Goal: Task Accomplishment & Management: Complete application form

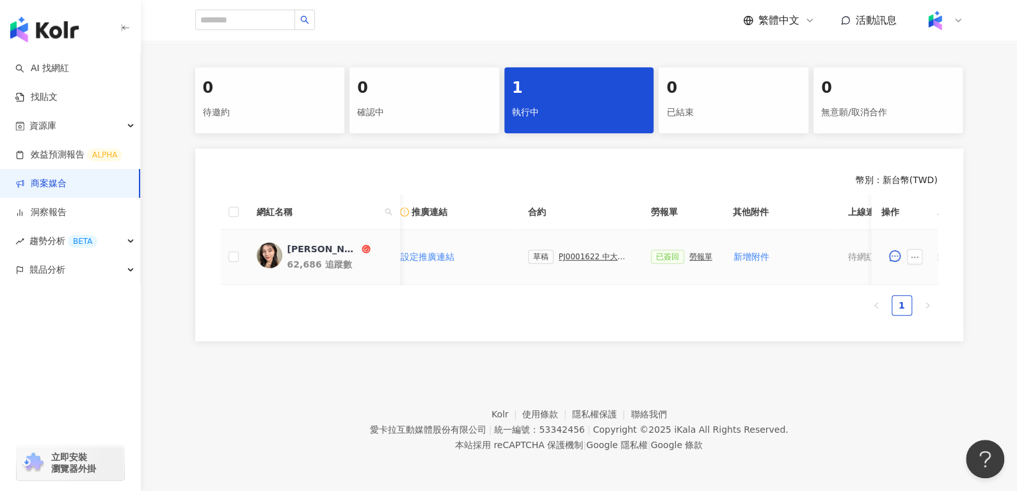
click at [582, 252] on div "PJ0001622 中大生醫_保養及保健品_2025Q3_KOL合作" at bounding box center [595, 256] width 72 height 9
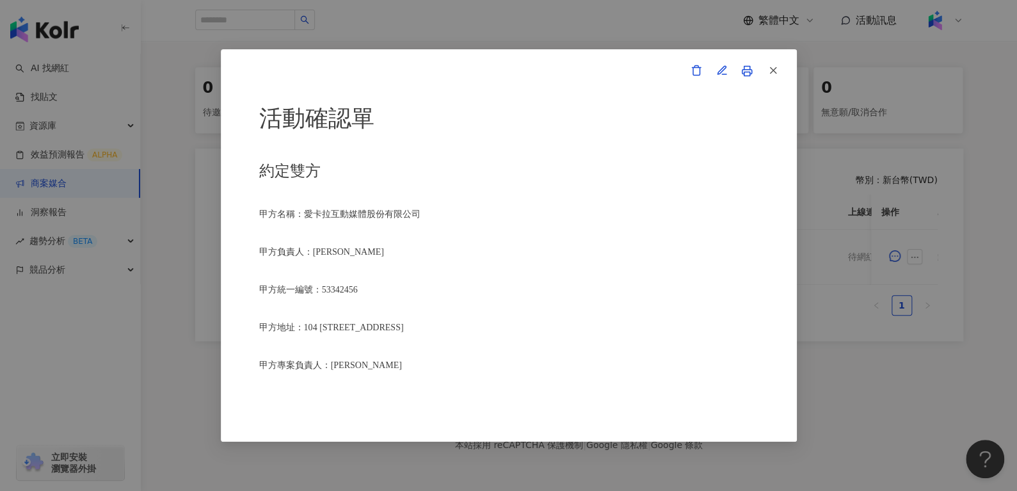
click at [747, 63] on link at bounding box center [747, 71] width 26 height 26
click at [773, 67] on icon "button" at bounding box center [774, 71] width 12 height 12
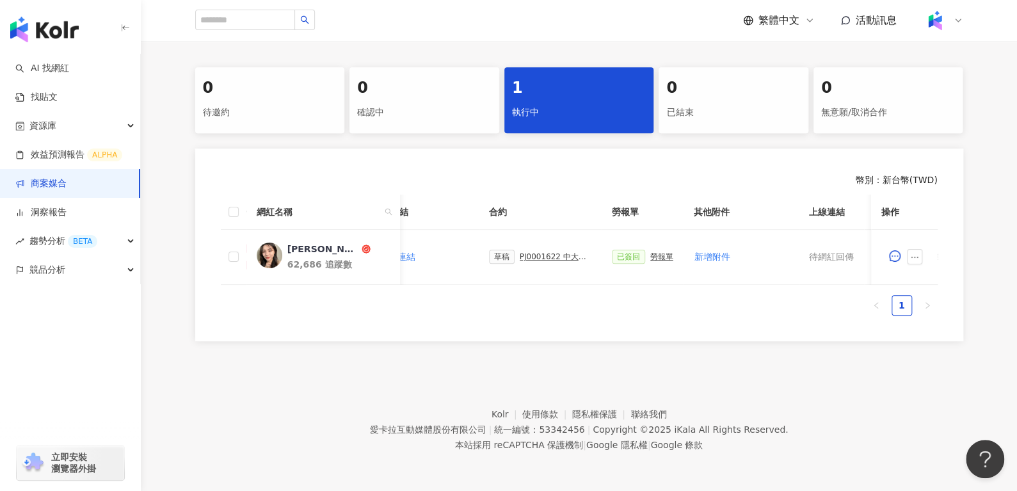
scroll to position [0, 561]
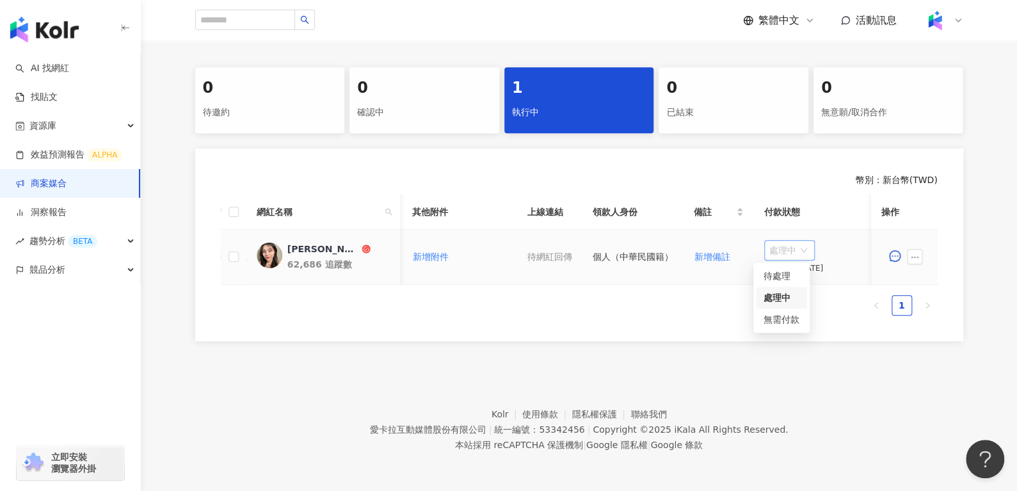
click at [770, 248] on span "處理中" at bounding box center [790, 250] width 40 height 19
click at [770, 269] on div "待處理" at bounding box center [782, 276] width 36 height 14
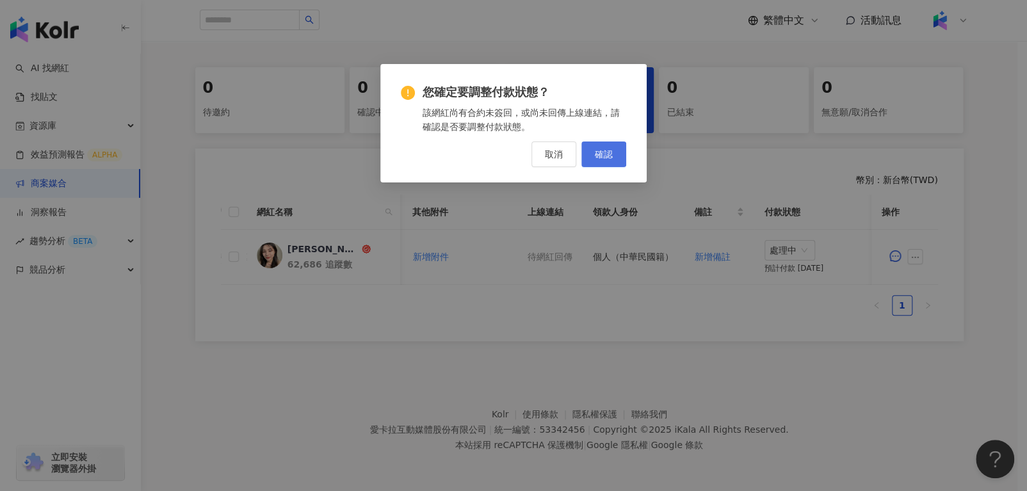
click at [604, 150] on span "確認" at bounding box center [604, 154] width 18 height 10
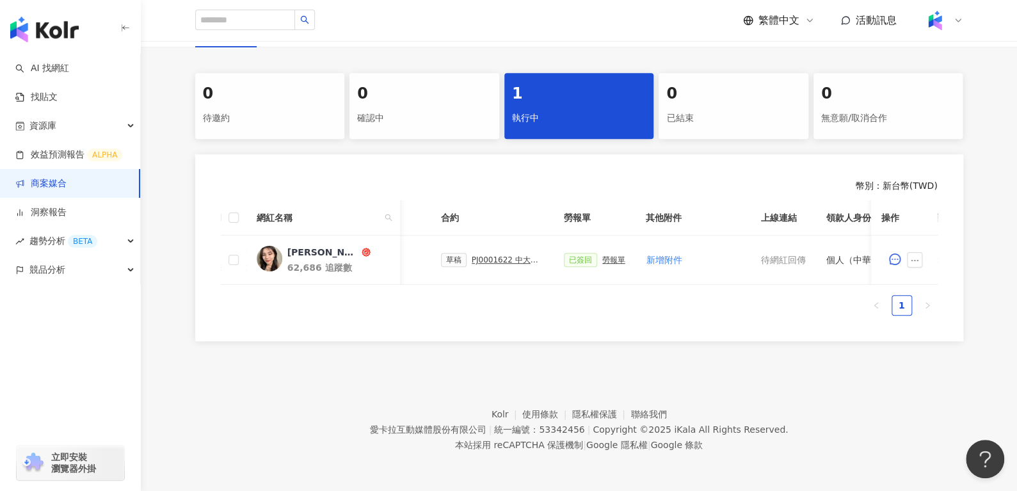
scroll to position [0, 328]
click at [508, 255] on div "PJ0001622 中大生醫_保養及保健品_2025Q3_KOL合作" at bounding box center [507, 259] width 72 height 9
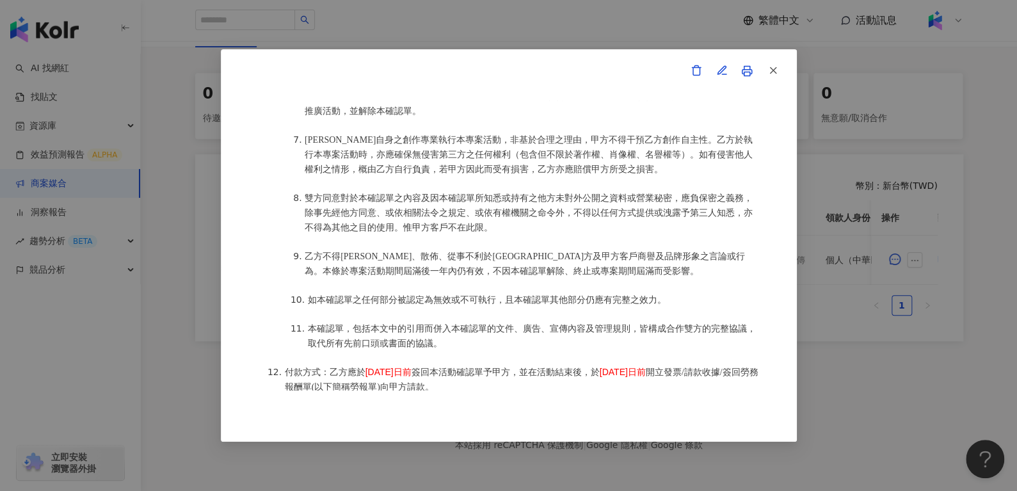
scroll to position [485, 0]
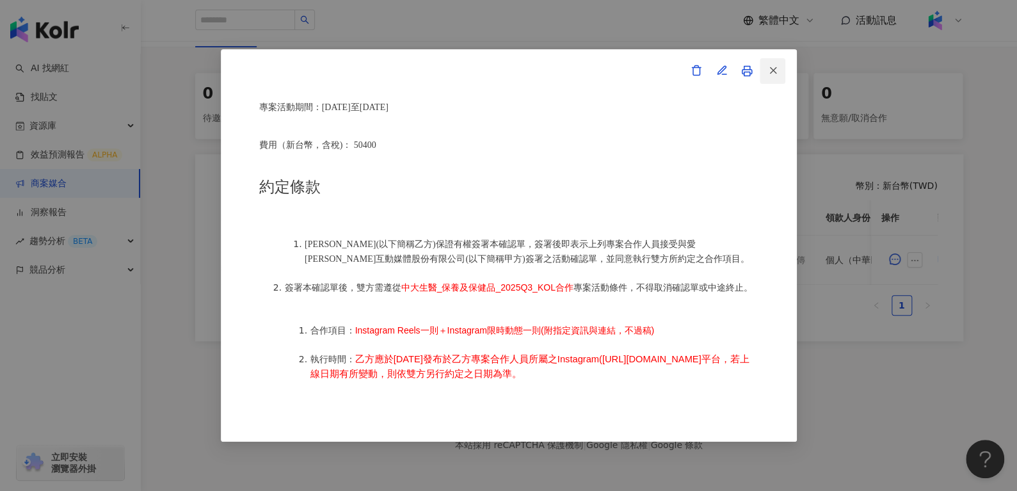
click at [775, 70] on icon "button" at bounding box center [774, 71] width 12 height 12
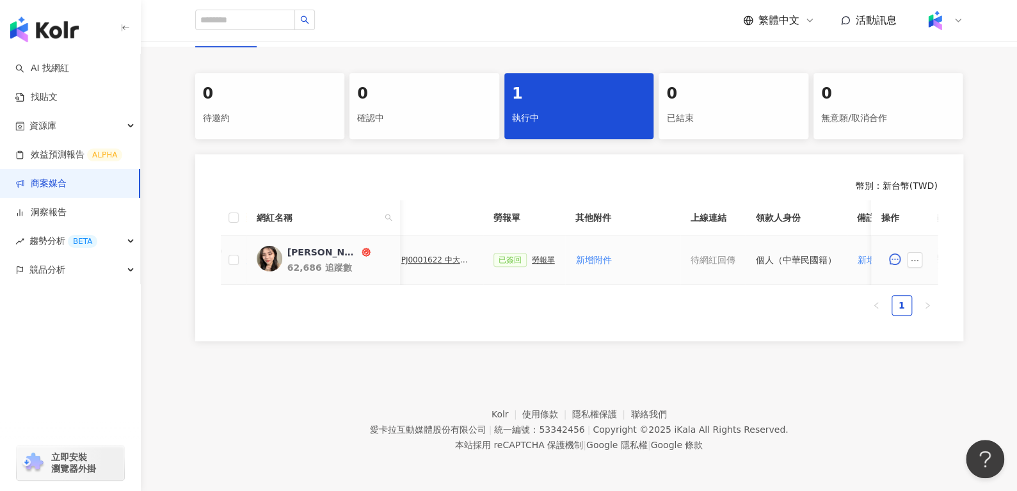
scroll to position [0, 561]
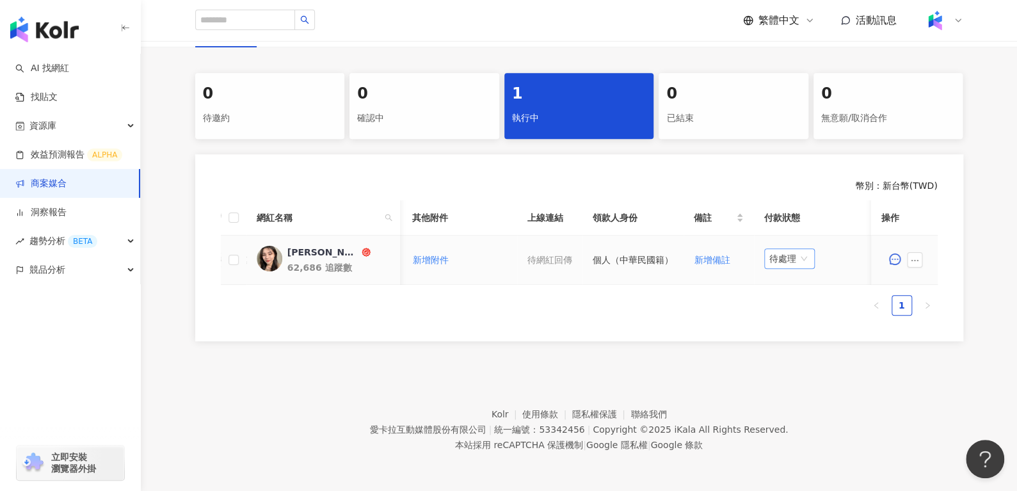
click at [770, 249] on span "待處理" at bounding box center [790, 258] width 40 height 19
click at [789, 299] on div "處理中" at bounding box center [782, 306] width 36 height 14
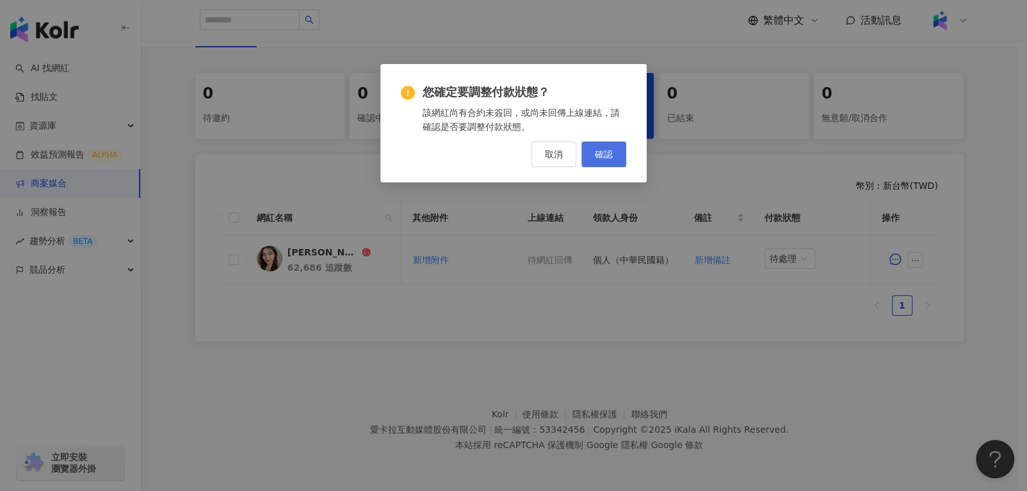
click at [601, 152] on span "確認" at bounding box center [604, 154] width 18 height 10
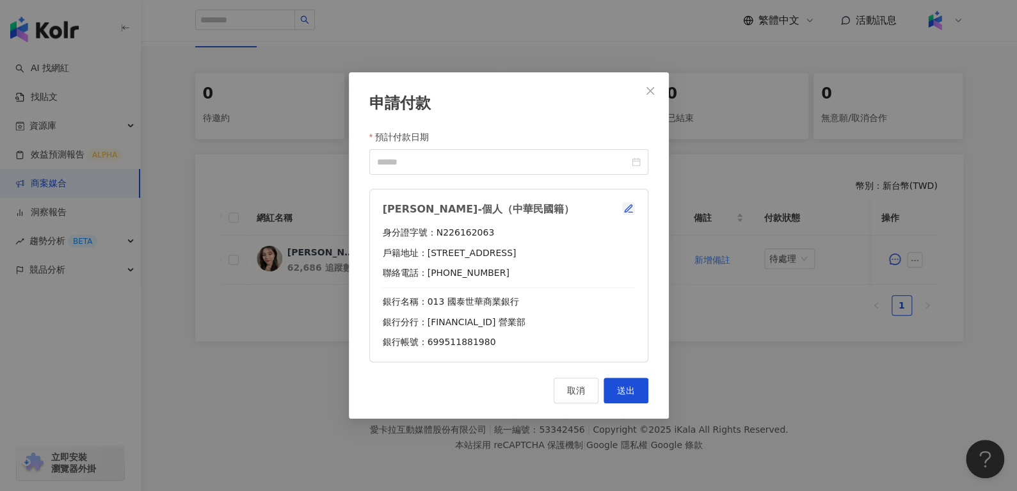
click at [634, 212] on button "button" at bounding box center [628, 208] width 13 height 13
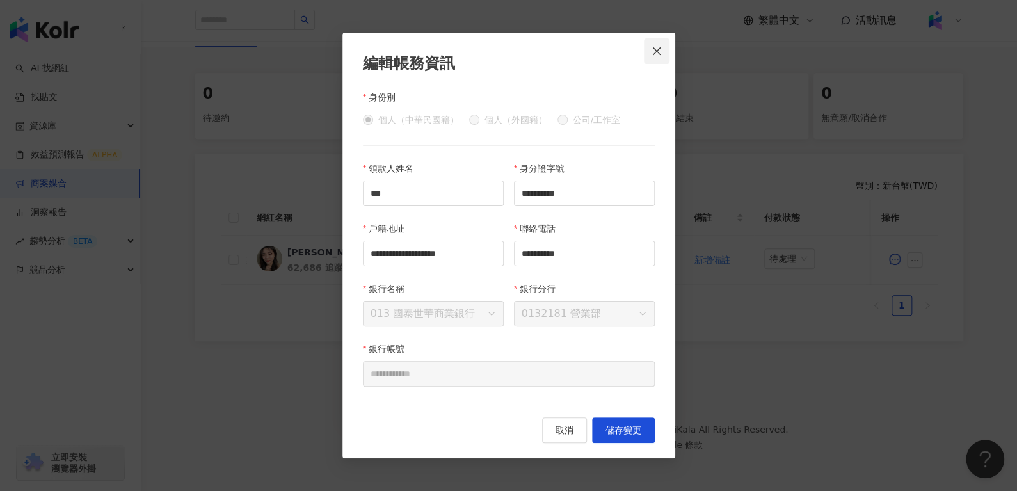
click at [650, 54] on span "Close" at bounding box center [657, 51] width 26 height 10
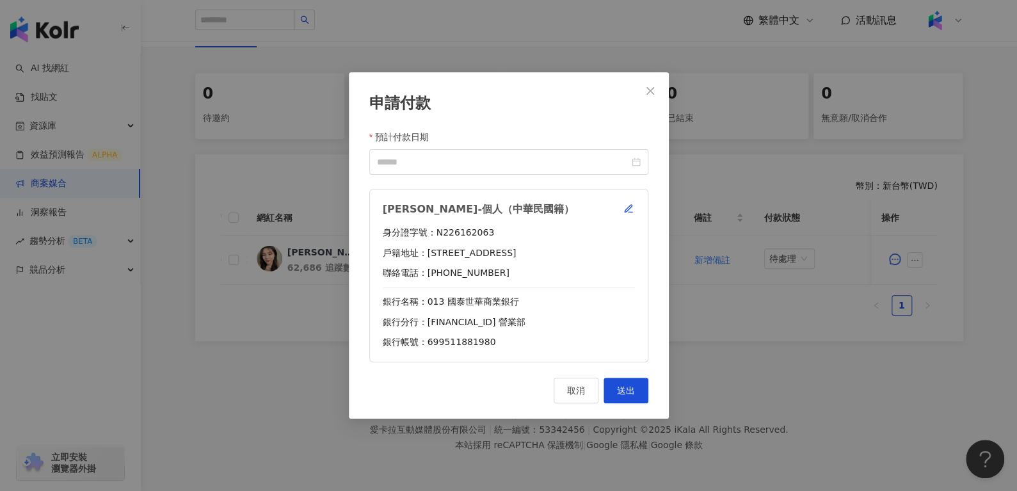
click at [571, 389] on span "取消" at bounding box center [576, 390] width 18 height 10
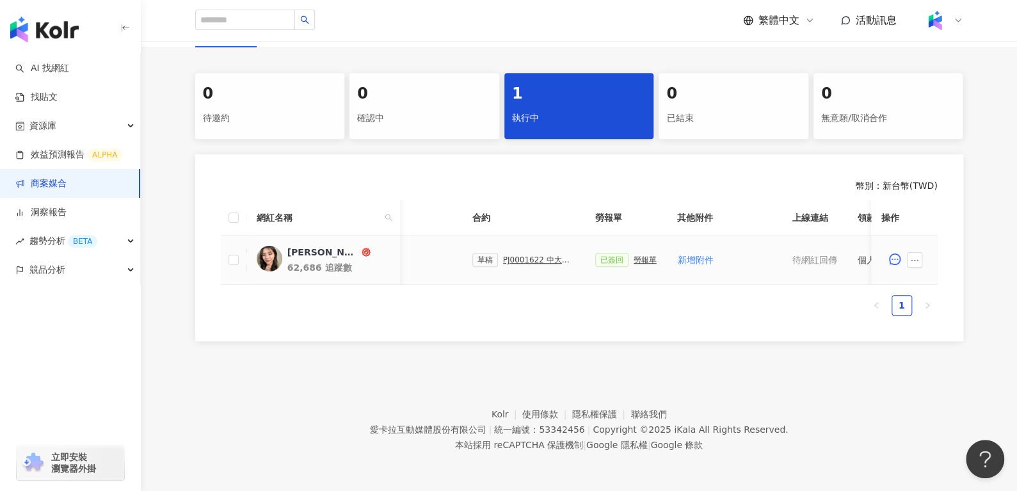
scroll to position [0, 298]
click at [527, 255] on div "PJ0001622 中大生醫_保養及保健品_2025Q3_KOL合作" at bounding box center [538, 259] width 72 height 9
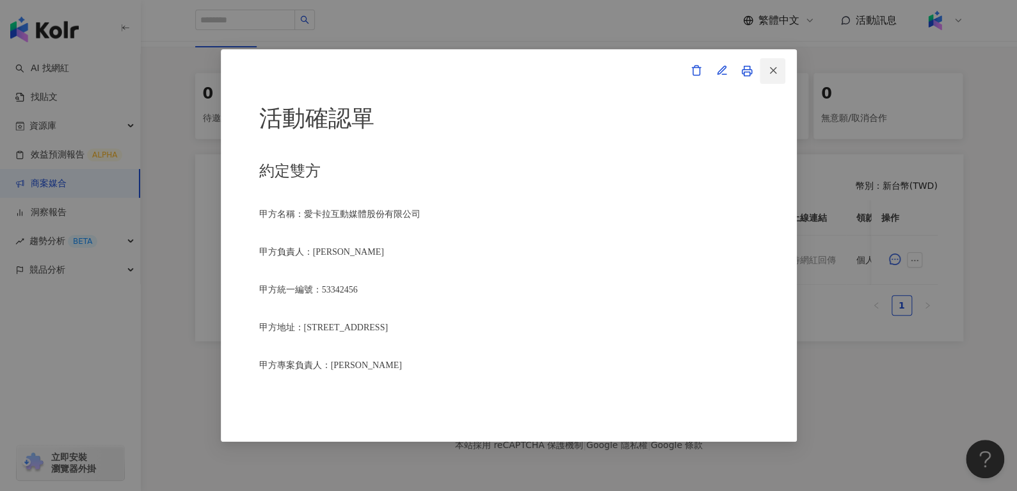
click at [775, 67] on icon "button" at bounding box center [774, 71] width 12 height 12
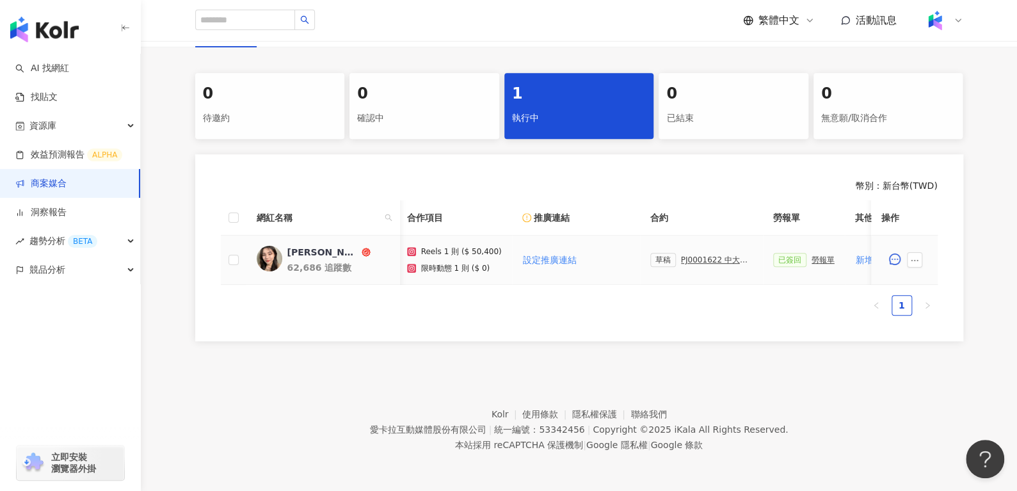
scroll to position [0, 119]
click at [702, 255] on div "PJ0001622 中大生醫_保養及保健品_2025Q3_KOL合作" at bounding box center [717, 259] width 72 height 9
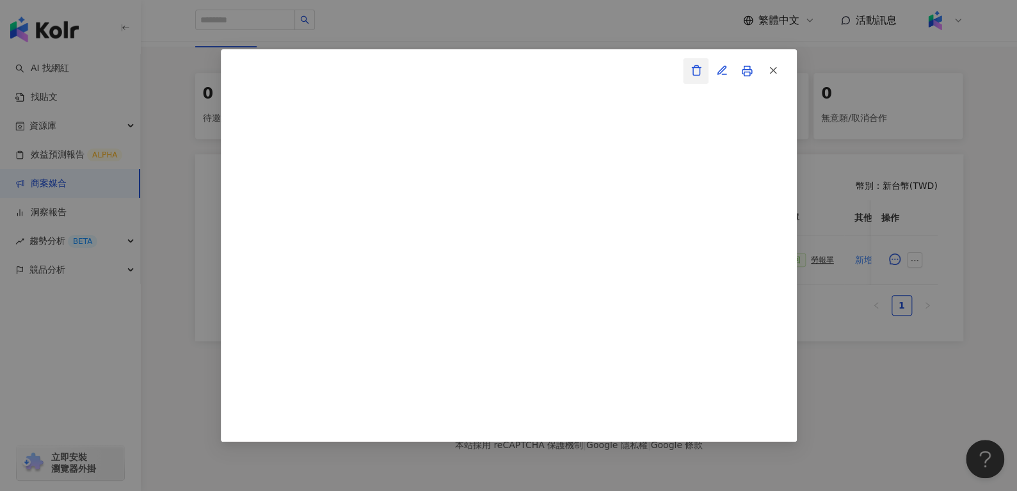
click at [693, 67] on icon "button" at bounding box center [696, 71] width 7 height 10
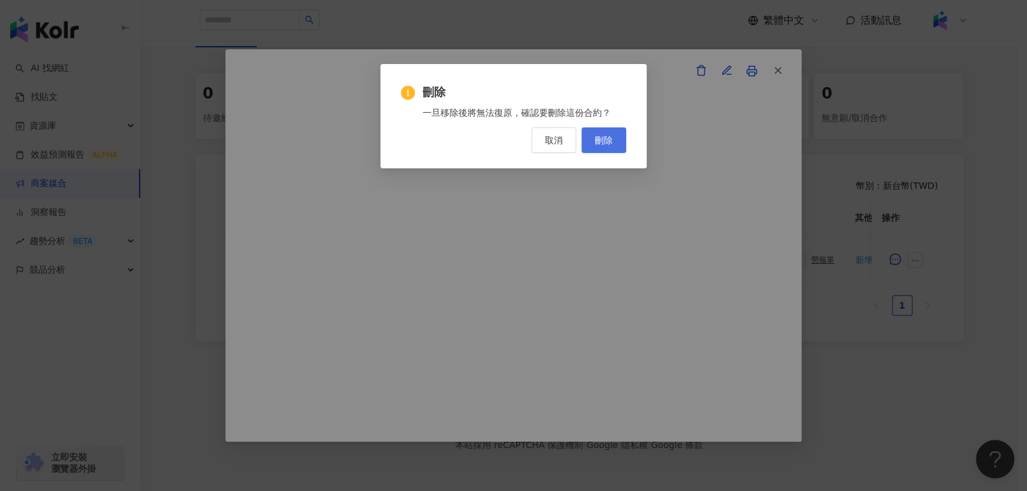
click at [598, 146] on button "刪除" at bounding box center [603, 140] width 45 height 26
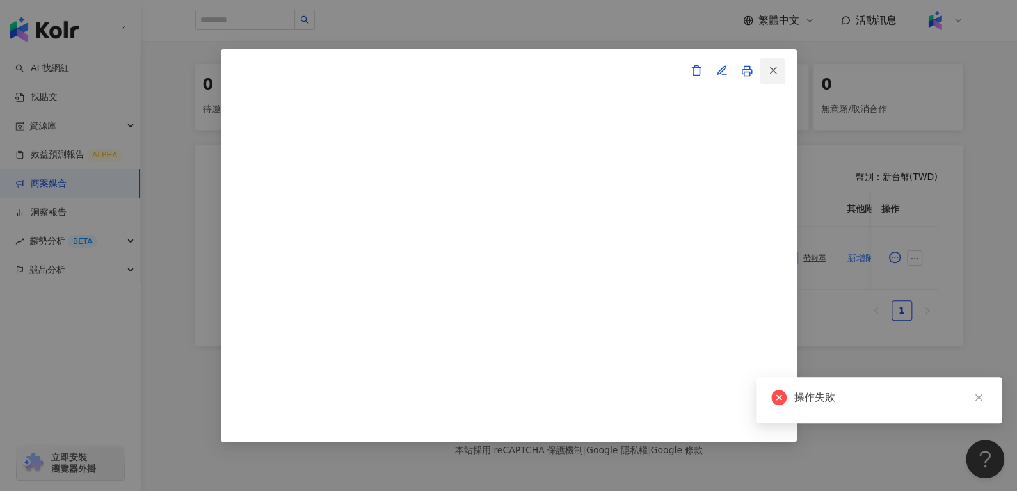
click at [779, 72] on button "button" at bounding box center [773, 71] width 26 height 26
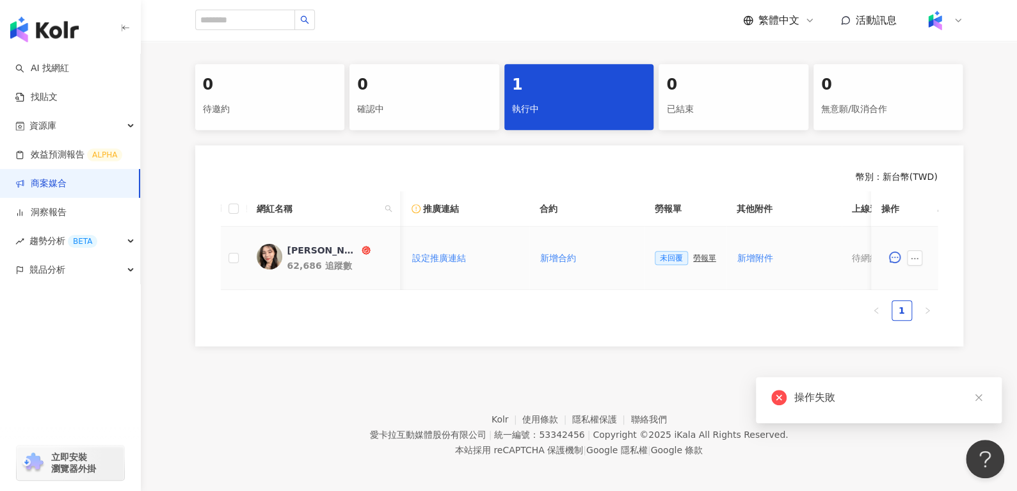
scroll to position [0, 232]
click at [698, 255] on div "勞報單" at bounding box center [701, 258] width 23 height 9
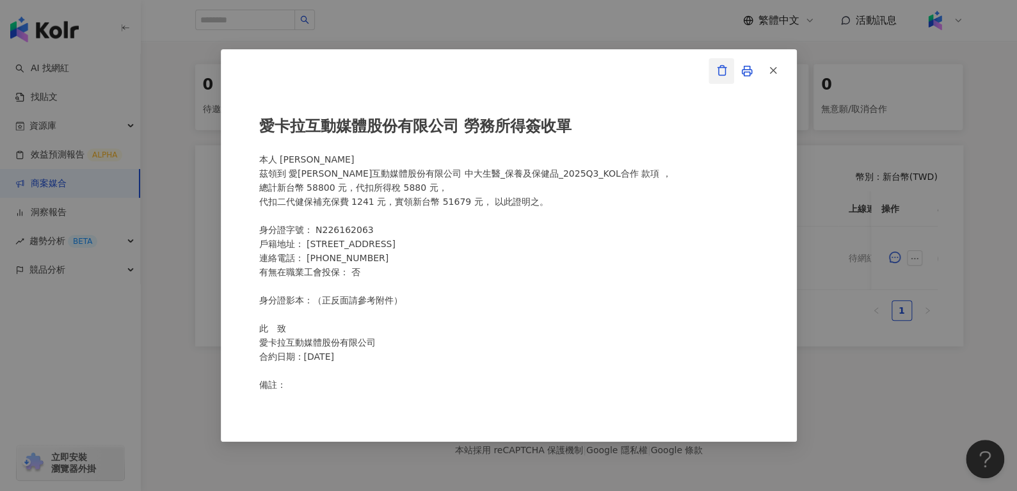
click at [718, 67] on icon "button" at bounding box center [722, 71] width 12 height 12
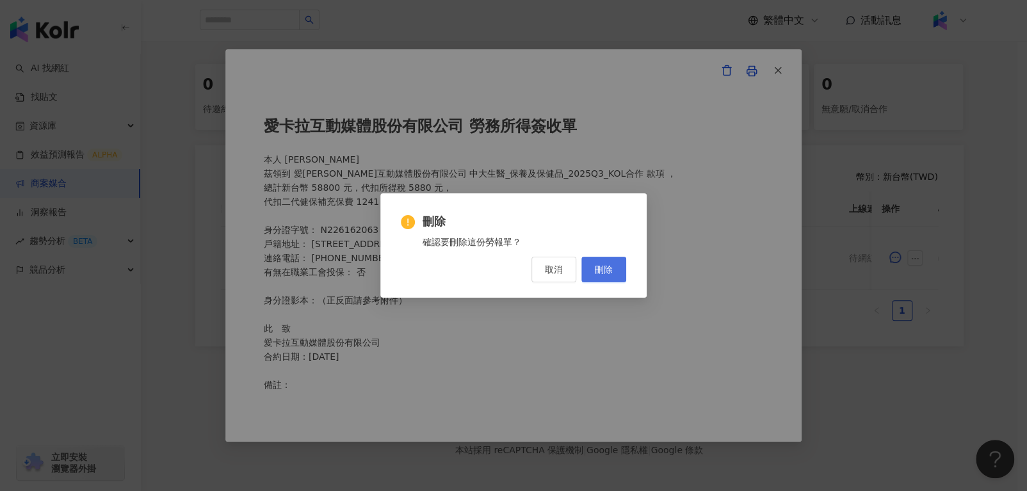
click at [597, 261] on button "刪除" at bounding box center [603, 270] width 45 height 26
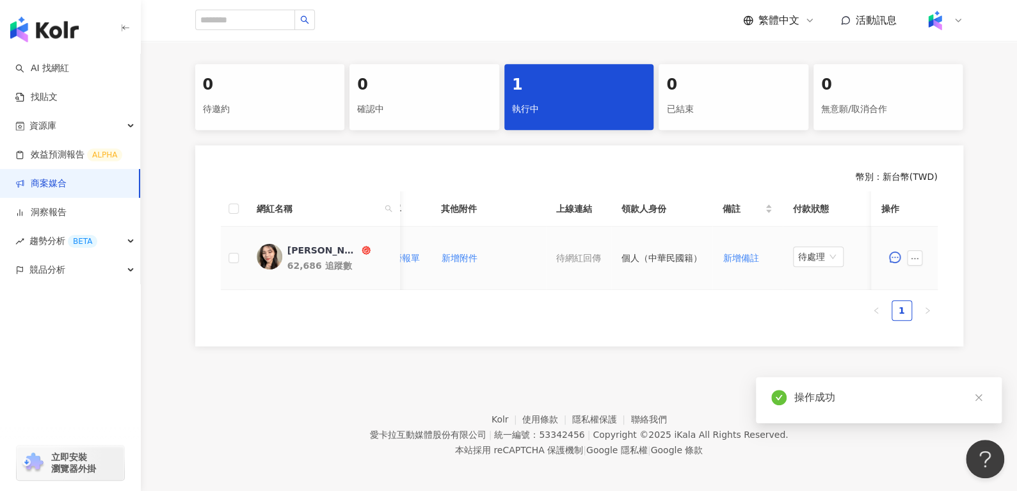
scroll to position [0, 513]
click at [802, 256] on span "待處理" at bounding box center [815, 256] width 40 height 19
click at [798, 297] on div "處理中" at bounding box center [807, 304] width 36 height 14
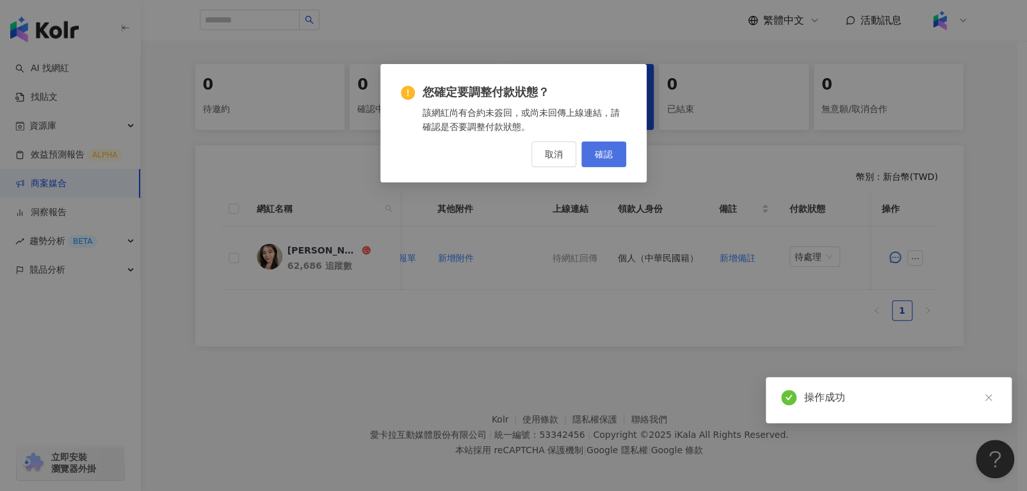
click at [604, 156] on span "確認" at bounding box center [604, 154] width 18 height 10
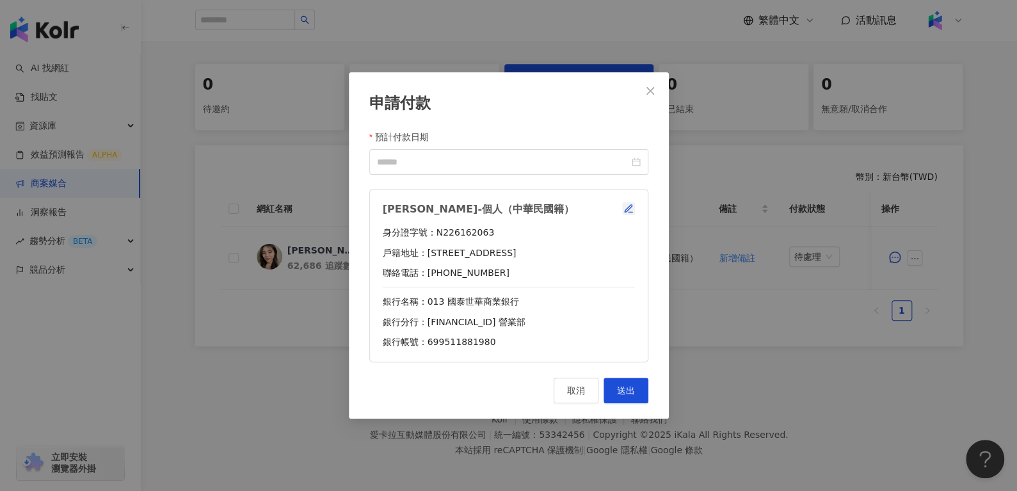
drag, startPoint x: 629, startPoint y: 198, endPoint x: 627, endPoint y: 211, distance: 12.3
click at [627, 211] on div "林宸均-個人（中華民國籍） 身分證字號：N226162063 戶籍地址：彰化縣埤頭鄉和豐村16鄰六號巷81之8號 聯絡電話：0966466497 銀行名稱：0…" at bounding box center [508, 276] width 279 height 174
click at [627, 211] on icon "button" at bounding box center [628, 208] width 7 height 7
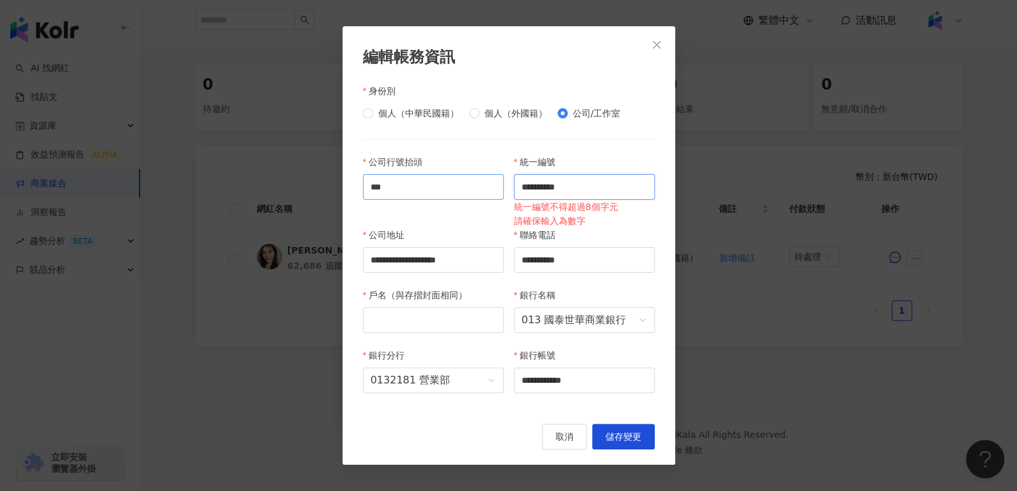
drag, startPoint x: 594, startPoint y: 198, endPoint x: 462, endPoint y: 174, distance: 134.1
click at [462, 174] on div "**********" at bounding box center [509, 282] width 302 height 254
click at [666, 41] on span "Close" at bounding box center [657, 45] width 26 height 10
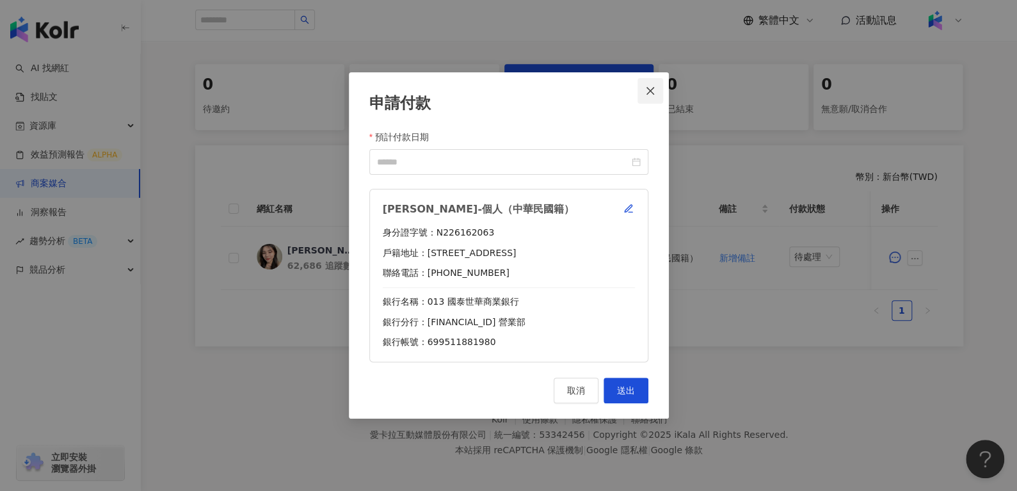
click at [648, 92] on icon "close" at bounding box center [651, 91] width 8 height 8
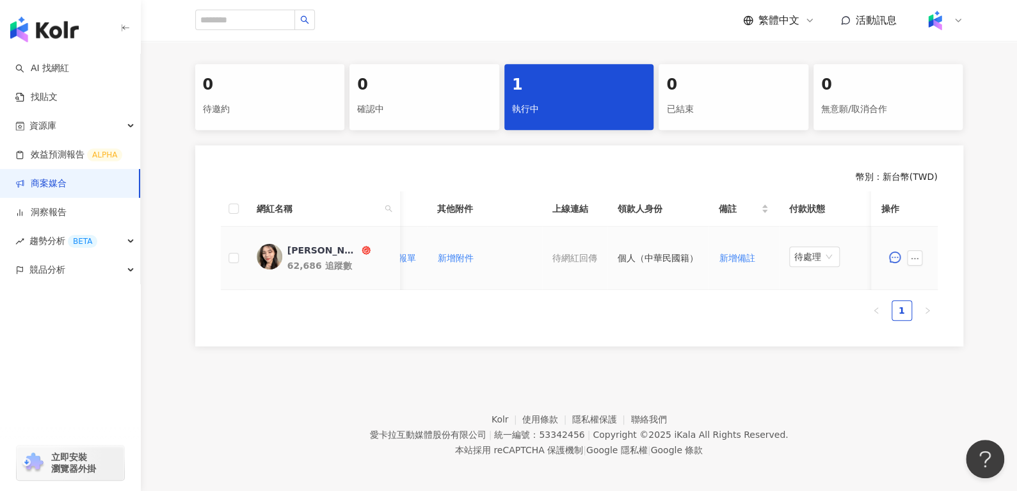
scroll to position [0, 538]
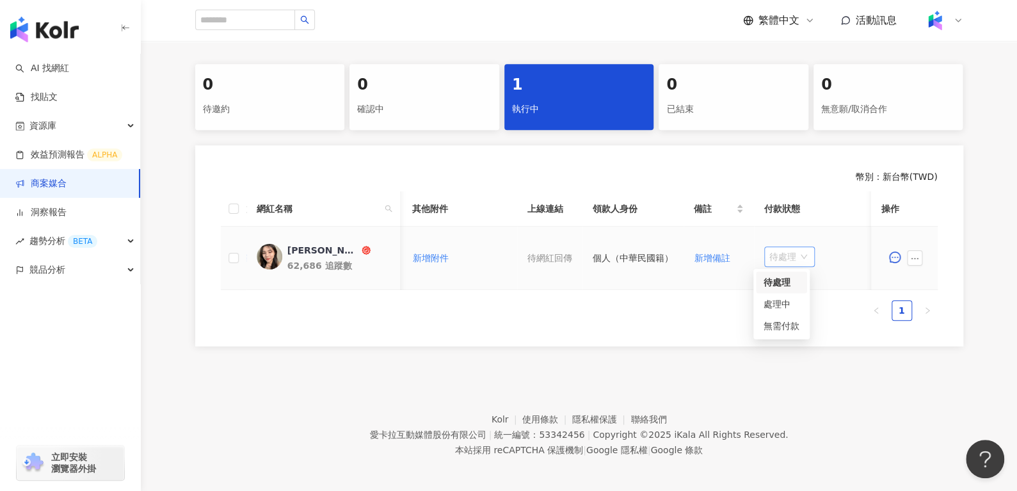
click at [773, 253] on span "待處理" at bounding box center [790, 256] width 40 height 19
click at [777, 315] on div "無需付款" at bounding box center [781, 326] width 51 height 22
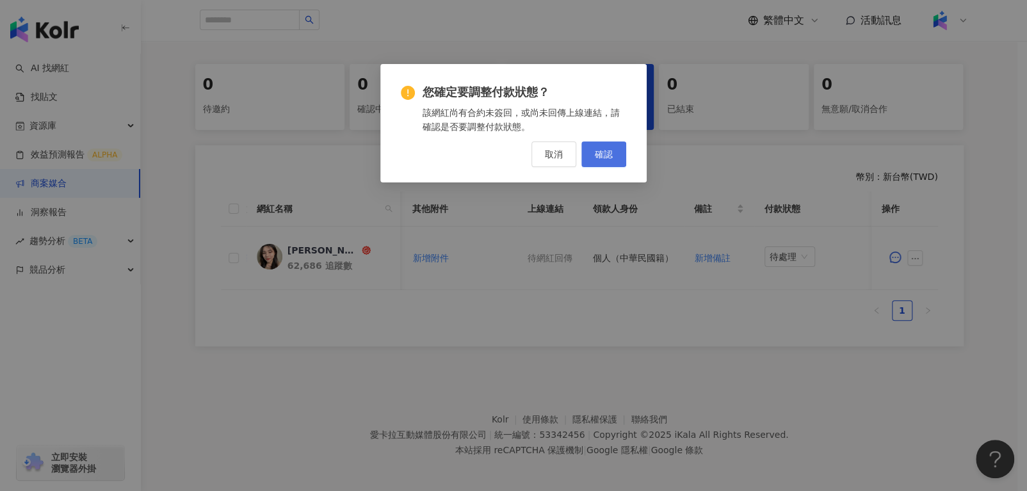
click at [610, 151] on span "確認" at bounding box center [604, 154] width 18 height 10
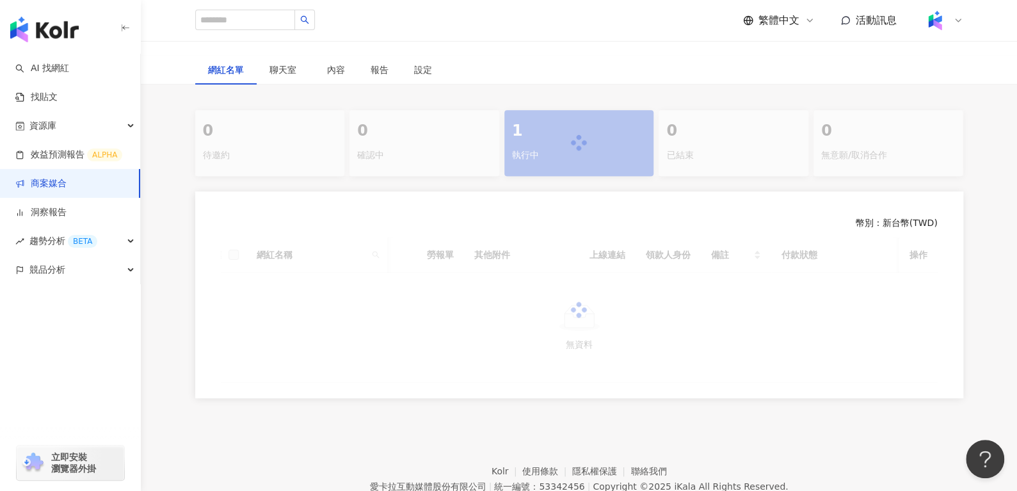
scroll to position [0, 385]
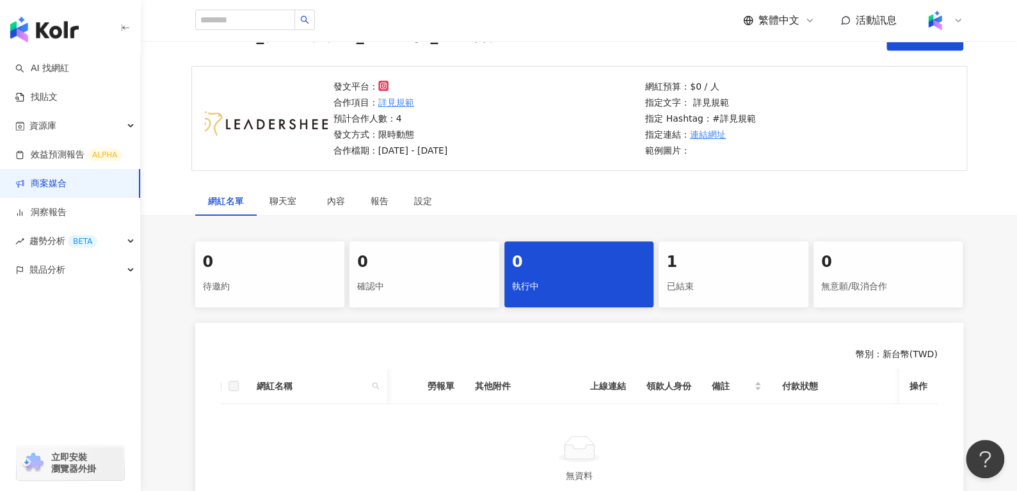
click at [761, 277] on div "已結束" at bounding box center [733, 287] width 134 height 22
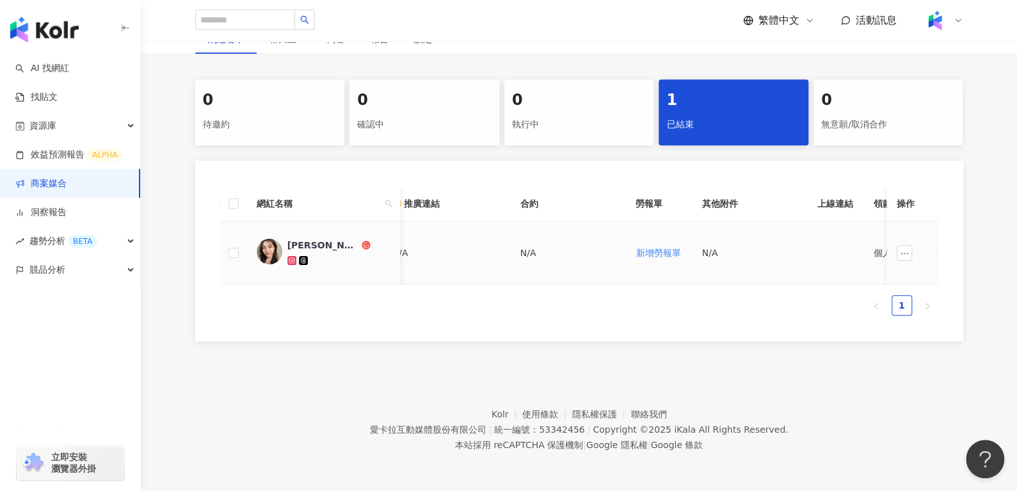
scroll to position [0, 514]
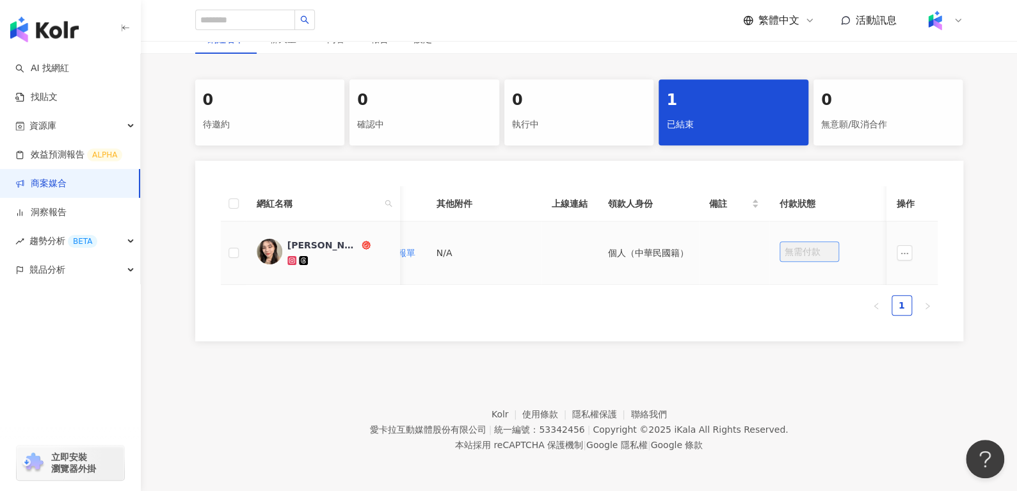
click at [814, 246] on span "無需付款" at bounding box center [809, 251] width 49 height 19
click at [900, 249] on icon "ellipsis" at bounding box center [904, 253] width 9 height 9
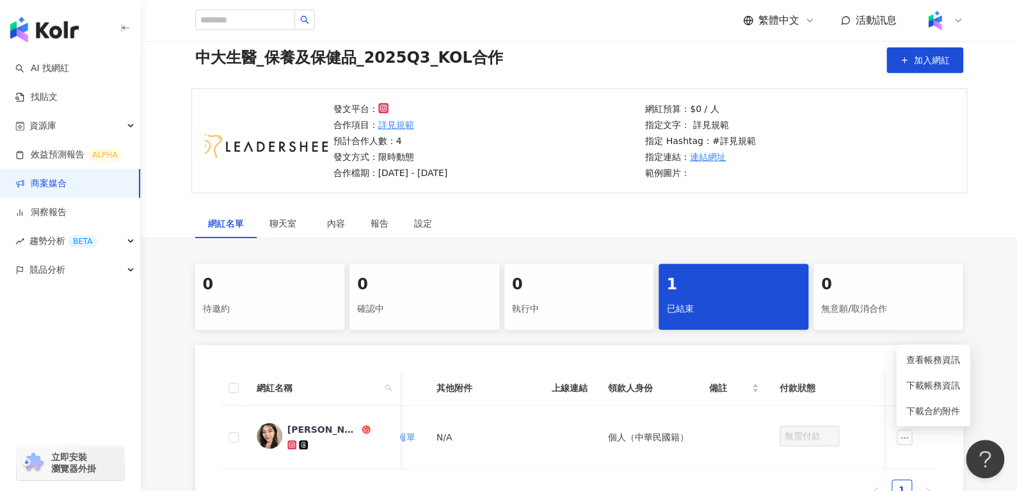
scroll to position [47, 0]
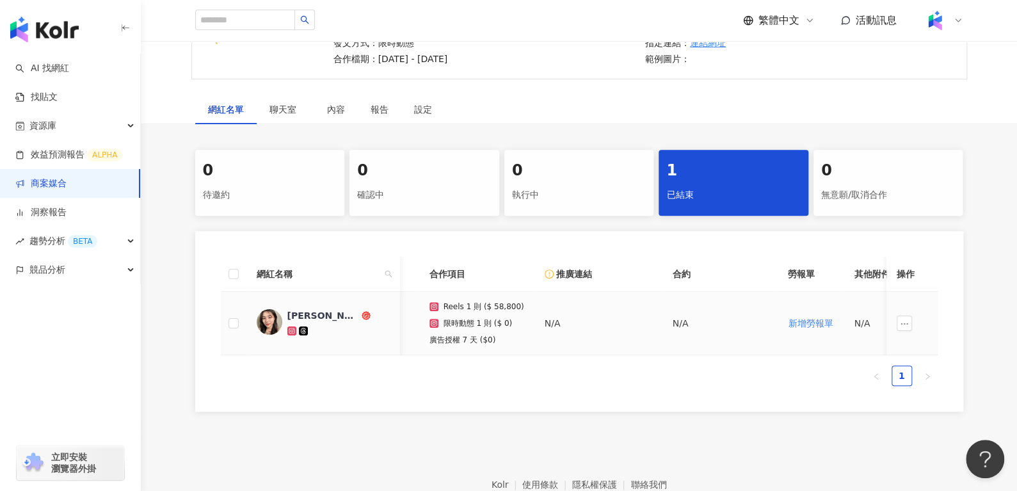
scroll to position [0, 55]
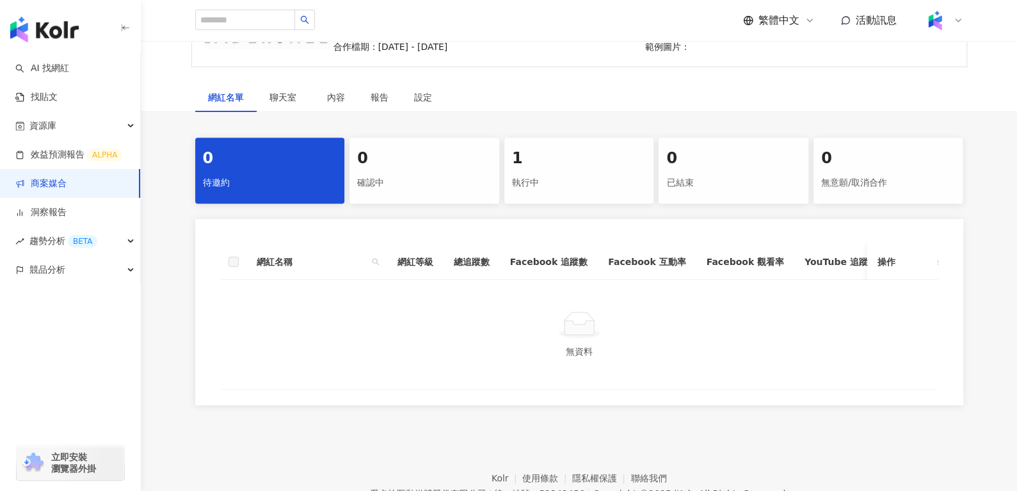
scroll to position [177, 0]
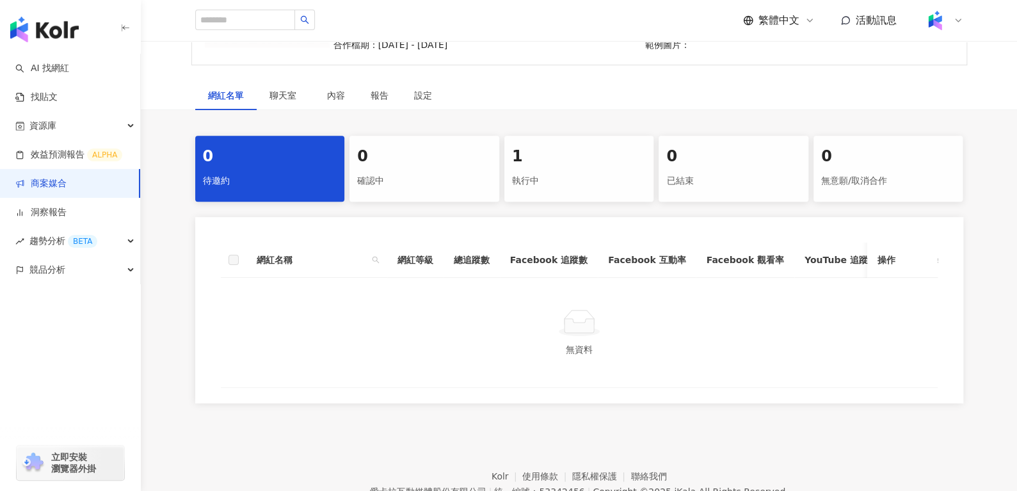
click at [579, 185] on div "執行中" at bounding box center [579, 181] width 134 height 22
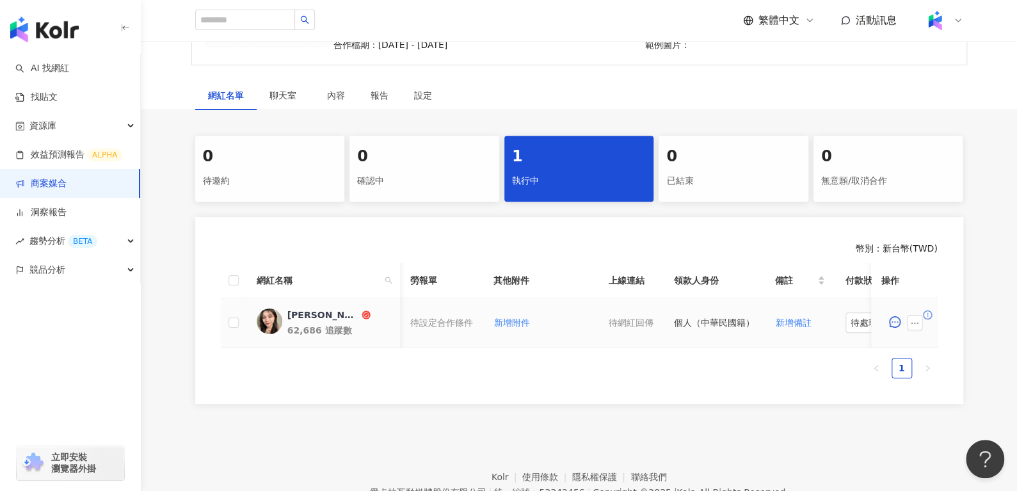
scroll to position [0, 455]
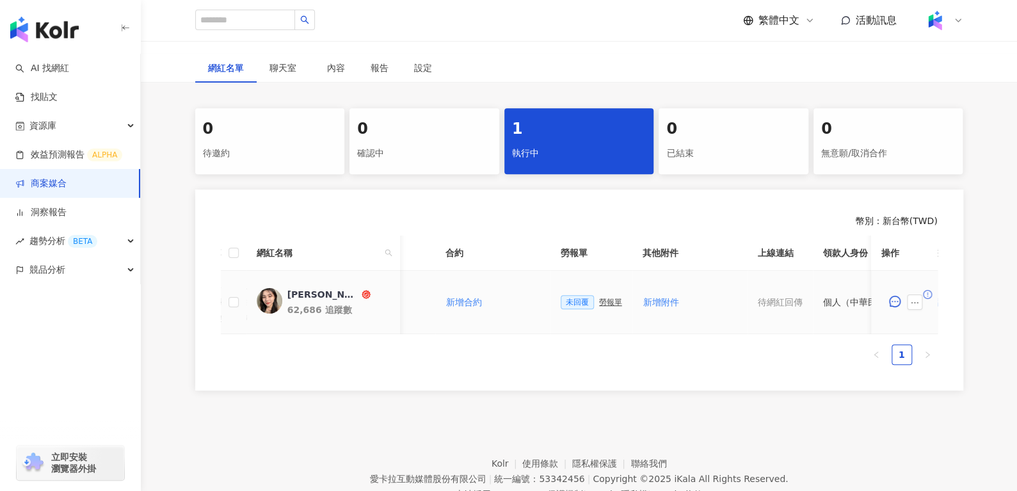
scroll to position [0, 554]
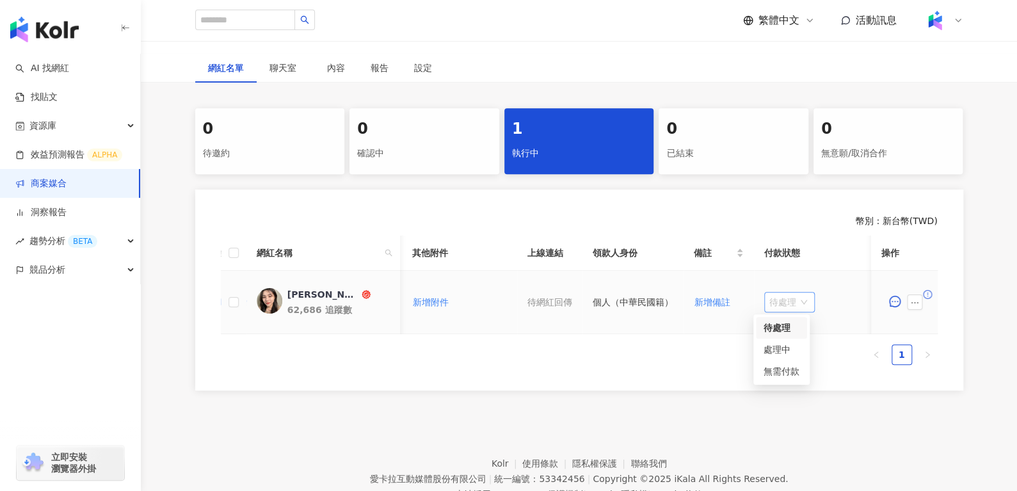
click at [770, 302] on span "待處理" at bounding box center [790, 302] width 40 height 19
click at [776, 350] on div "處理中" at bounding box center [782, 350] width 36 height 14
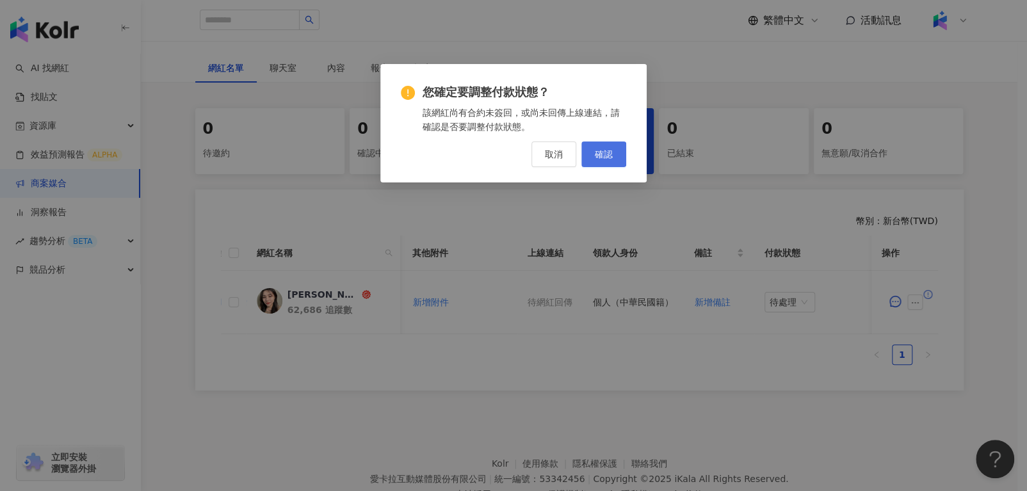
click at [604, 157] on span "確認" at bounding box center [604, 154] width 18 height 10
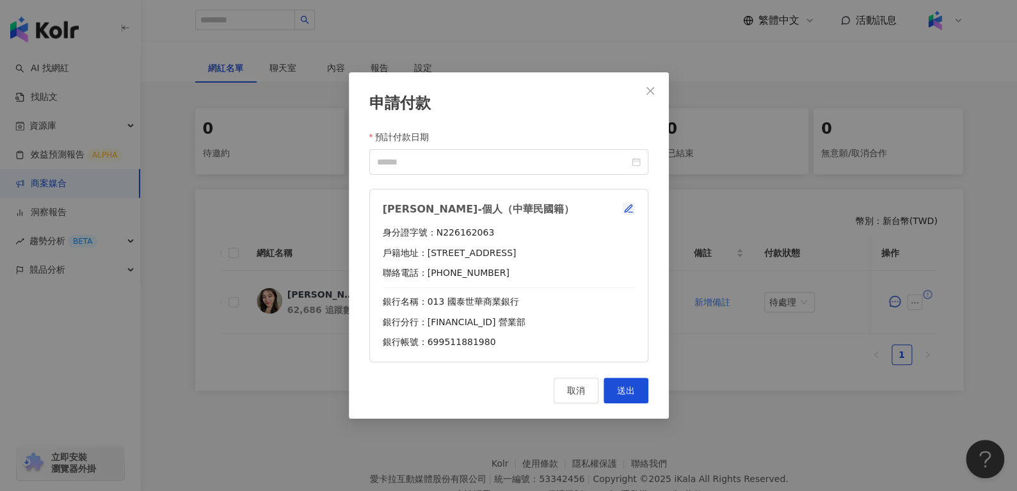
click at [627, 209] on icon "button" at bounding box center [628, 208] width 7 height 7
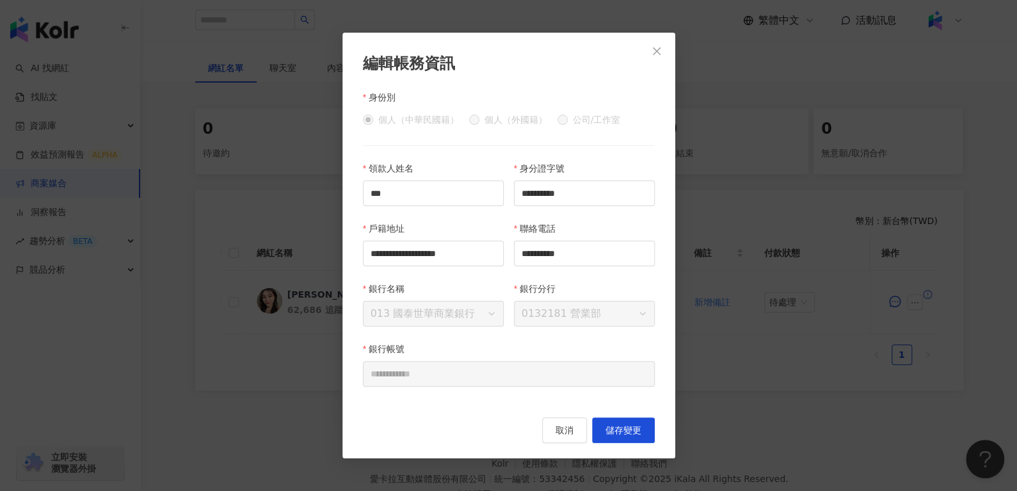
click at [554, 430] on button "取消" at bounding box center [564, 430] width 45 height 26
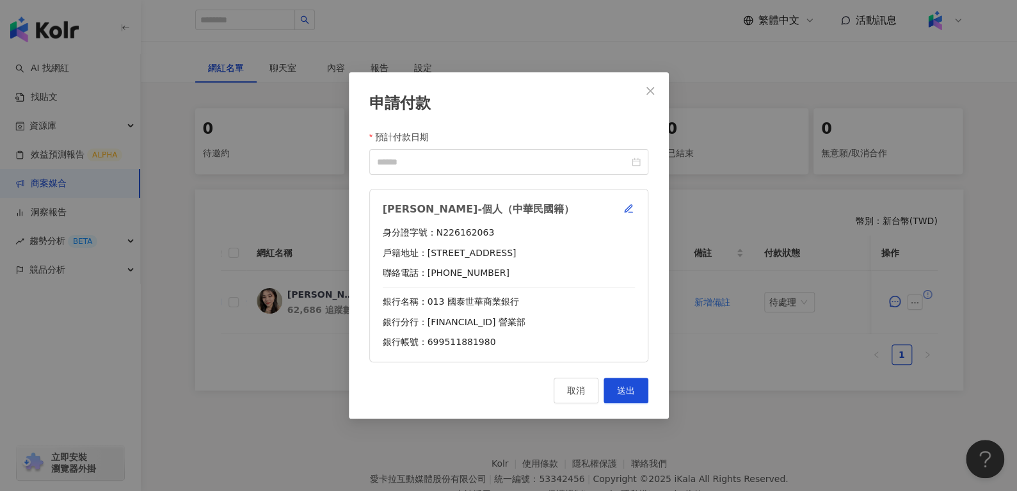
click at [569, 389] on span "取消" at bounding box center [576, 390] width 18 height 10
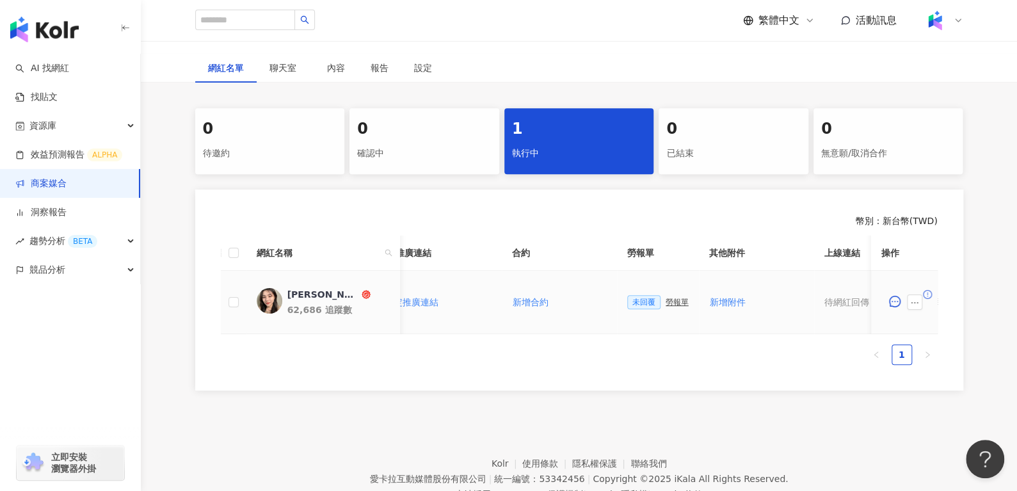
scroll to position [0, 218]
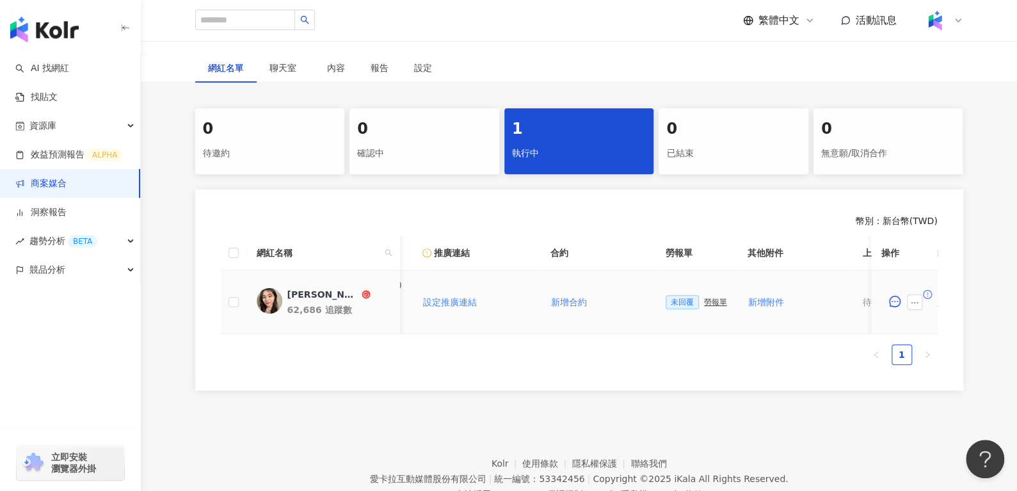
click at [704, 303] on div "勞報單" at bounding box center [715, 302] width 23 height 9
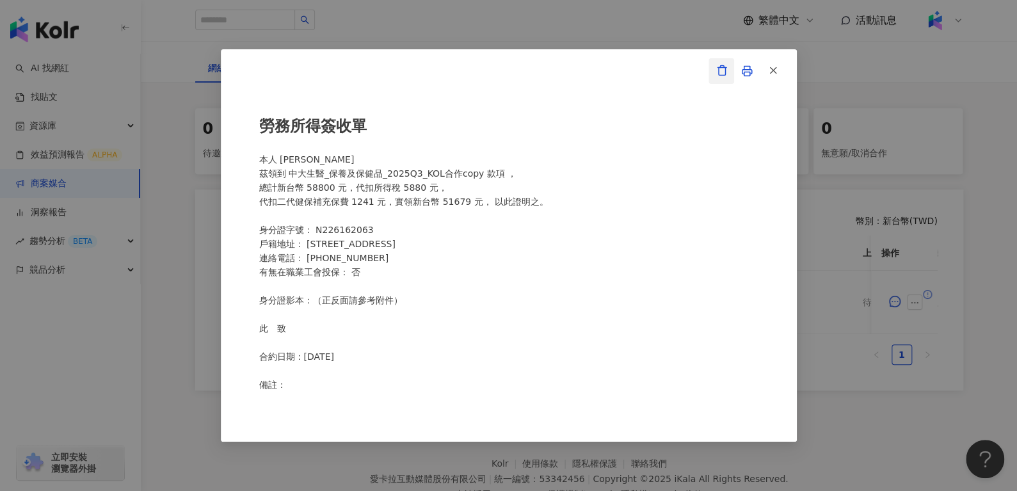
click at [726, 75] on icon "button" at bounding box center [722, 71] width 12 height 12
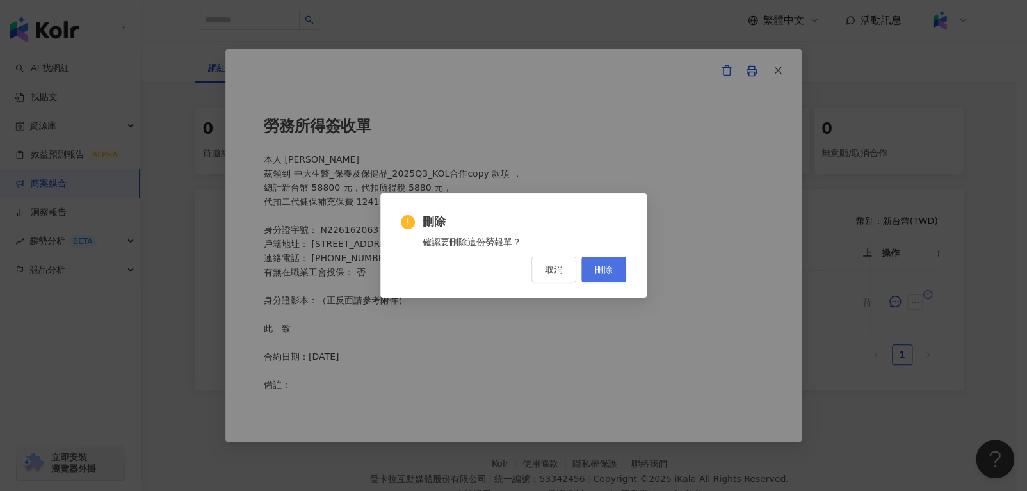
click at [604, 265] on span "刪除" at bounding box center [604, 269] width 18 height 10
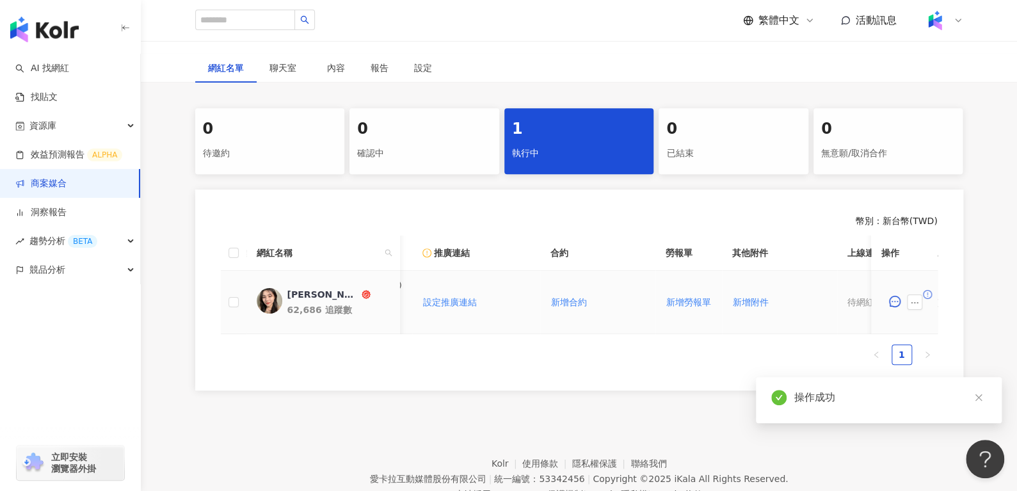
scroll to position [0, 538]
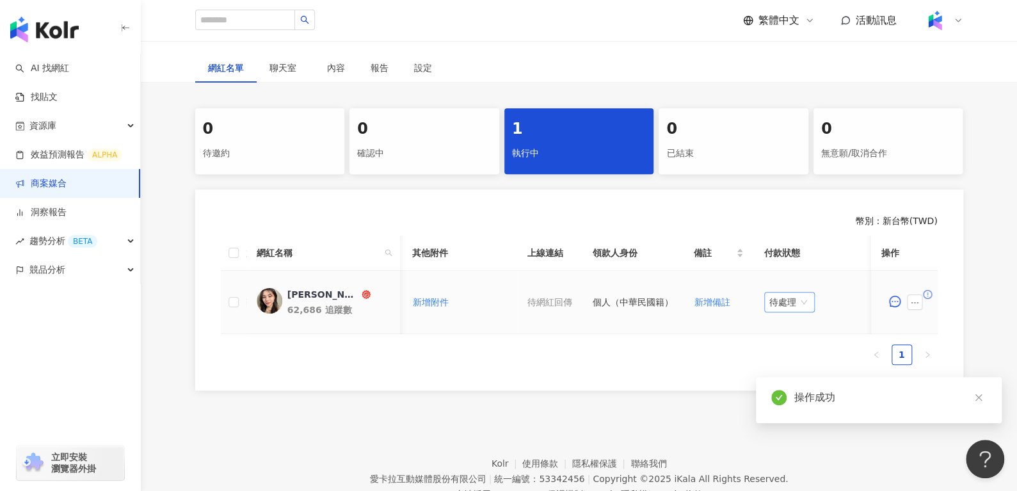
click at [780, 296] on span "待處理" at bounding box center [790, 302] width 40 height 19
click at [773, 350] on div "處理中" at bounding box center [782, 350] width 36 height 14
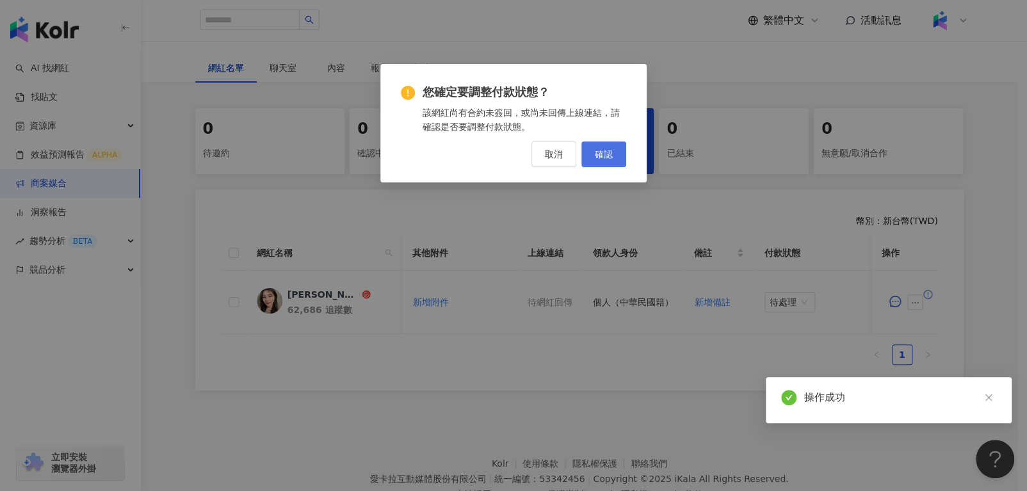
click at [620, 163] on button "確認" at bounding box center [603, 154] width 45 height 26
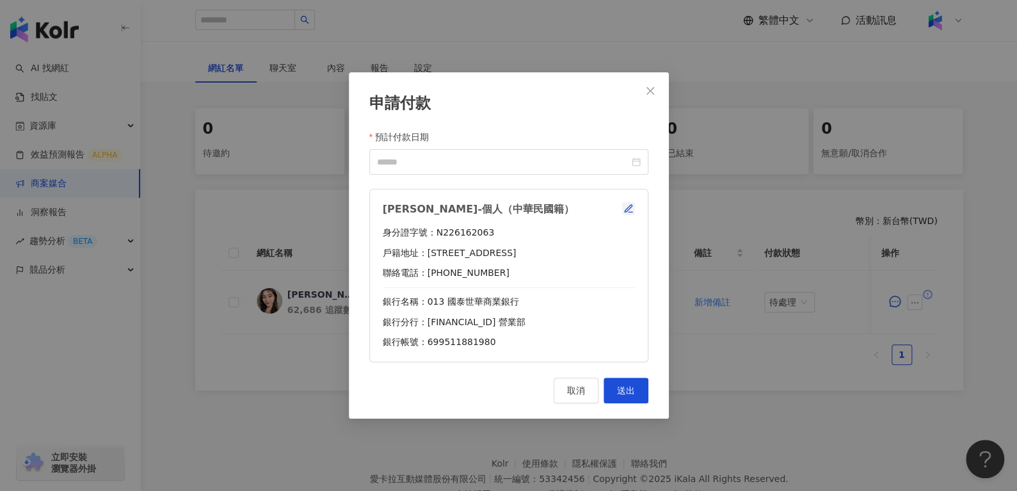
click at [633, 206] on icon "button" at bounding box center [629, 209] width 10 height 10
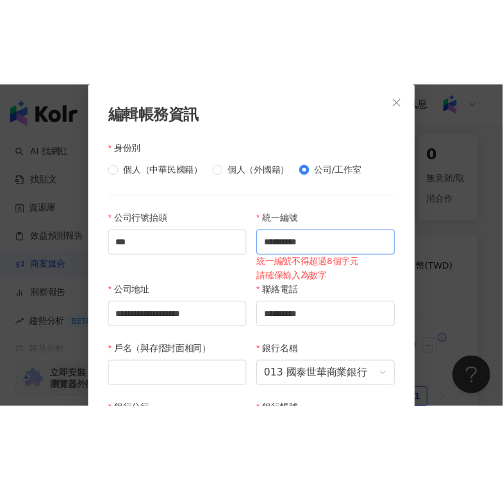
scroll to position [42, 0]
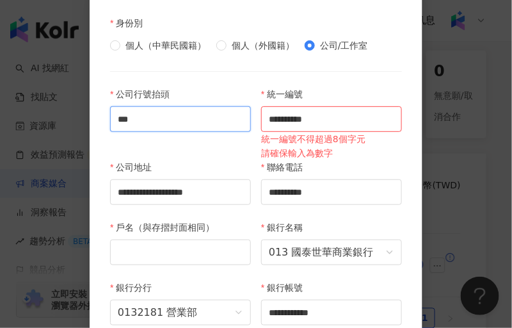
drag, startPoint x: 168, startPoint y: 122, endPoint x: 74, endPoint y: 124, distance: 94.1
click at [76, 124] on div "**********" at bounding box center [256, 164] width 512 height 328
paste input "**"
type input "*****"
drag, startPoint x: 243, startPoint y: 127, endPoint x: 216, endPoint y: 127, distance: 26.3
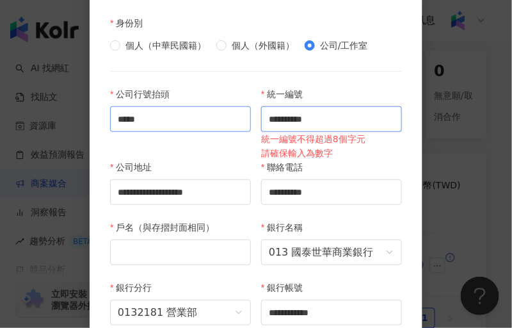
click at [218, 127] on div "**********" at bounding box center [256, 214] width 302 height 254
paste input "text"
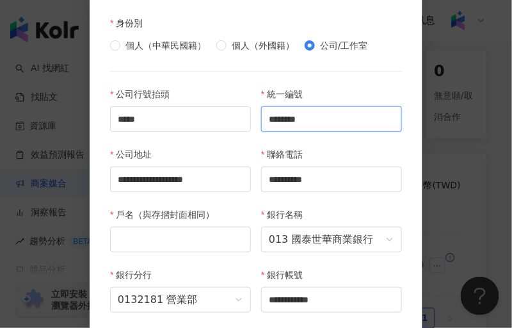
type input "********"
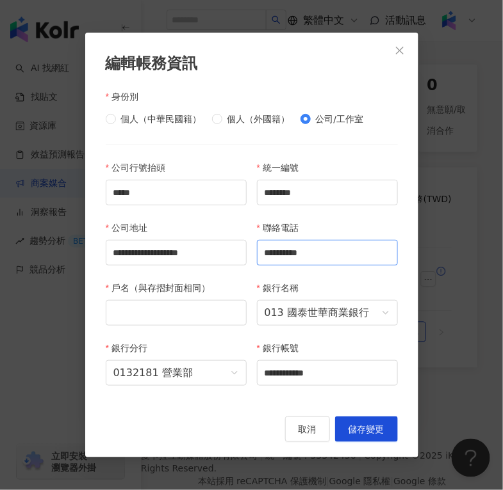
scroll to position [282, 0]
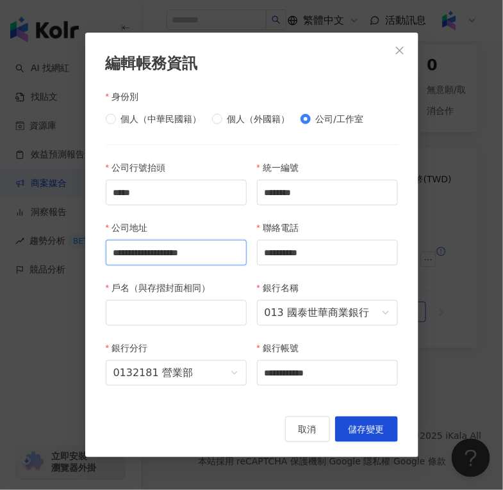
click at [127, 252] on input "**********" at bounding box center [176, 253] width 141 height 26
paste input "text"
type input "**********"
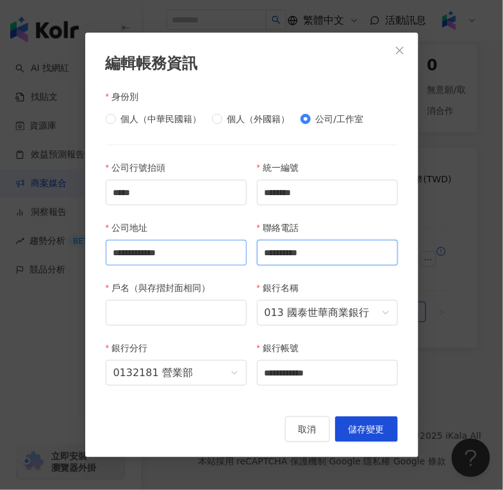
drag, startPoint x: 345, startPoint y: 258, endPoint x: 216, endPoint y: 254, distance: 128.7
click at [216, 254] on div "**********" at bounding box center [252, 281] width 302 height 241
click at [145, 299] on div "戶名（與存摺封面相同）" at bounding box center [176, 290] width 141 height 19
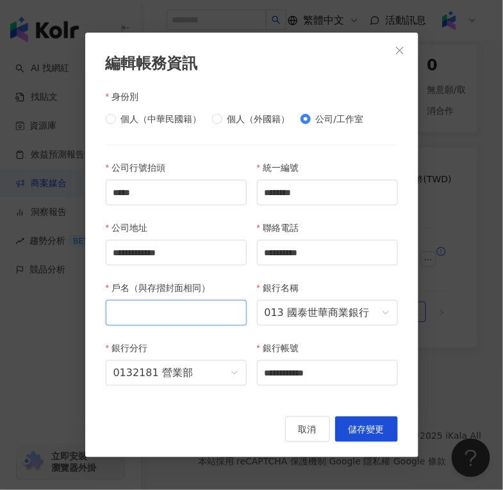
click at [145, 308] on input "戶名（與存摺封面相同）" at bounding box center [176, 313] width 141 height 26
paste input "*****"
click at [314, 316] on span "013 國泰世華商業銀行" at bounding box center [326, 313] width 125 height 24
type input "*****"
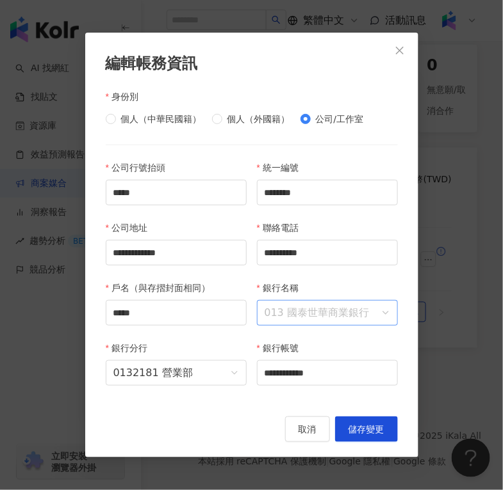
scroll to position [54, 0]
click at [314, 316] on span "013 國泰世華商業銀行" at bounding box center [326, 313] width 125 height 24
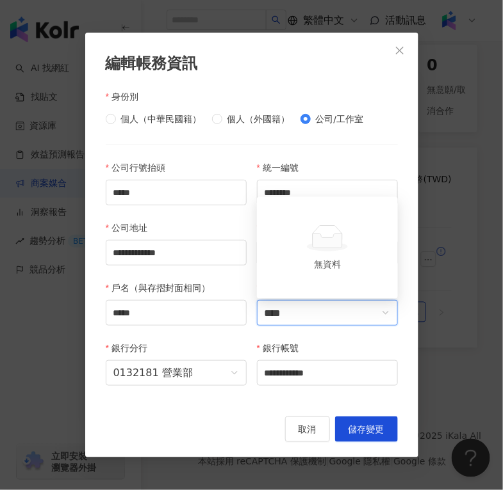
type input "**"
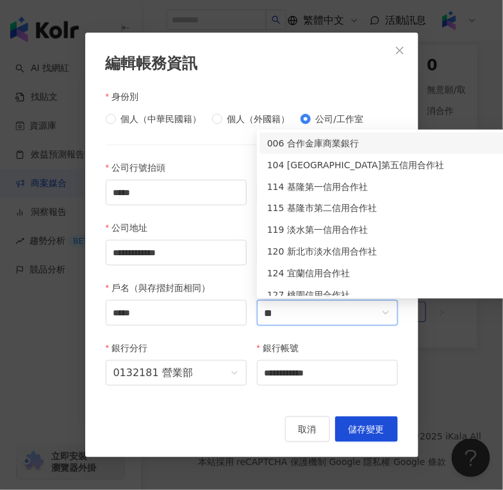
click at [327, 141] on div "006 合作金庫商業銀行" at bounding box center [394, 143] width 254 height 14
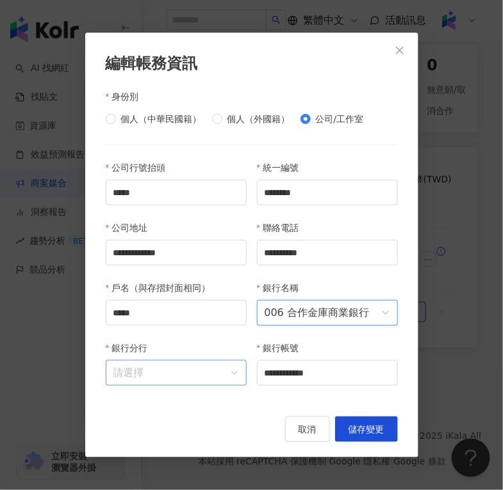
click at [152, 370] on input "銀行分行" at bounding box center [175, 373] width 125 height 24
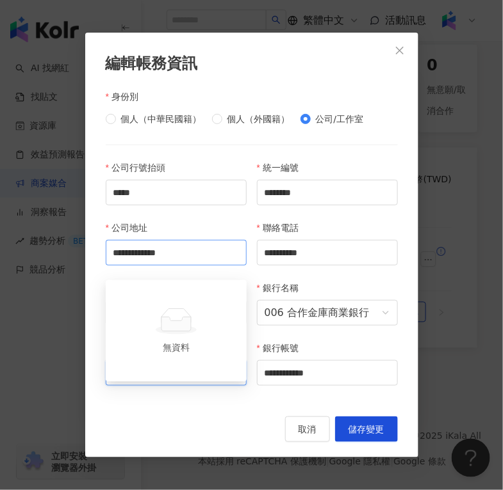
scroll to position [309, 0]
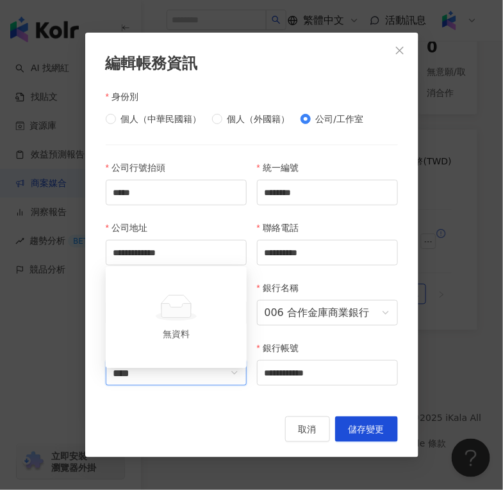
type input "**"
click at [161, 348] on div "0065274 十全分行" at bounding box center [176, 355] width 120 height 14
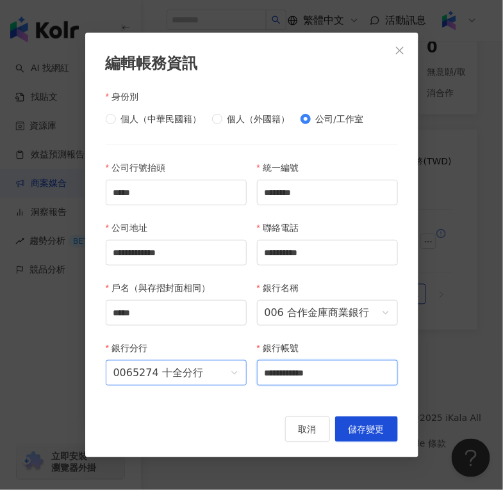
drag, startPoint x: 358, startPoint y: 371, endPoint x: 221, endPoint y: 384, distance: 137.7
click at [221, 384] on div "**********" at bounding box center [252, 281] width 302 height 241
paste input "*"
type input "**********"
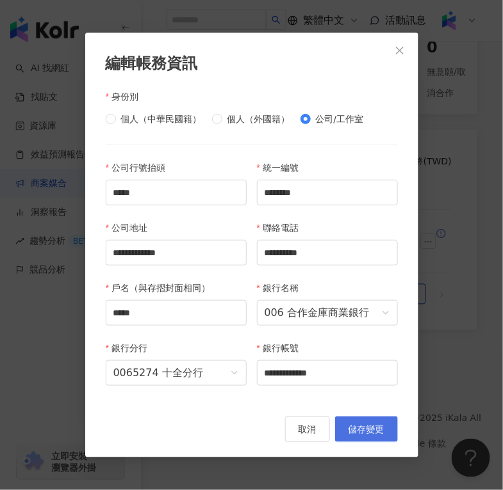
click at [360, 427] on span "儲存變更" at bounding box center [366, 429] width 36 height 10
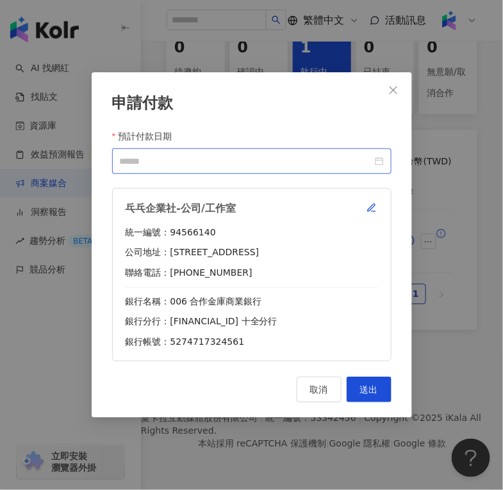
click at [380, 163] on div at bounding box center [252, 161] width 264 height 14
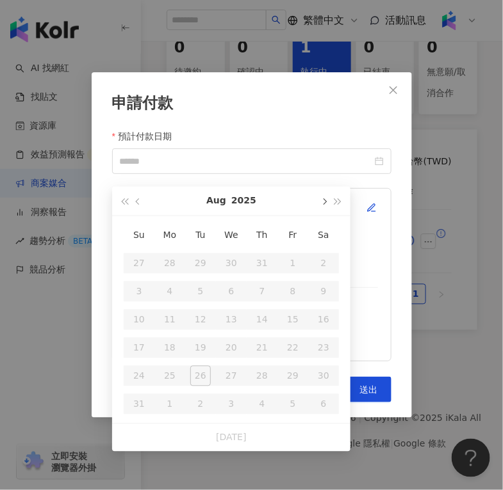
click at [325, 189] on button "button" at bounding box center [323, 201] width 14 height 29
type input "**********"
click at [236, 282] on div "10" at bounding box center [231, 292] width 20 height 20
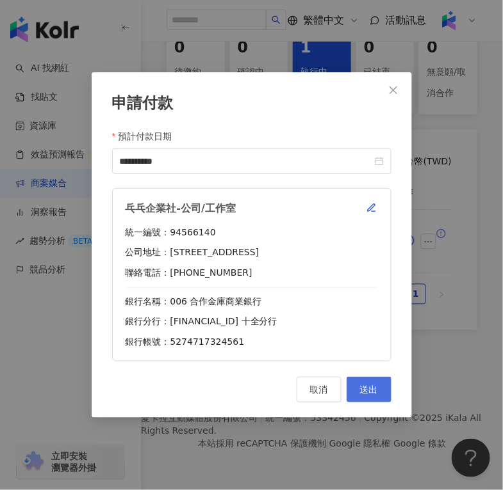
click at [358, 387] on button "送出" at bounding box center [368, 390] width 45 height 26
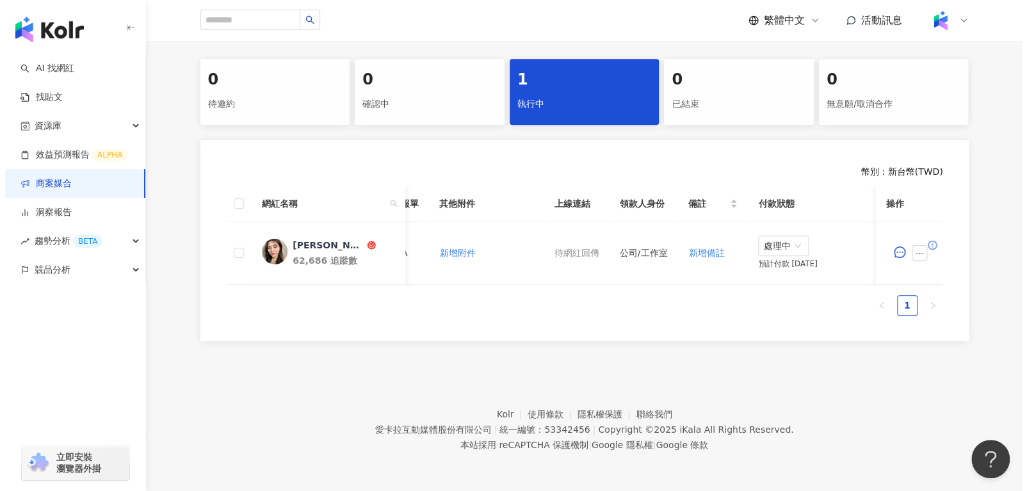
scroll to position [0, 487]
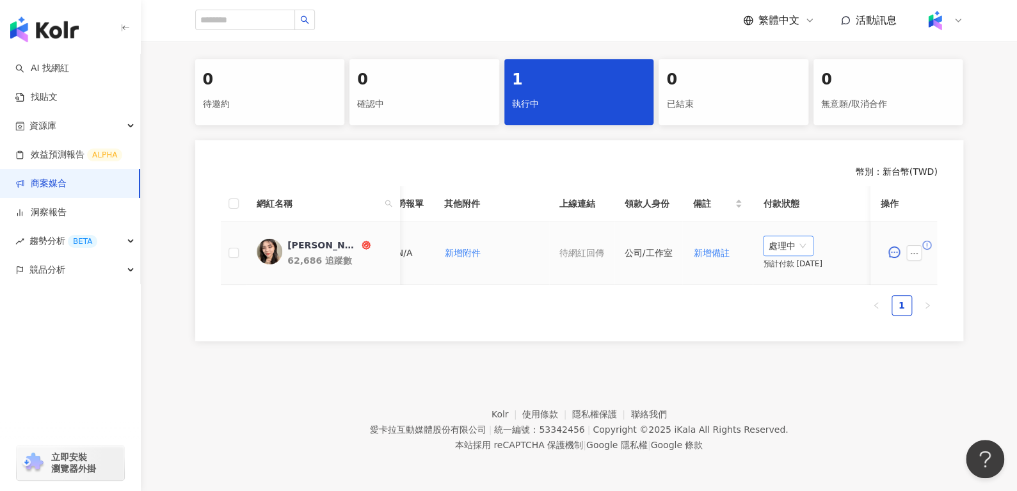
click at [779, 236] on span "處理中" at bounding box center [788, 245] width 40 height 19
click at [784, 268] on div "待處理" at bounding box center [782, 272] width 36 height 14
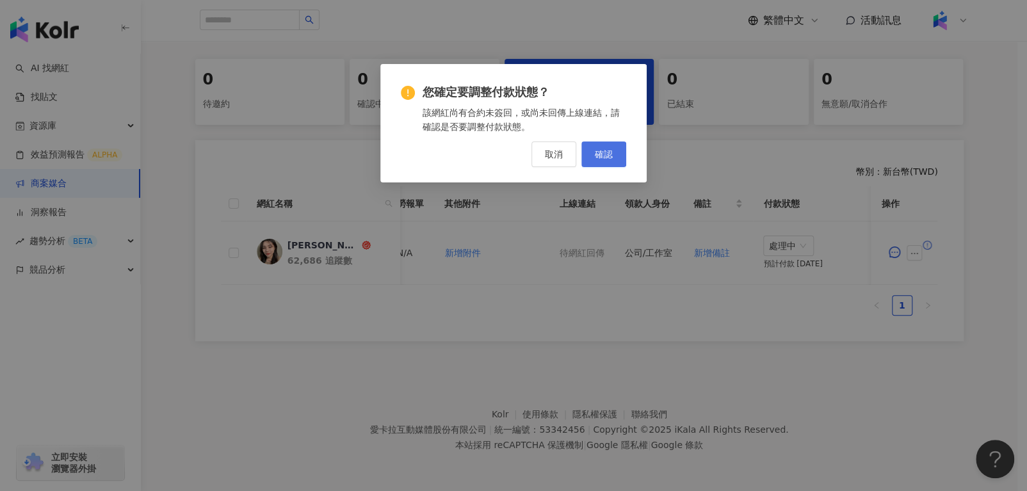
click at [591, 149] on button "確認" at bounding box center [603, 154] width 45 height 26
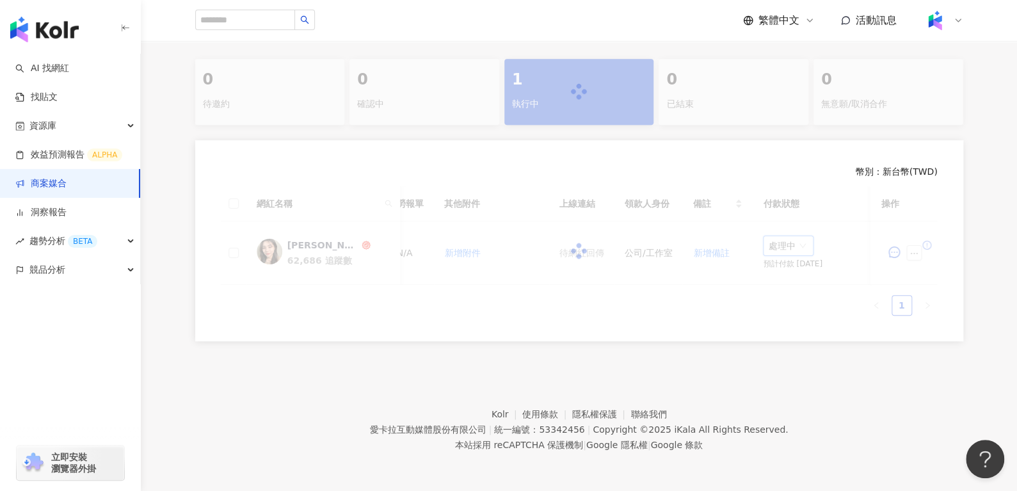
scroll to position [262, 0]
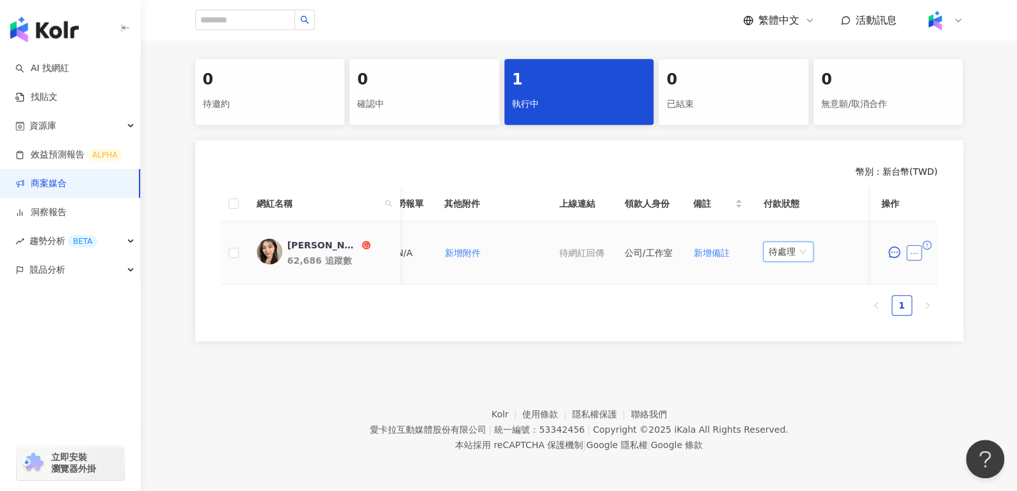
click at [912, 249] on icon "ellipsis" at bounding box center [914, 253] width 9 height 9
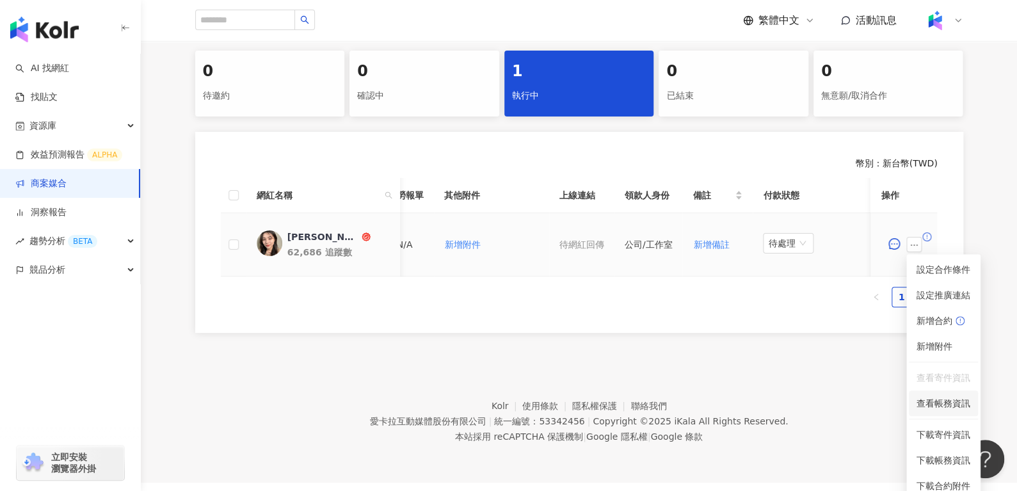
click at [932, 407] on span "查看帳務資訊" at bounding box center [944, 403] width 54 height 14
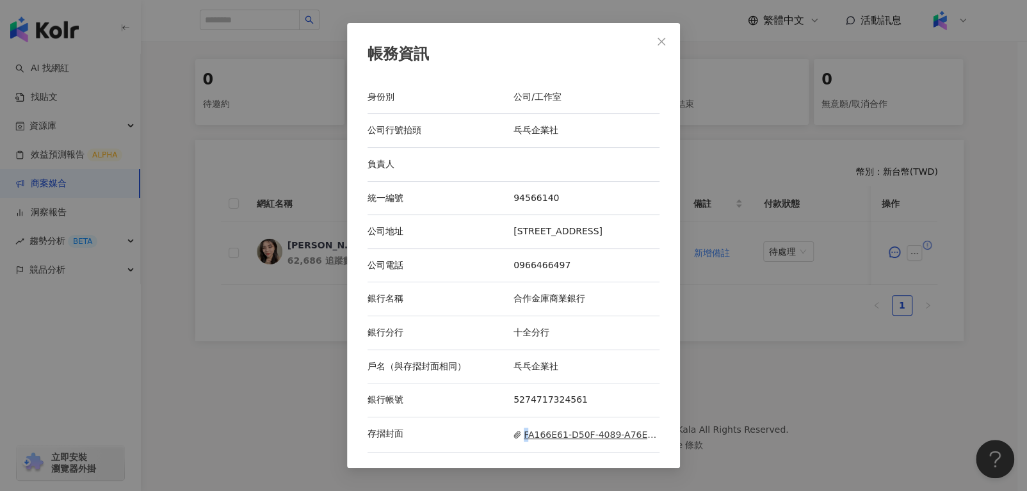
click at [530, 429] on div "存摺封面 FA166E61-D50F-4089-A76E-ED366E9EBDEF.jpeg" at bounding box center [514, 434] width 292 height 35
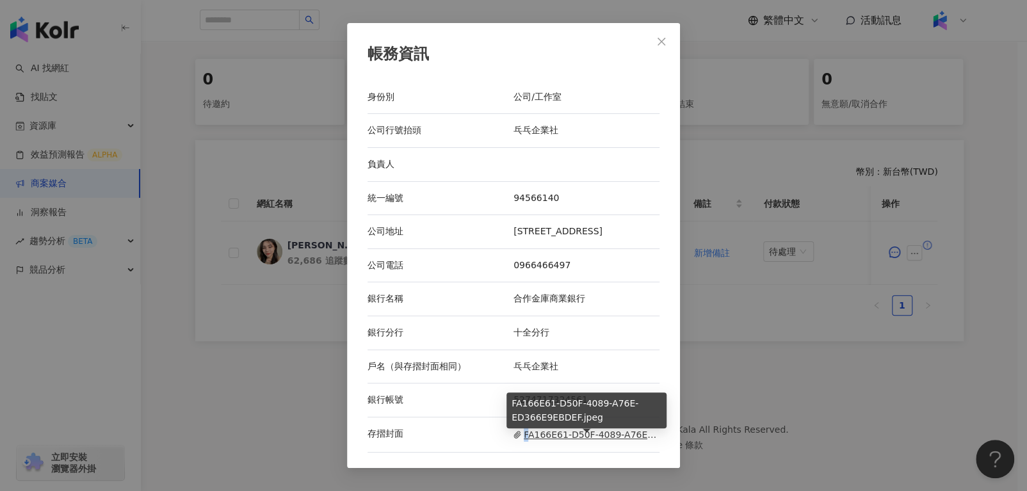
click at [531, 433] on span "FA166E61-D50F-4089-A76E-ED366E9EBDEF.jpeg" at bounding box center [586, 435] width 146 height 14
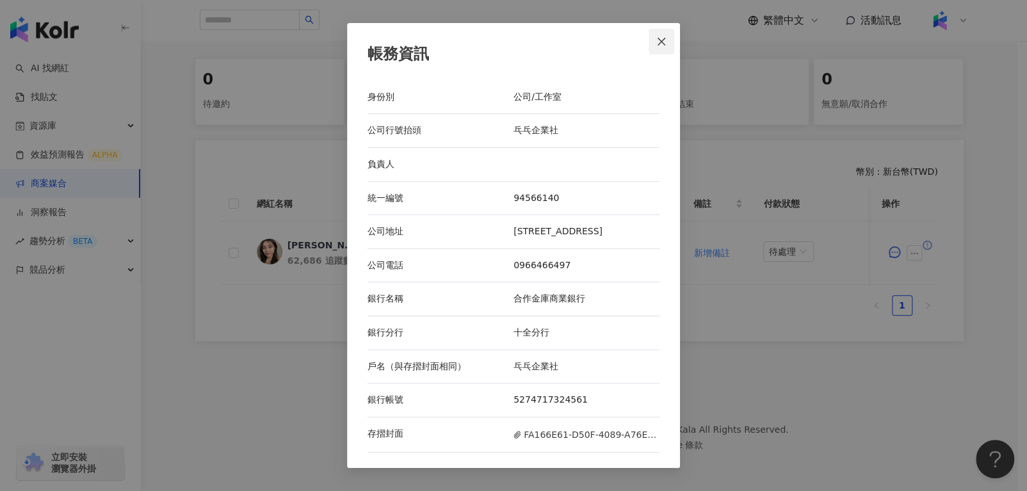
click at [661, 36] on button "Close" at bounding box center [662, 42] width 26 height 26
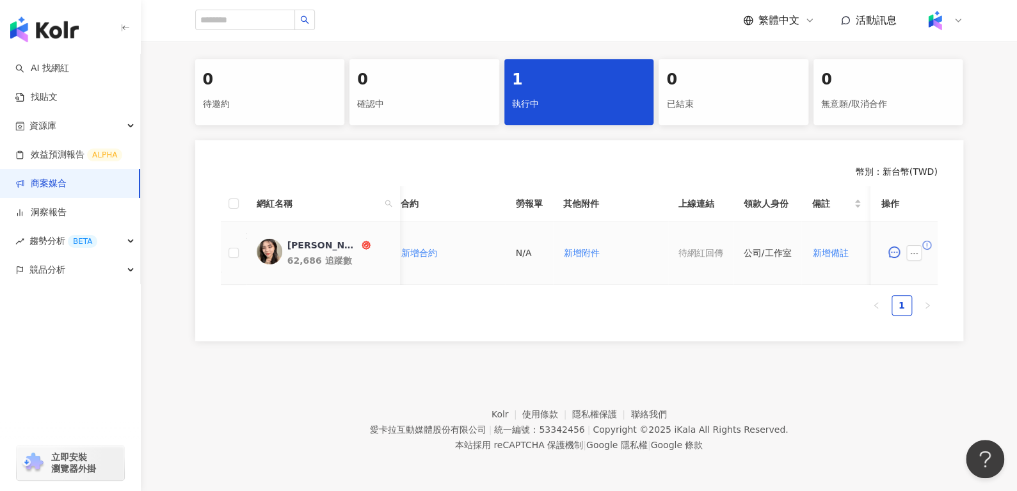
scroll to position [0, 181]
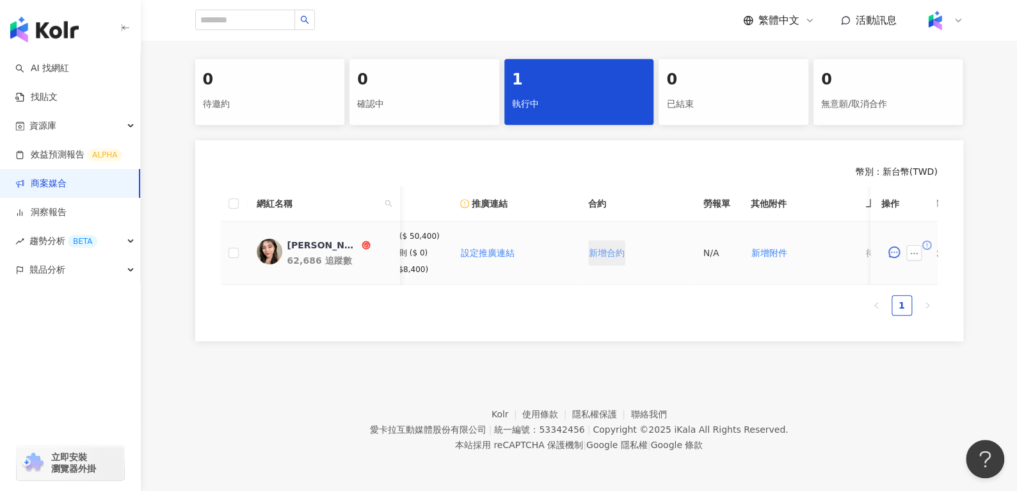
click at [601, 248] on span "新增合約" at bounding box center [607, 253] width 36 height 10
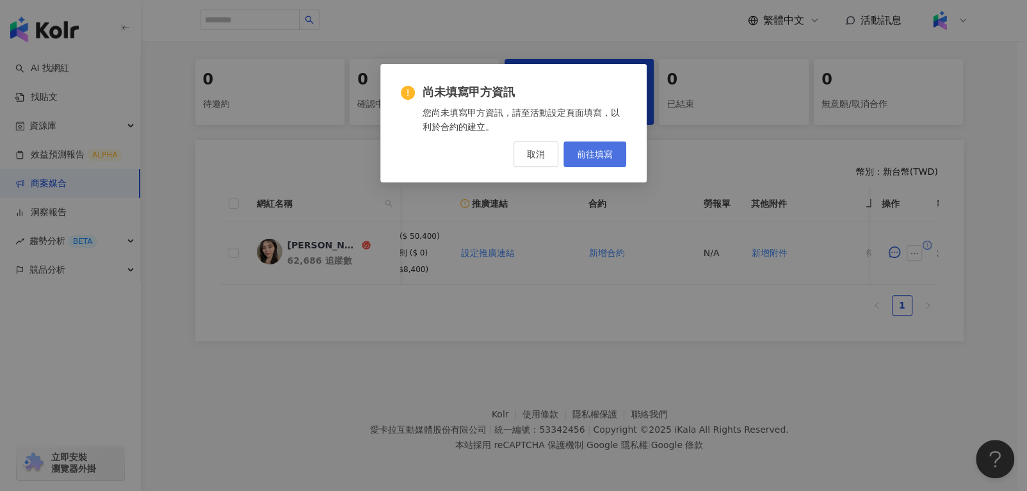
click at [606, 149] on span "前往填寫" at bounding box center [595, 154] width 36 height 10
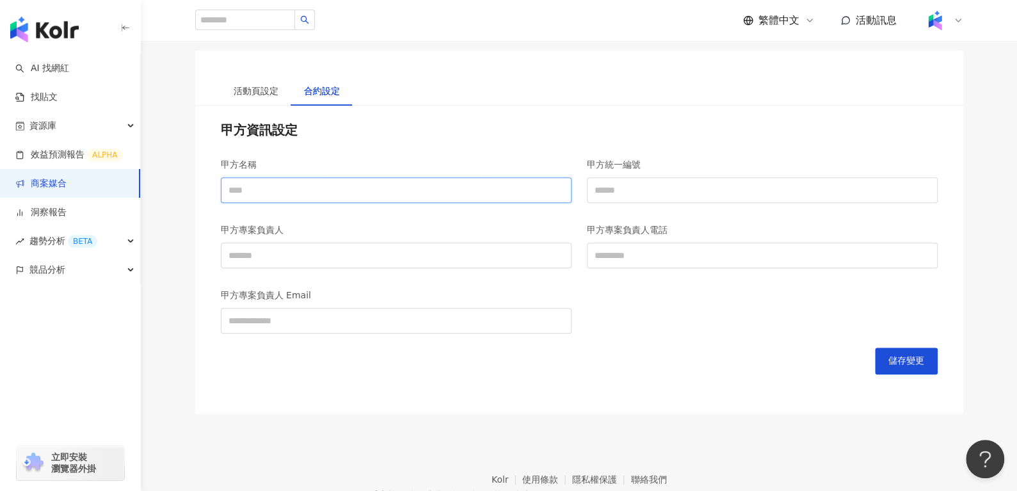
click at [334, 188] on input "甲方名稱" at bounding box center [396, 190] width 351 height 26
type input "**********"
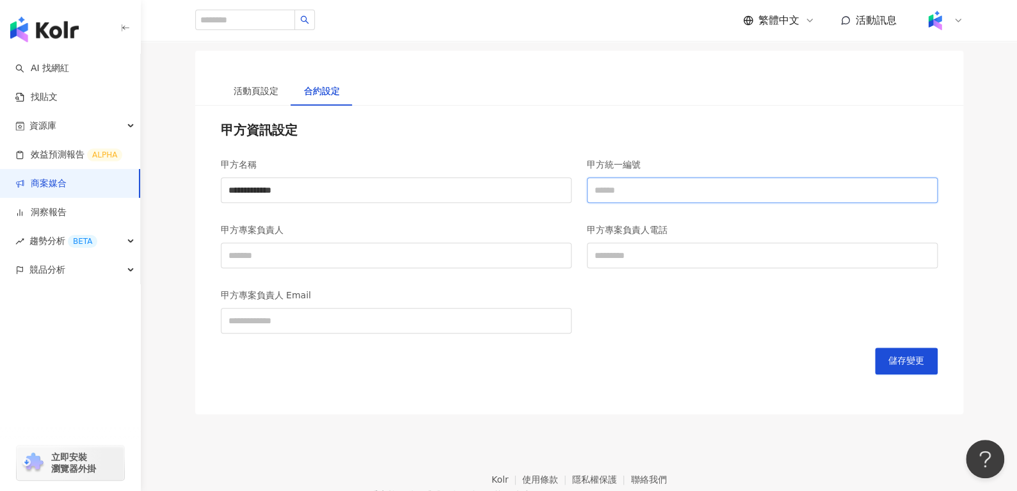
click at [727, 178] on input "甲方統一編號" at bounding box center [762, 190] width 351 height 26
type input "********"
click at [672, 263] on input "甲方專案負責人電話" at bounding box center [762, 256] width 351 height 26
type input "**********"
click at [398, 252] on input "甲方專案負責人" at bounding box center [396, 256] width 351 height 26
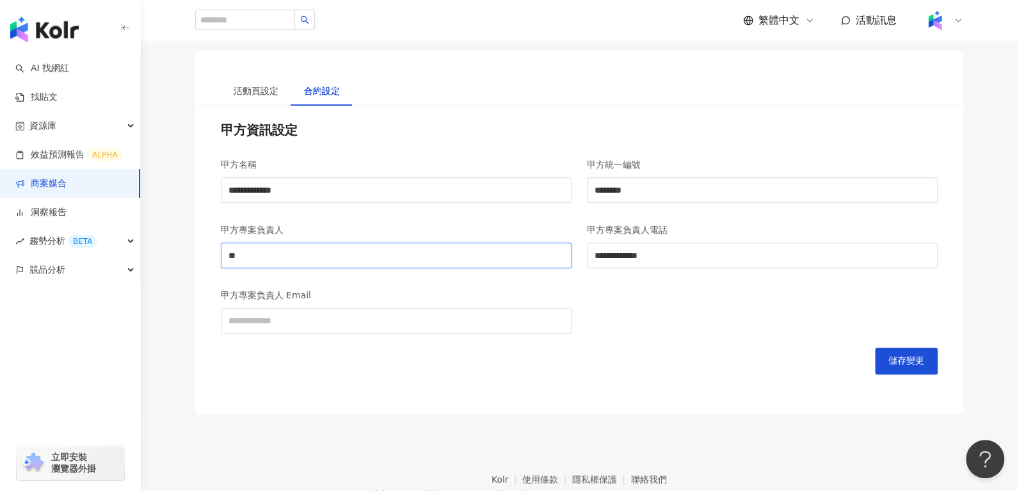
type input "*"
type input "********"
click at [304, 316] on input "甲方專案負責人 Email" at bounding box center [396, 321] width 351 height 26
paste input "**********"
type input "**********"
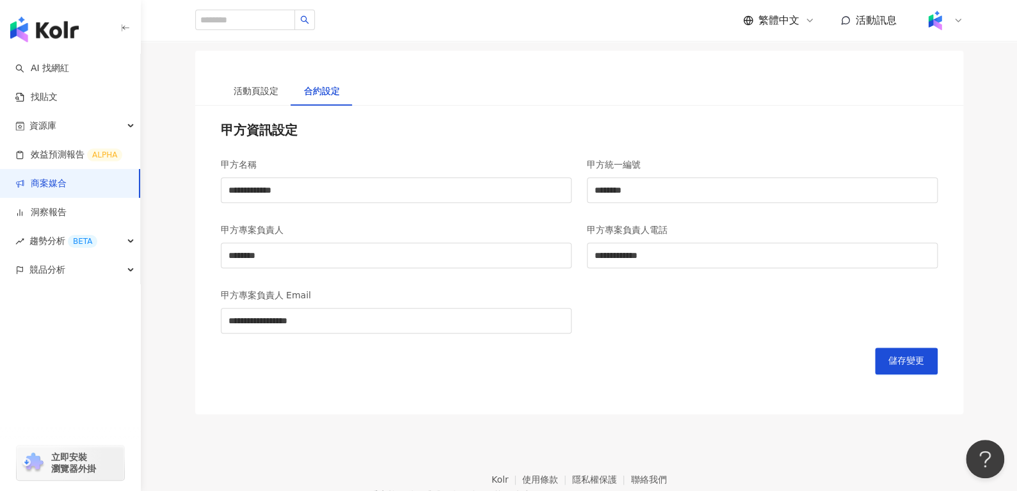
click at [375, 357] on div "儲存變更" at bounding box center [579, 361] width 717 height 27
click at [891, 348] on button "儲存變更" at bounding box center [906, 361] width 63 height 27
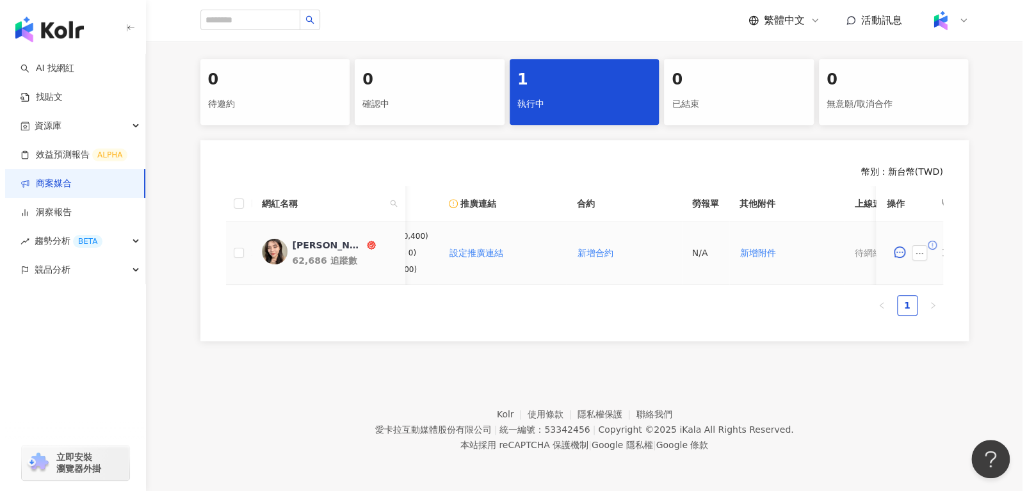
scroll to position [0, 93]
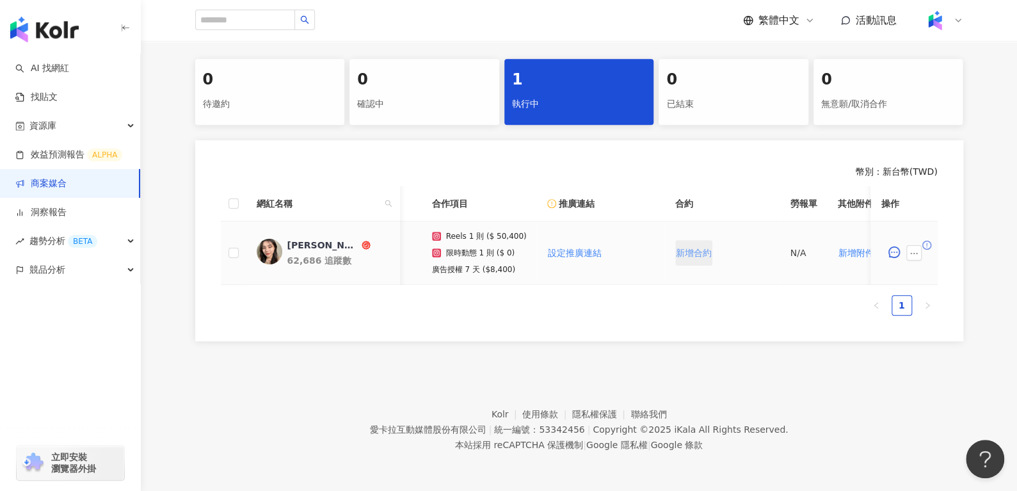
click at [684, 240] on button "新增合約" at bounding box center [693, 253] width 37 height 26
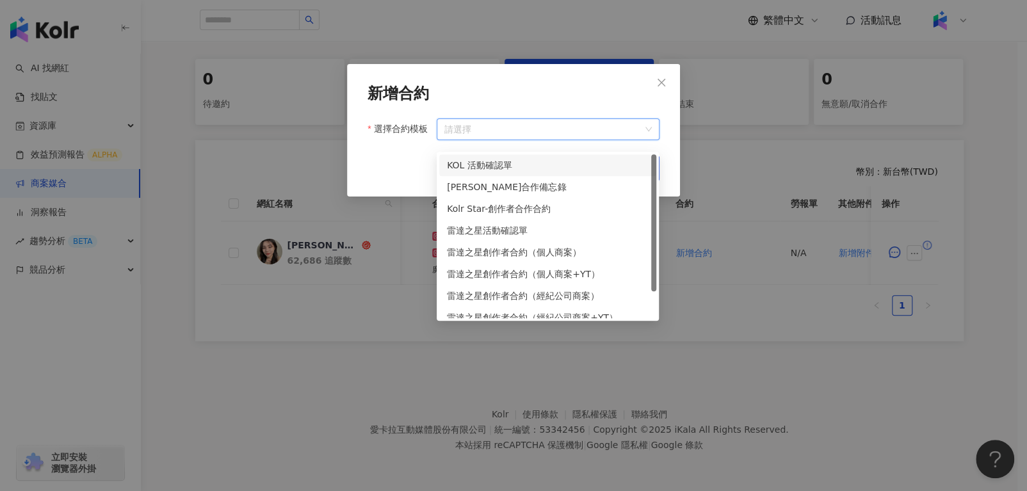
click at [574, 133] on input "選擇合約模板" at bounding box center [547, 129] width 207 height 20
click at [537, 158] on div "KOL 活動確認單" at bounding box center [548, 165] width 202 height 14
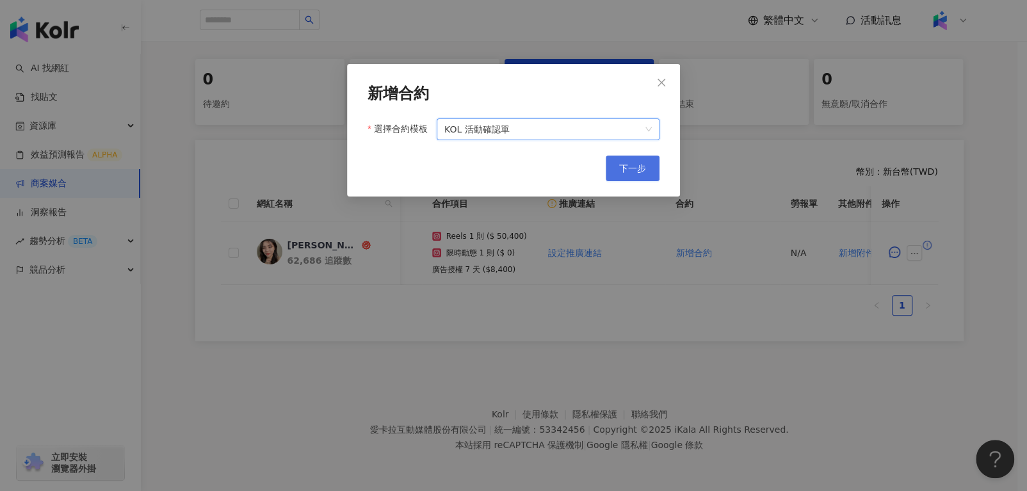
click at [627, 170] on span "下一步" at bounding box center [632, 168] width 27 height 10
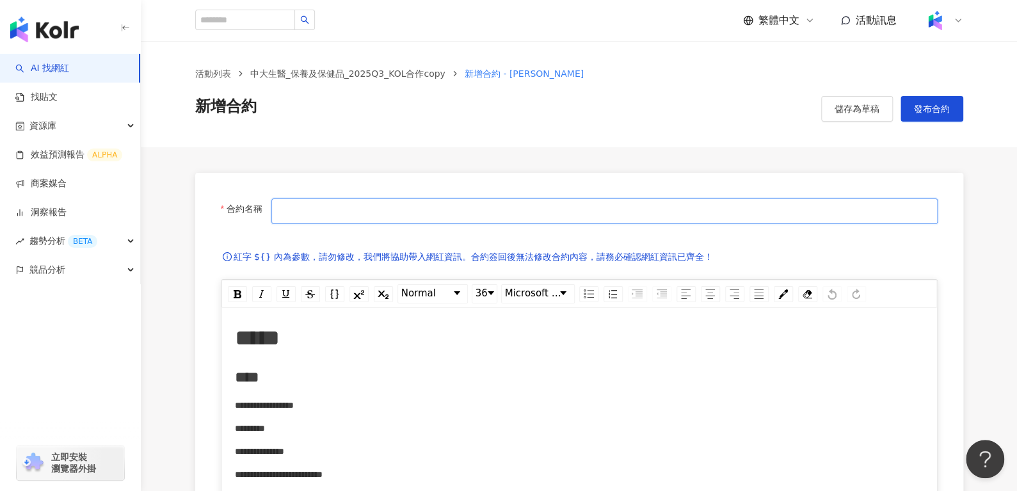
paste input "*********"
click at [359, 200] on input "*********" at bounding box center [604, 211] width 666 height 26
paste input "**********"
type input "**********"
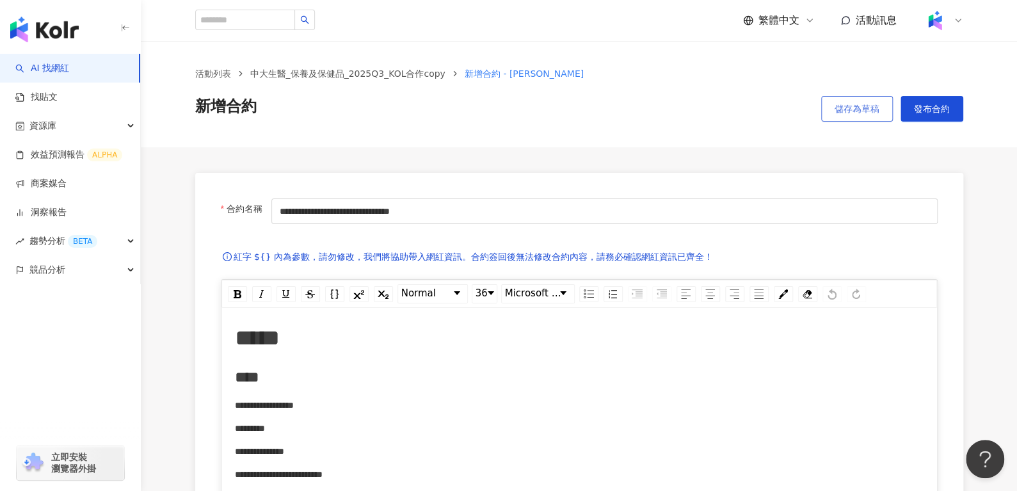
click at [832, 113] on button "儲存為草稿" at bounding box center [857, 109] width 72 height 26
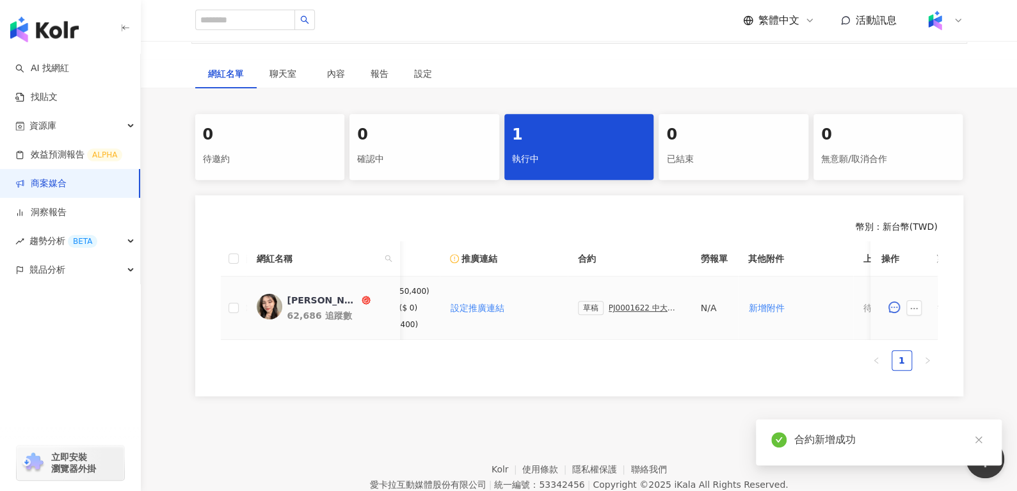
scroll to position [0, 194]
click at [631, 304] on div "PJ0001622 中大生醫_保養及保健品_2025Q3_KOL合作" at bounding box center [642, 307] width 72 height 9
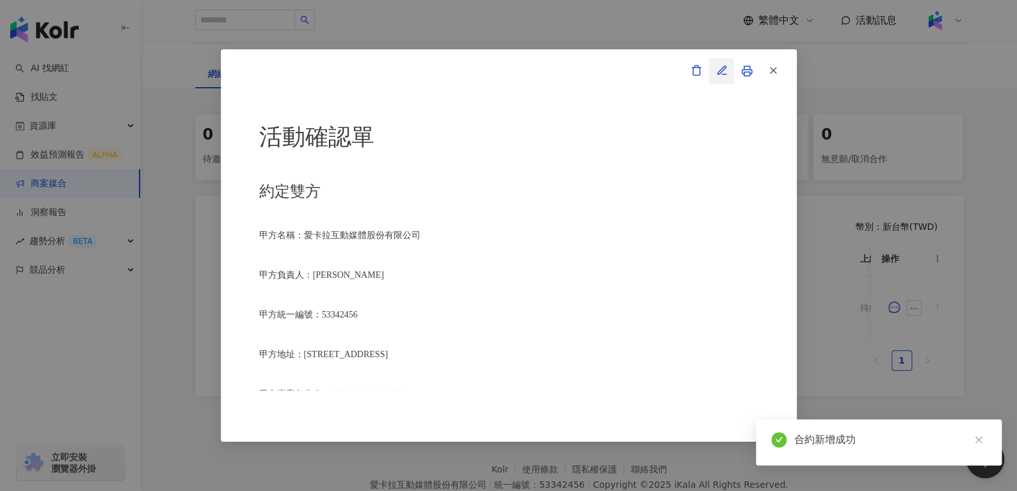
click at [724, 74] on icon "button" at bounding box center [724, 74] width 4 height 0
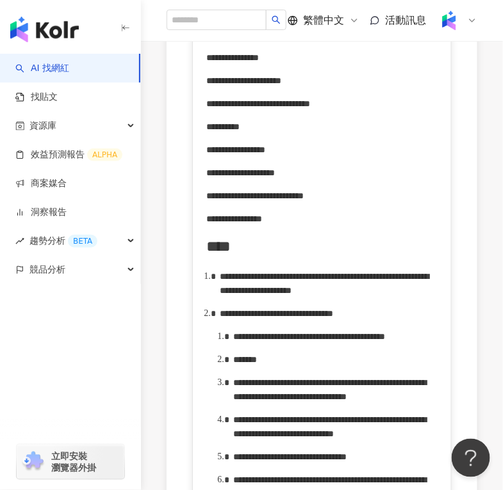
scroll to position [518, 0]
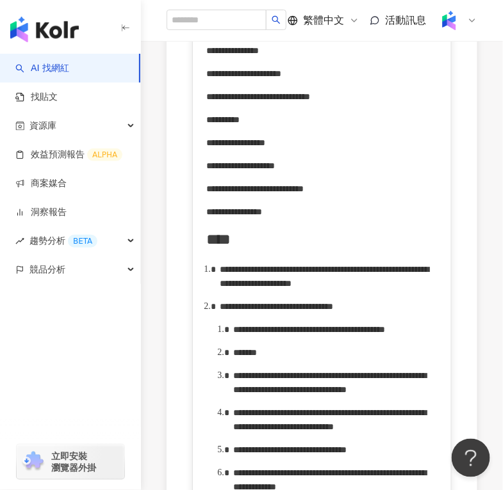
click at [280, 284] on span "**********" at bounding box center [324, 276] width 209 height 23
click at [342, 314] on div "**********" at bounding box center [329, 307] width 218 height 14
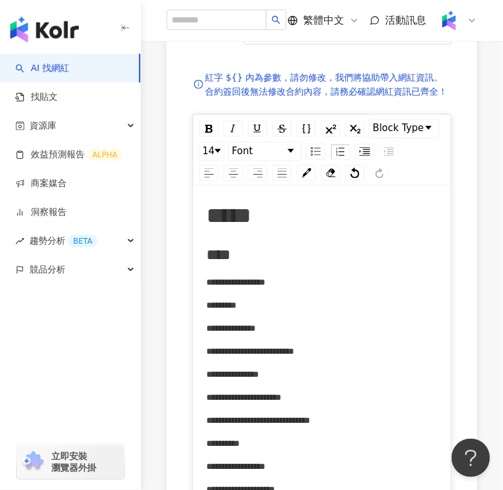
scroll to position [0, 0]
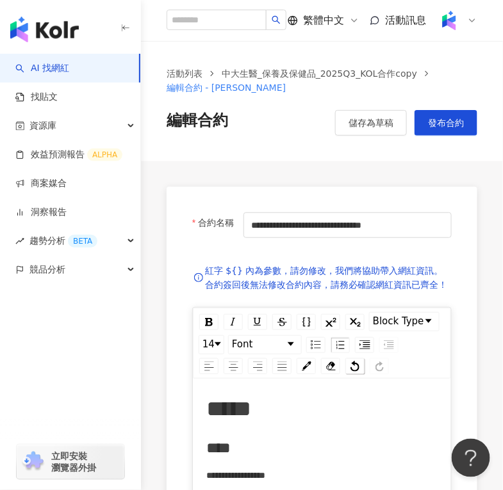
click at [351, 373] on div "rdw-history-control" at bounding box center [354, 367] width 19 height 16
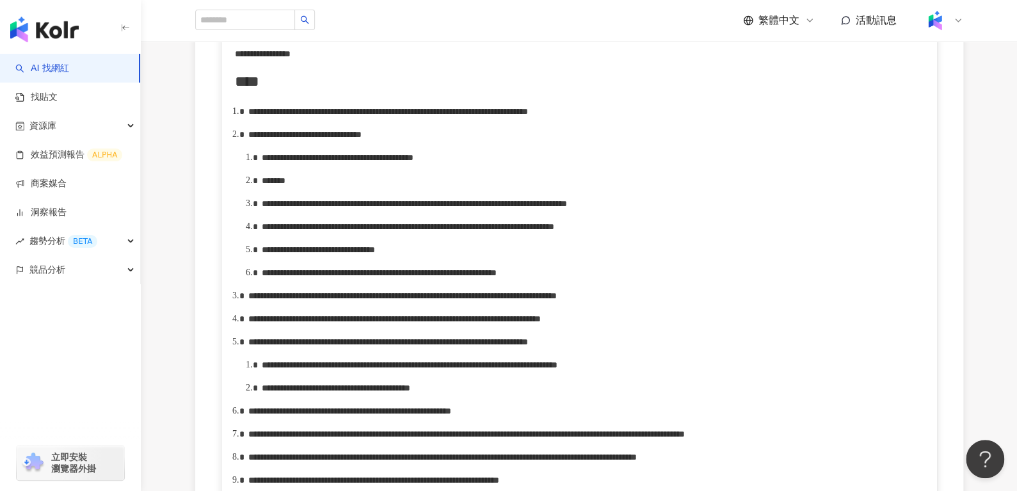
scroll to position [604, 0]
drag, startPoint x: 307, startPoint y: 188, endPoint x: 538, endPoint y: 183, distance: 230.5
click at [414, 163] on span "**********" at bounding box center [338, 158] width 152 height 9
drag, startPoint x: 305, startPoint y: 186, endPoint x: 588, endPoint y: 186, distance: 283.6
click at [588, 165] on div "**********" at bounding box center [593, 158] width 663 height 14
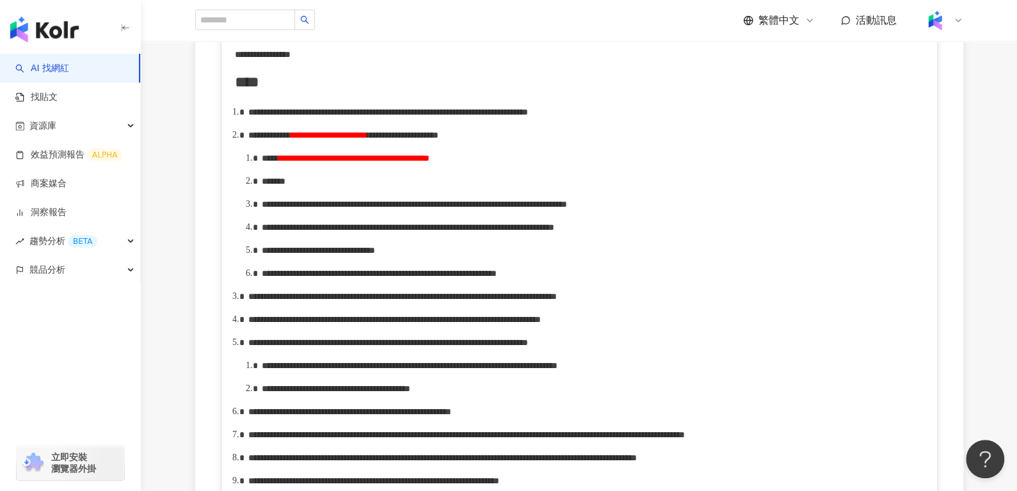
click at [327, 188] on div "*******" at bounding box center [593, 181] width 663 height 14
click at [335, 209] on span "**********" at bounding box center [414, 204] width 305 height 9
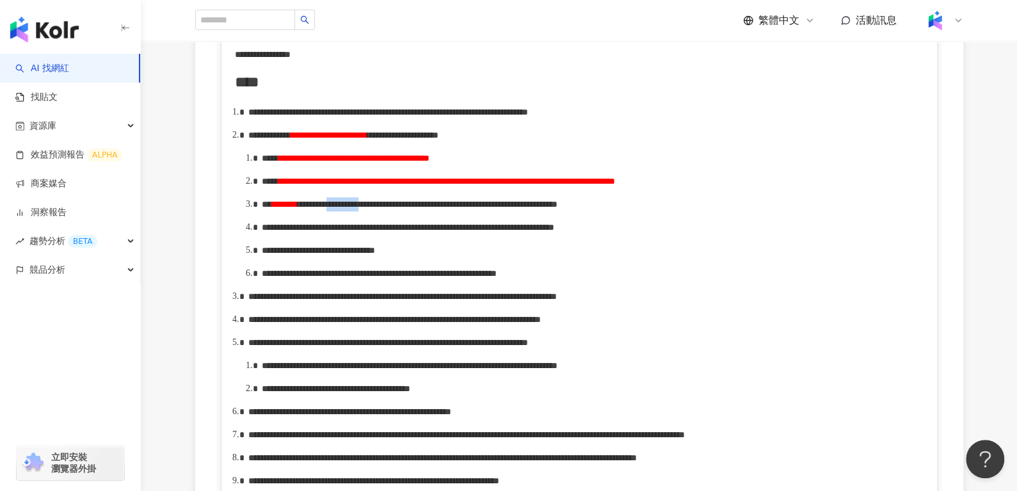
drag, startPoint x: 442, startPoint y: 248, endPoint x: 521, endPoint y: 254, distance: 78.3
click at [521, 209] on span "**********" at bounding box center [428, 204] width 260 height 9
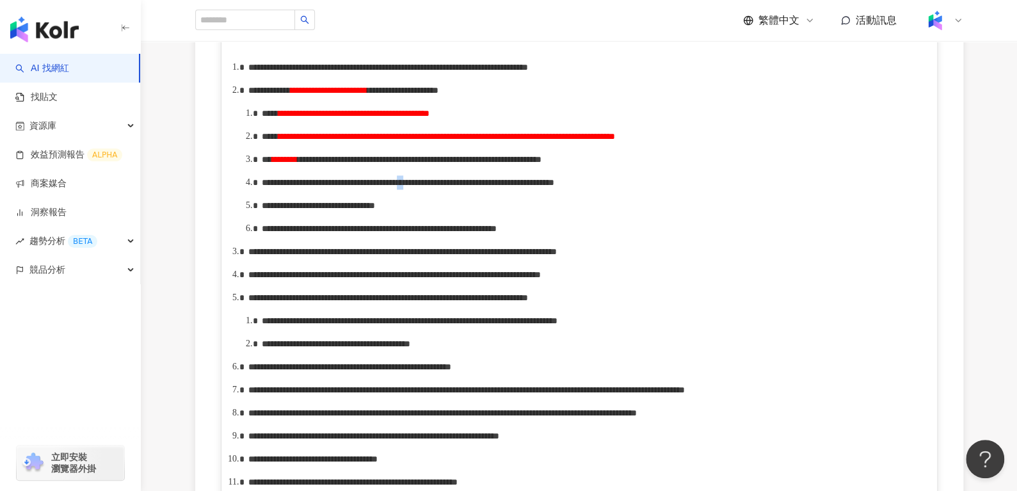
drag, startPoint x: 638, startPoint y: 245, endPoint x: 654, endPoint y: 245, distance: 16.0
click at [554, 187] on span "**********" at bounding box center [408, 182] width 293 height 9
drag, startPoint x: 307, startPoint y: 141, endPoint x: 344, endPoint y: 141, distance: 37.1
click at [344, 118] on span "**********" at bounding box center [354, 113] width 151 height 9
drag, startPoint x: 303, startPoint y: 143, endPoint x: 343, endPoint y: 143, distance: 39.7
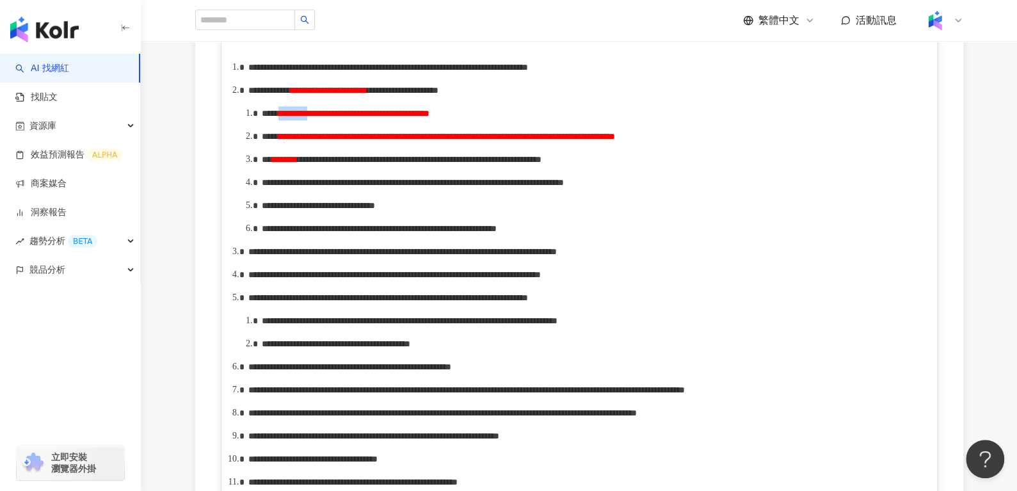
click at [343, 120] on div "**********" at bounding box center [593, 113] width 663 height 14
copy span "*********"
click at [375, 210] on span "**********" at bounding box center [318, 205] width 113 height 9
click at [497, 233] on span "**********" at bounding box center [379, 228] width 235 height 9
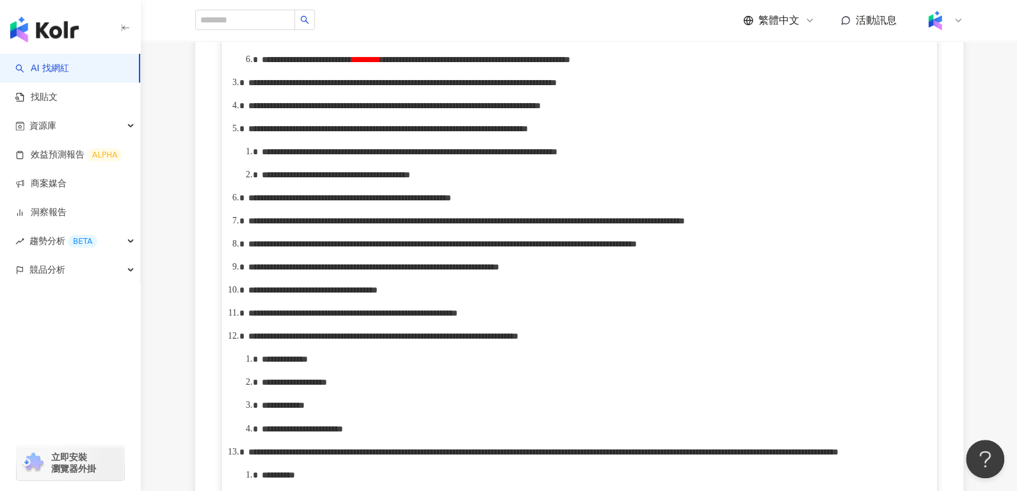
scroll to position [1044, 0]
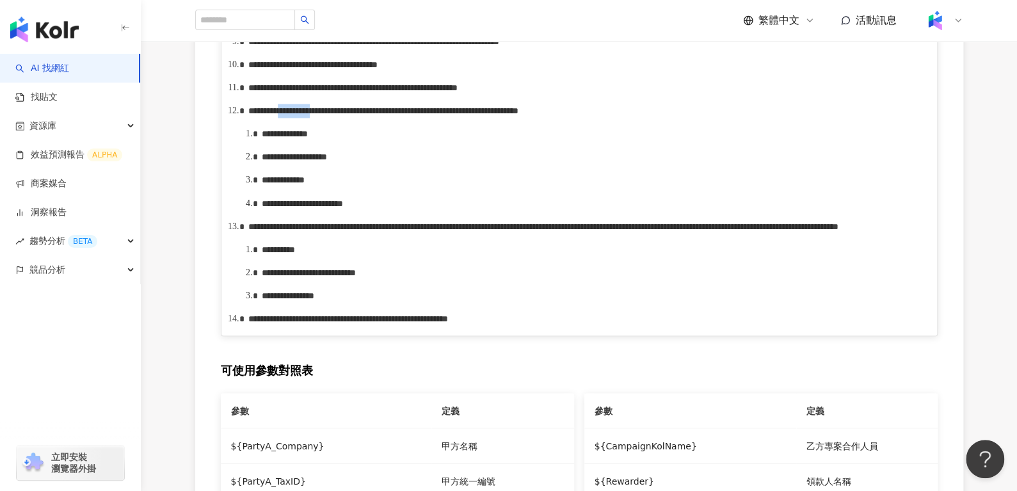
drag, startPoint x: 327, startPoint y: 317, endPoint x: 385, endPoint y: 315, distance: 58.9
click at [385, 115] on span "**********" at bounding box center [383, 110] width 270 height 9
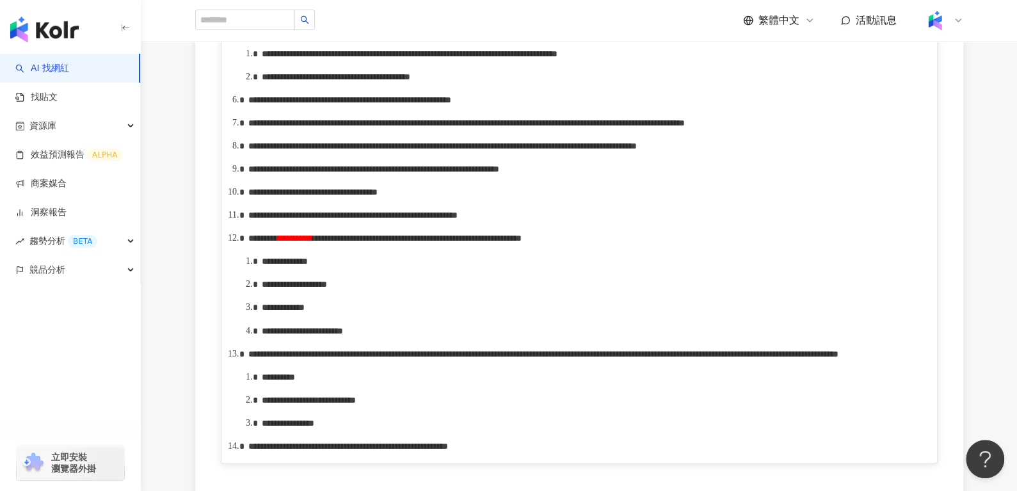
scroll to position [926, 0]
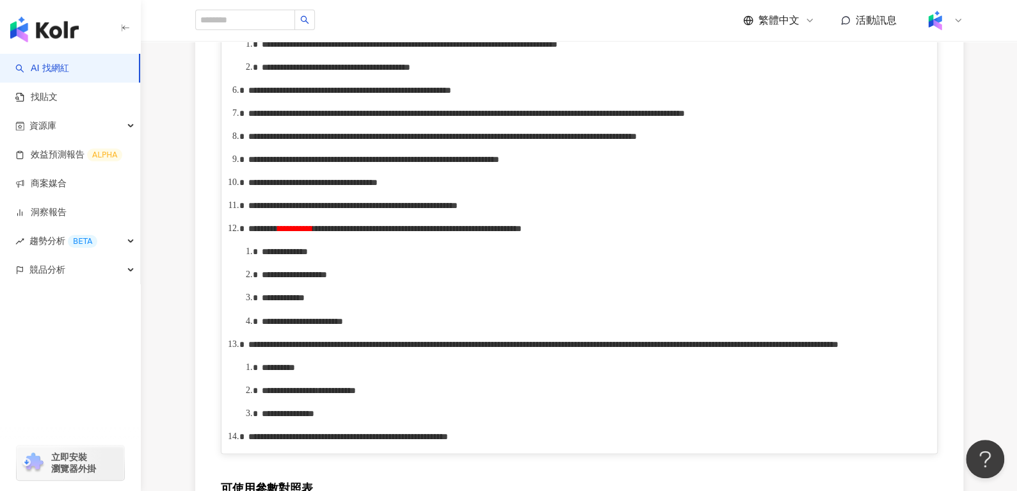
click at [446, 51] on div "**********" at bounding box center [593, 44] width 663 height 14
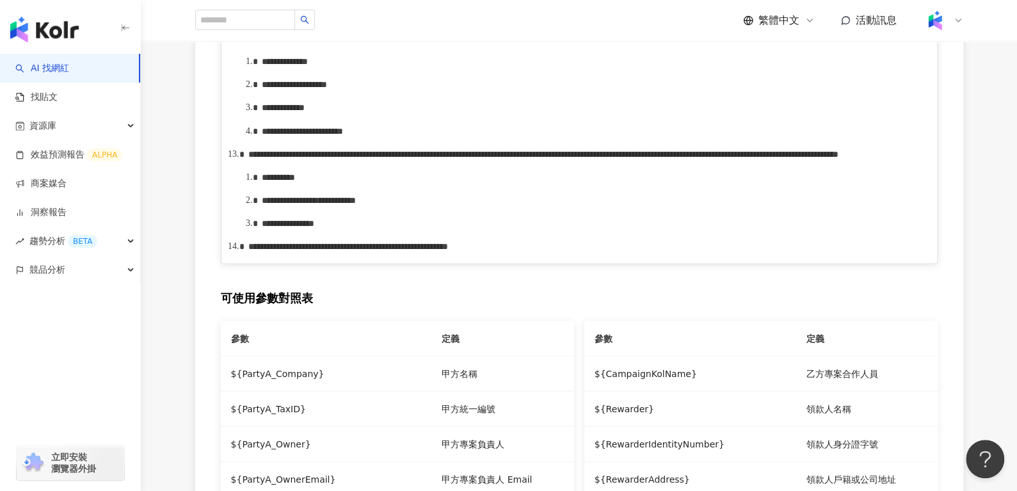
scroll to position [1117, 0]
drag, startPoint x: 586, startPoint y: 241, endPoint x: 640, endPoint y: 239, distance: 53.8
click at [522, 42] on span "**********" at bounding box center [417, 37] width 209 height 9
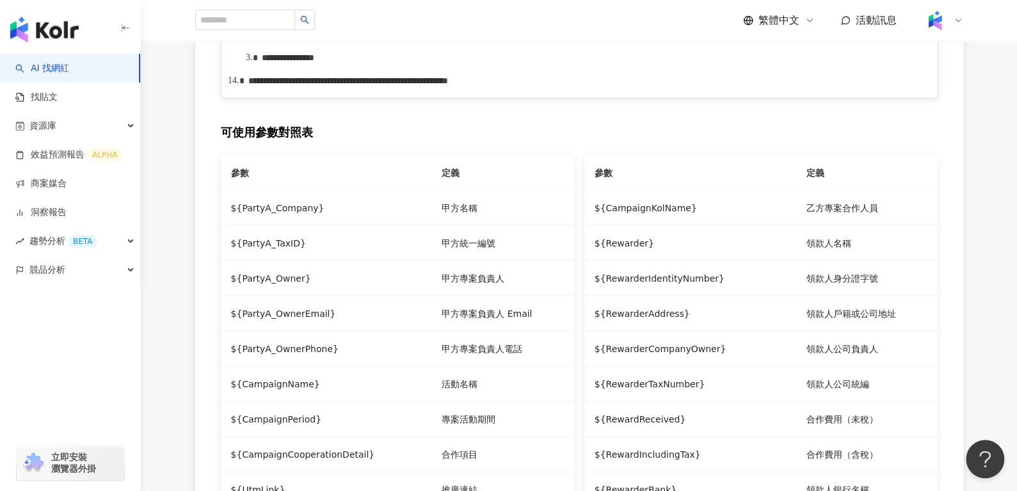
scroll to position [1280, 0]
drag, startPoint x: 588, startPoint y: 211, endPoint x: 706, endPoint y: 213, distance: 117.2
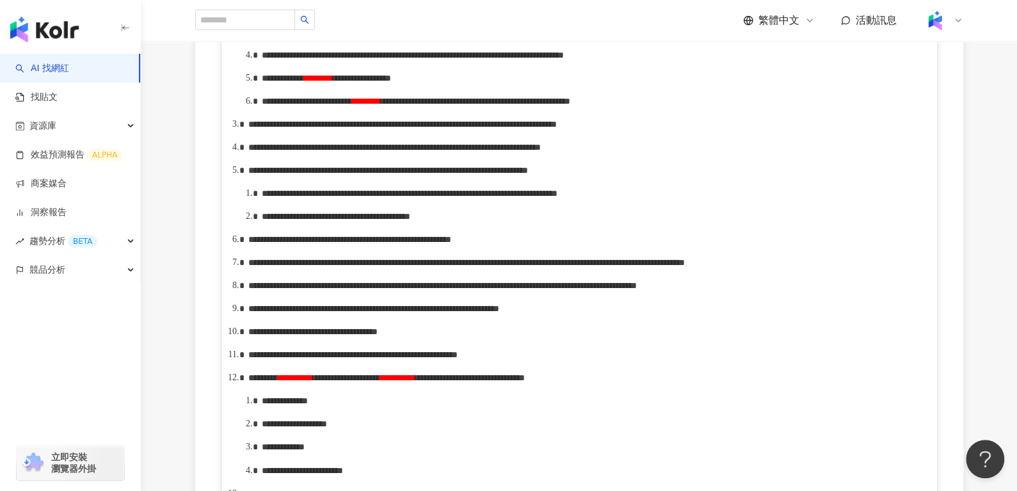
scroll to position [789, 0]
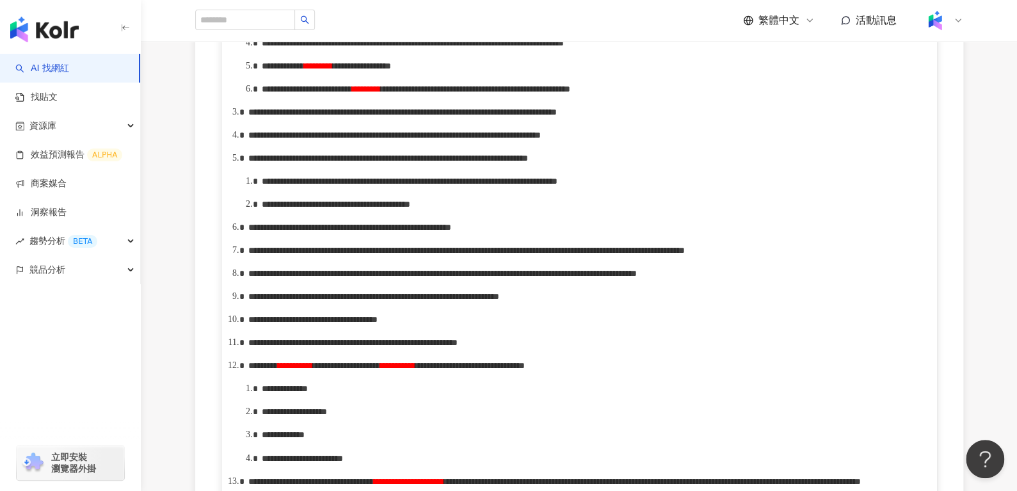
click at [492, 96] on div "**********" at bounding box center [593, 89] width 663 height 14
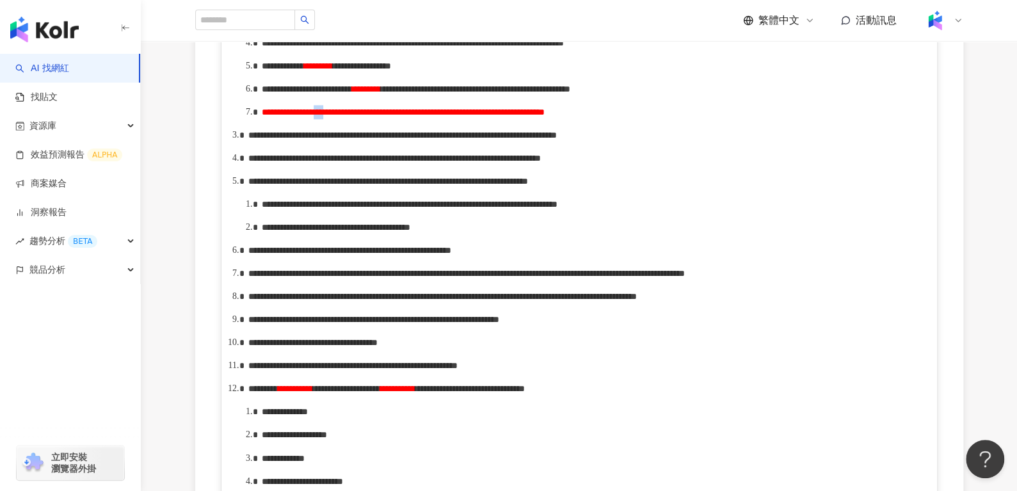
drag, startPoint x: 404, startPoint y: 206, endPoint x: 428, endPoint y: 208, distance: 24.4
click at [428, 117] on span "**********" at bounding box center [403, 112] width 283 height 9
drag, startPoint x: 525, startPoint y: 203, endPoint x: 591, endPoint y: 203, distance: 65.9
click at [535, 117] on span "**********" at bounding box center [398, 112] width 273 height 9
click at [692, 119] on div "**********" at bounding box center [593, 112] width 663 height 14
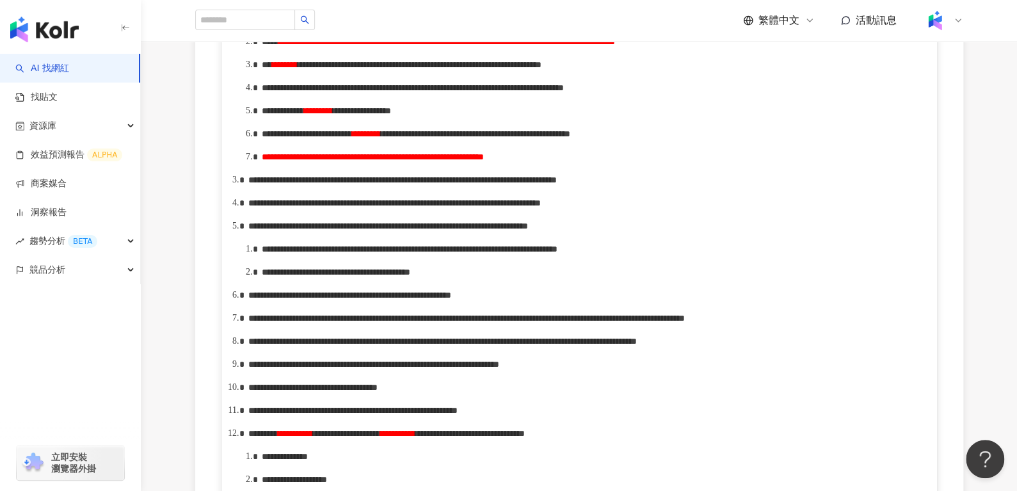
scroll to position [750, 0]
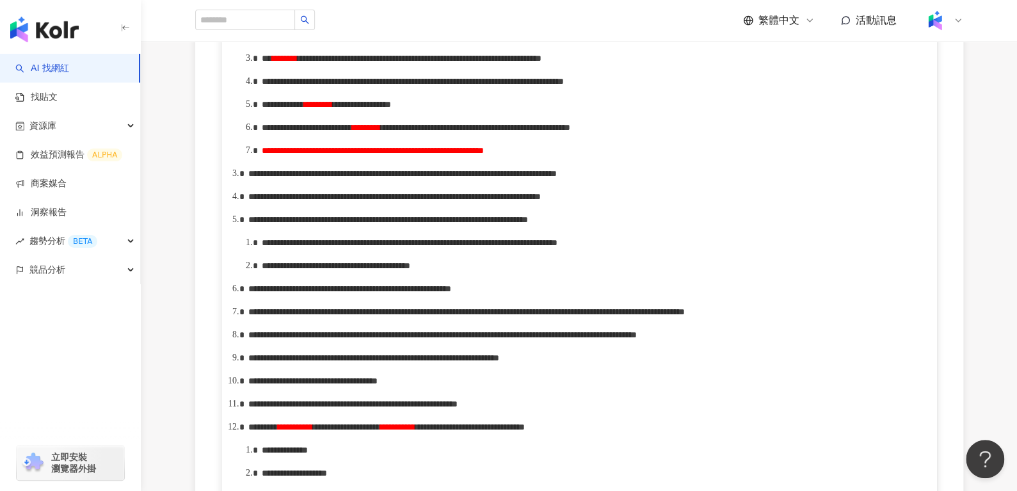
click at [444, 155] on span "**********" at bounding box center [373, 150] width 222 height 9
click at [833, 158] on div "**********" at bounding box center [593, 150] width 663 height 14
click at [484, 155] on span "**********" at bounding box center [373, 150] width 222 height 9
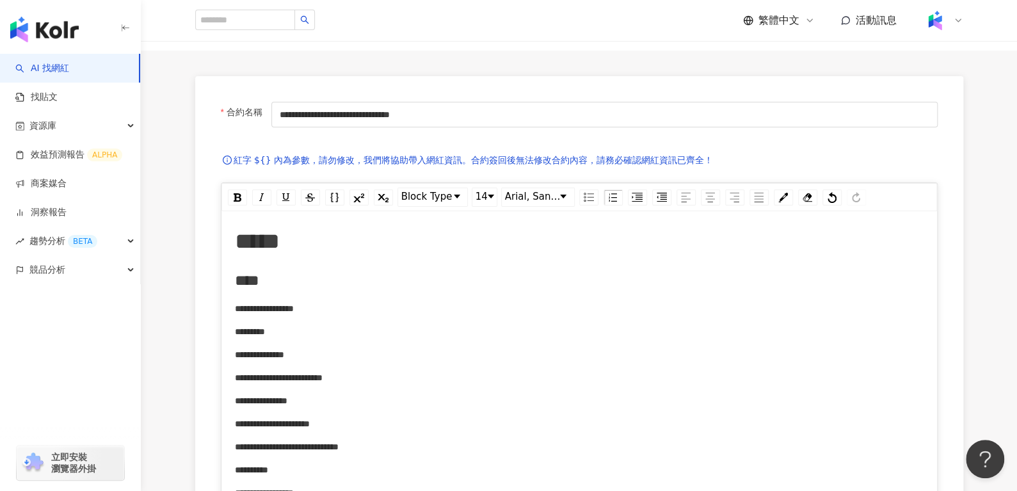
scroll to position [0, 0]
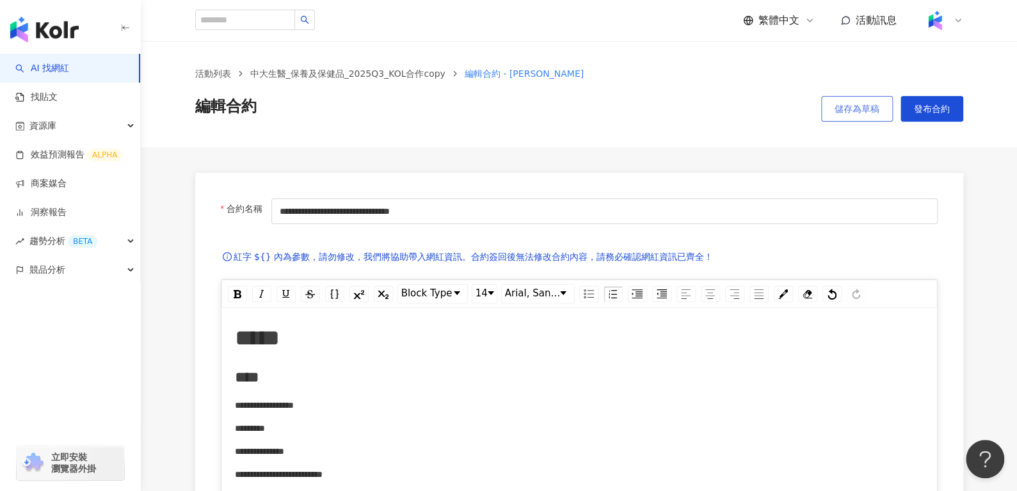
click at [839, 111] on span "儲存為草稿" at bounding box center [857, 109] width 45 height 10
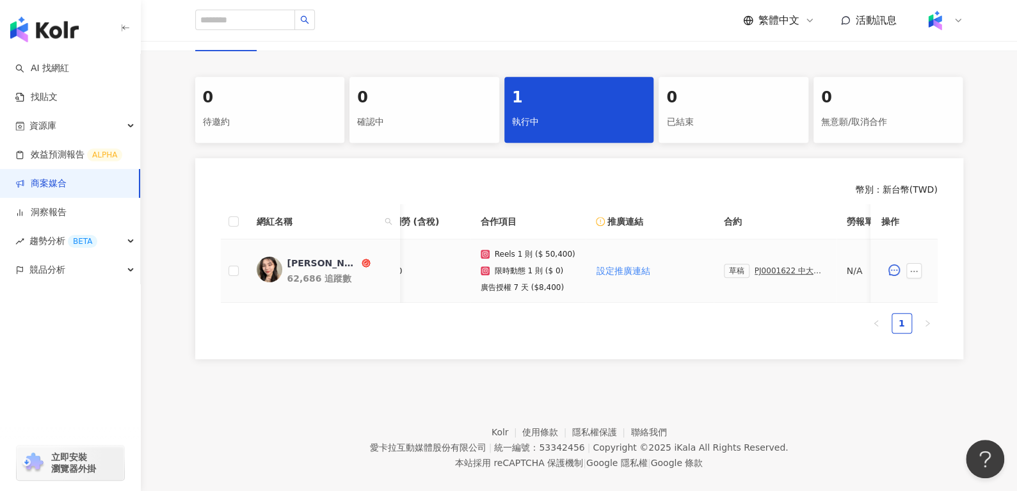
scroll to position [0, 45]
click at [757, 266] on div "PJ0001622 中大生醫_保養及保健品_2025Q3_KOL合作" at bounding box center [791, 270] width 72 height 9
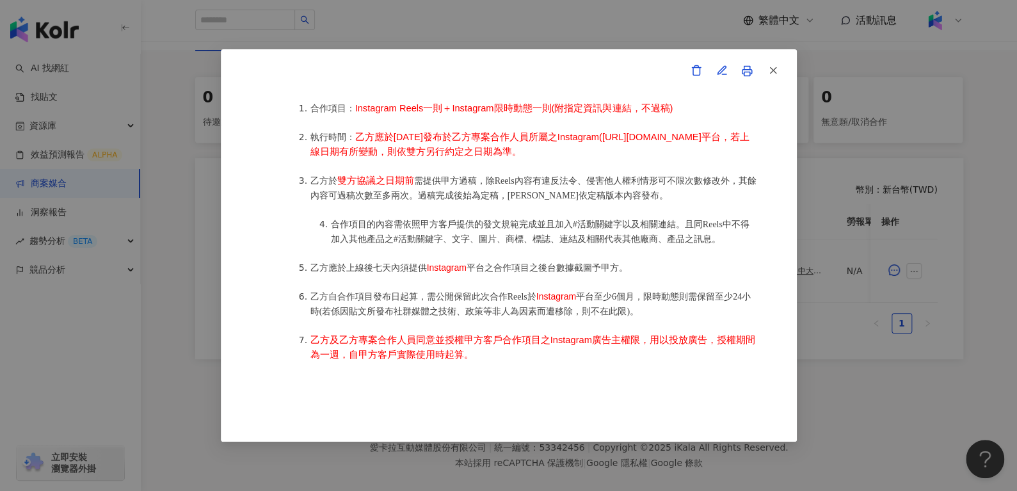
scroll to position [728, 0]
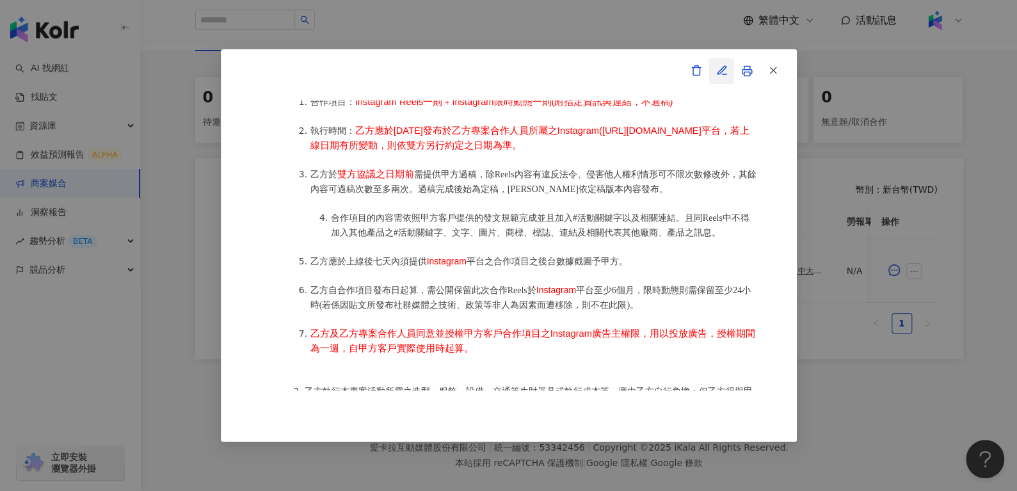
click at [729, 65] on button "button" at bounding box center [722, 71] width 26 height 26
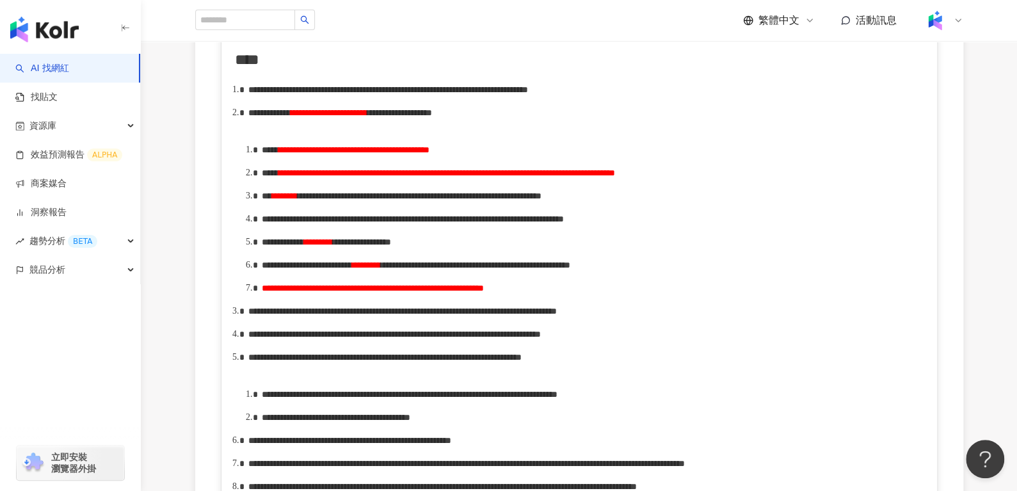
scroll to position [627, 0]
click at [564, 223] on span "**********" at bounding box center [413, 218] width 302 height 9
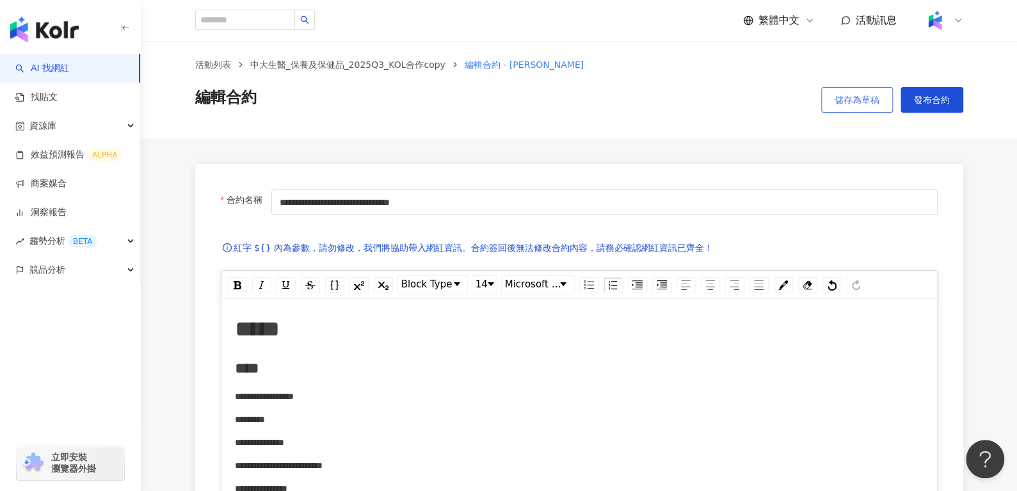
click at [856, 98] on span "儲存為草稿" at bounding box center [857, 100] width 45 height 10
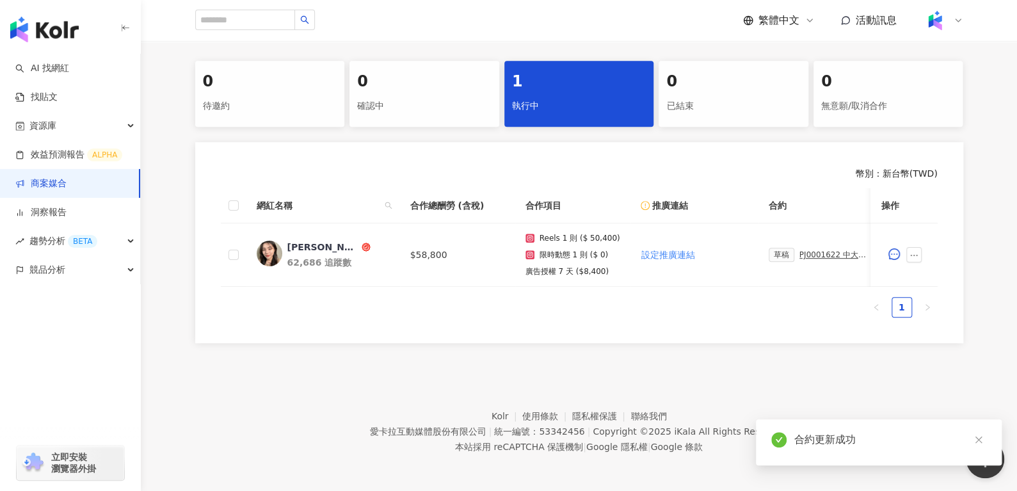
scroll to position [258, 0]
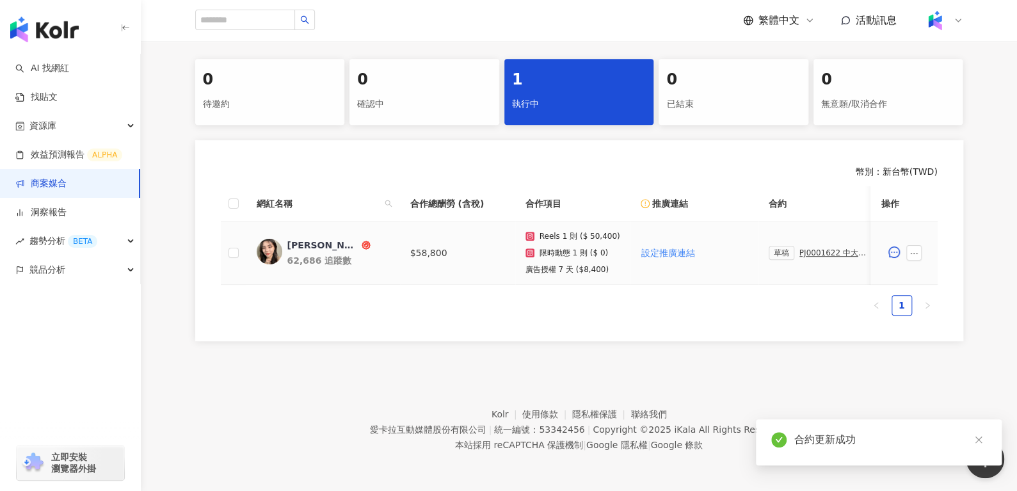
click at [808, 248] on div "PJ0001622 中大生醫_保養及保健品_2025Q3_KOL合作" at bounding box center [836, 252] width 72 height 9
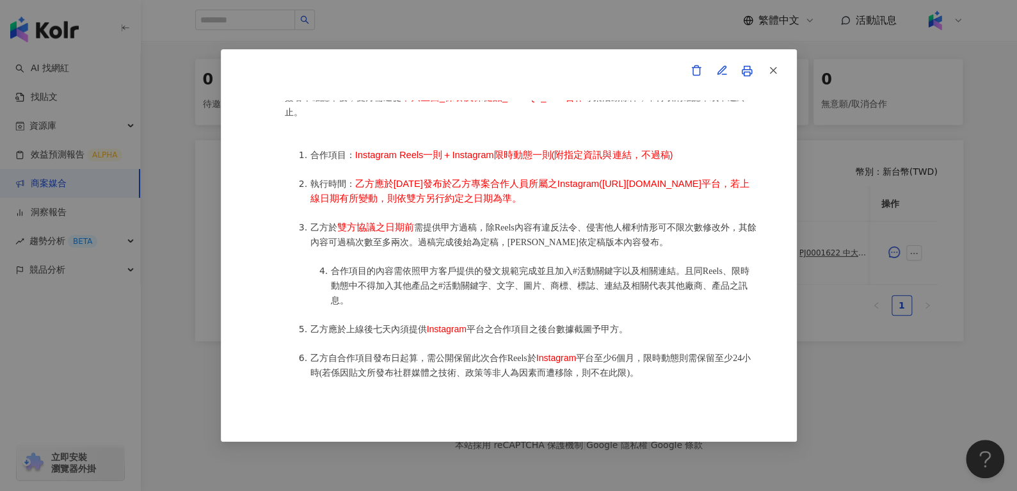
scroll to position [675, 0]
drag, startPoint x: 428, startPoint y: 295, endPoint x: 511, endPoint y: 296, distance: 82.6
click at [511, 296] on span "合作項目的內容需依照甲方客戶提供的發文規範完成並且加入#活動關鍵字以及相關連結。且同Reels、限時動態中不得加入其他產品之#活動關鍵字、文字、圖片、商標、標…" at bounding box center [540, 285] width 419 height 39
click at [558, 297] on li "合作項目的內容需依照甲方客戶提供的發文規範完成並且加入#活動關鍵字以及相關連結。且同Reels、限時動態中不得加入其他產品之#活動關鍵字、文字、圖片、商標、標…" at bounding box center [545, 285] width 428 height 44
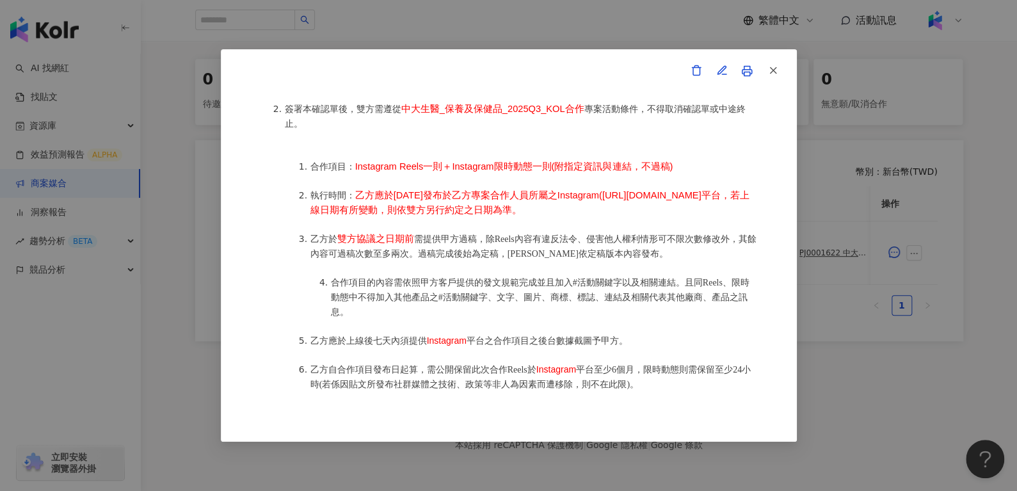
scroll to position [661, 0]
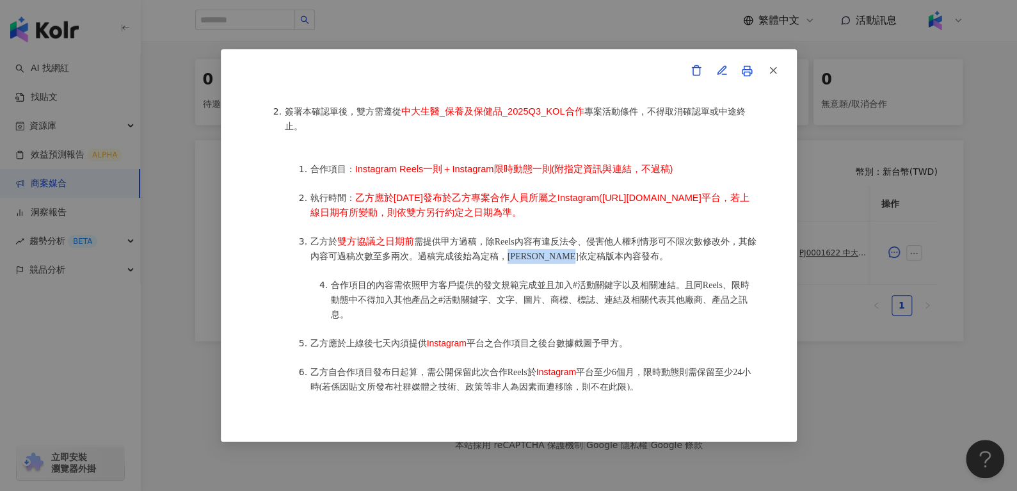
drag, startPoint x: 520, startPoint y: 260, endPoint x: 621, endPoint y: 266, distance: 101.4
click at [621, 261] on span "需提供甲方過稿，除Reels內容有違反法令、侵害他人權利情形可不限次數修改外，其餘內容可過稿次數至多兩次。過稿完成後始為定稿，[PERSON_NAME]依定稿…" at bounding box center [534, 249] width 446 height 24
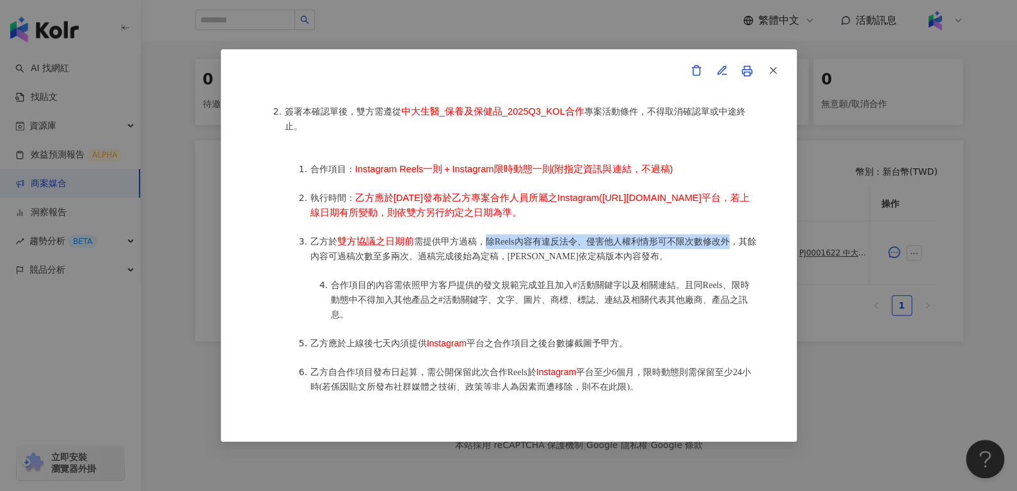
drag, startPoint x: 486, startPoint y: 248, endPoint x: 729, endPoint y: 250, distance: 242.7
click at [729, 250] on span "需提供甲方過稿，除Reels內容有違反法令、侵害他人權利情形可不限次數修改外，其餘內容可過稿次數至多兩次。過稿完成後始為定稿，[PERSON_NAME]依定稿…" at bounding box center [534, 249] width 446 height 24
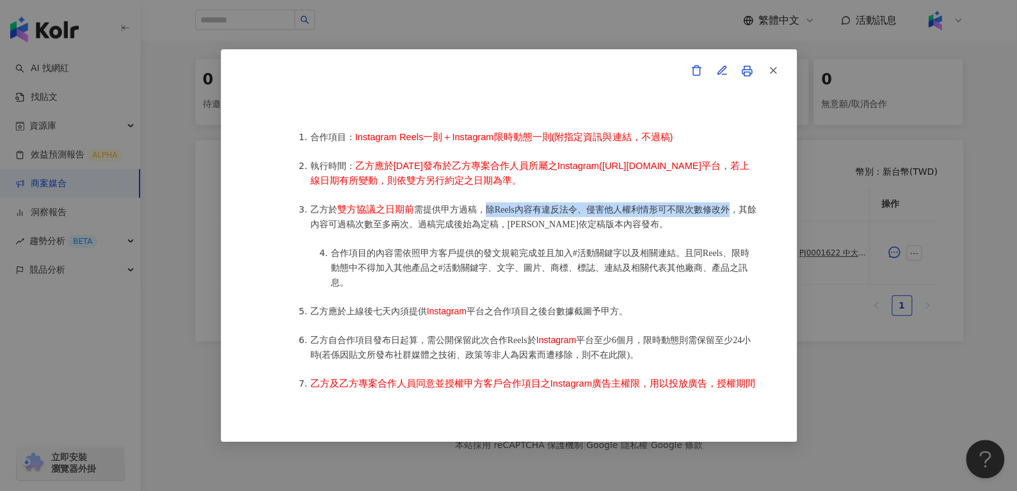
scroll to position [765, 0]
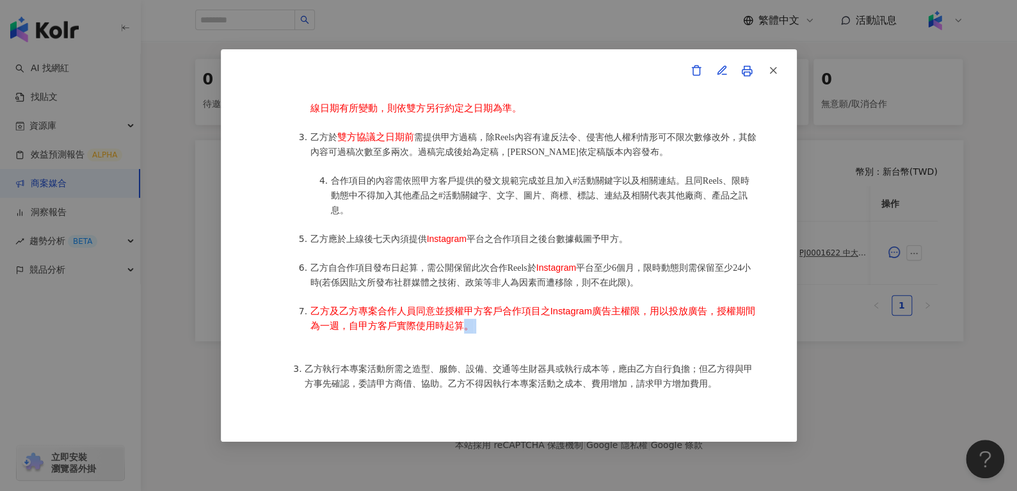
drag, startPoint x: 460, startPoint y: 327, endPoint x: 508, endPoint y: 327, distance: 47.4
click at [508, 327] on li "乙方及乙方專案合作人員同意並授權甲方客戶合作項目之Instagram廣告主權限，用以投放廣告，授權期間為一週，自甲方客戶實際使用時起算。" at bounding box center [535, 318] width 448 height 29
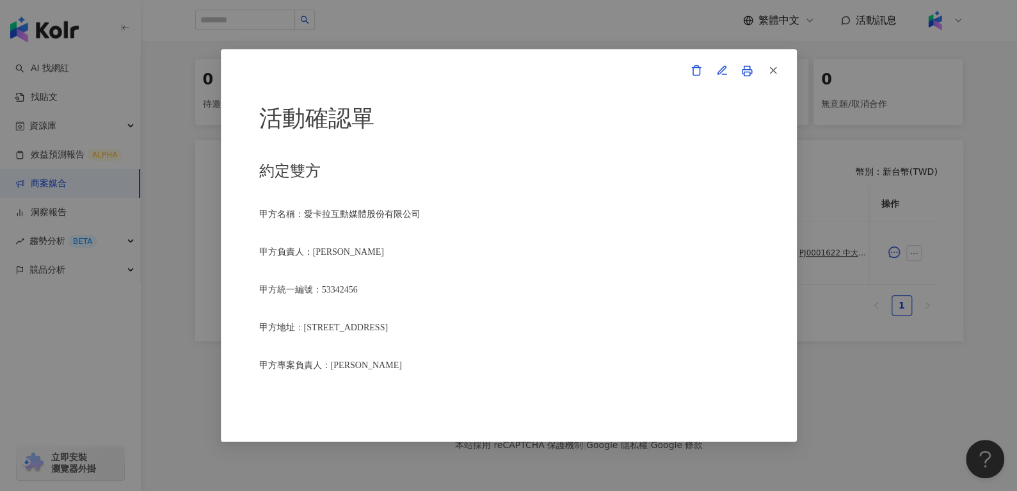
scroll to position [0, 0]
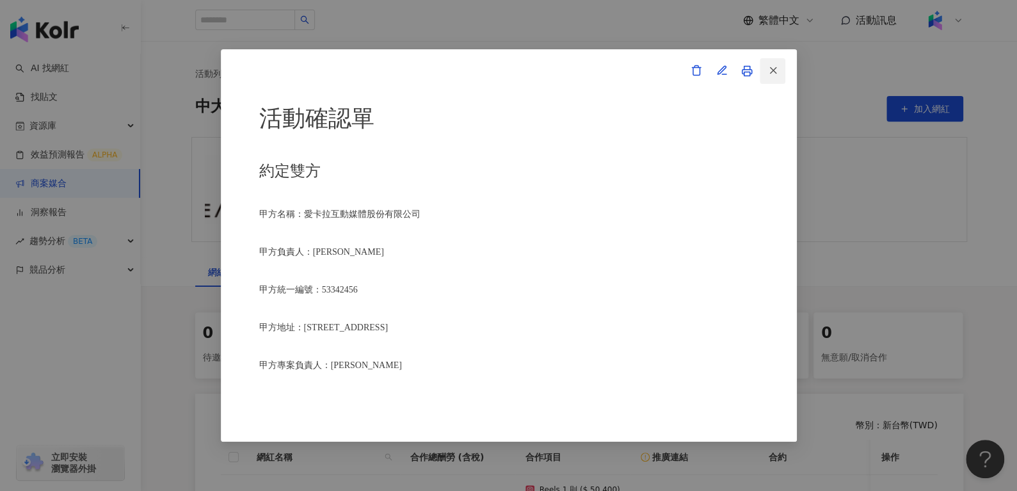
click at [779, 65] on button "button" at bounding box center [773, 71] width 26 height 26
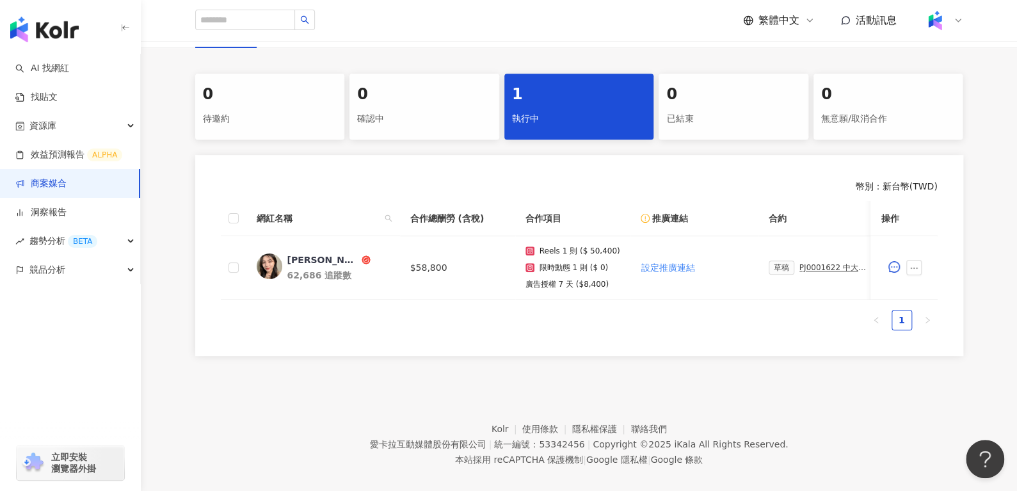
scroll to position [262, 0]
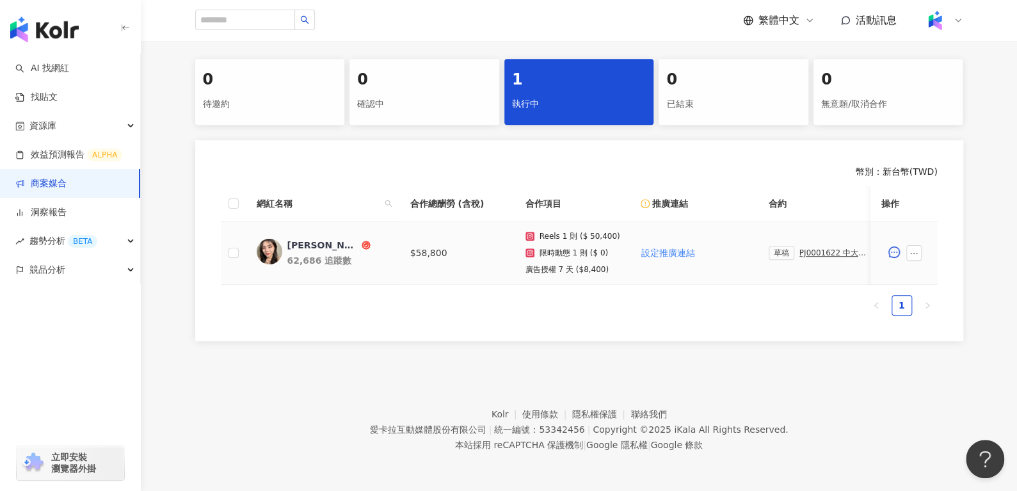
click at [815, 248] on div "PJ0001622 中大生醫_保養及保健品_2025Q3_KOL合作" at bounding box center [836, 252] width 72 height 9
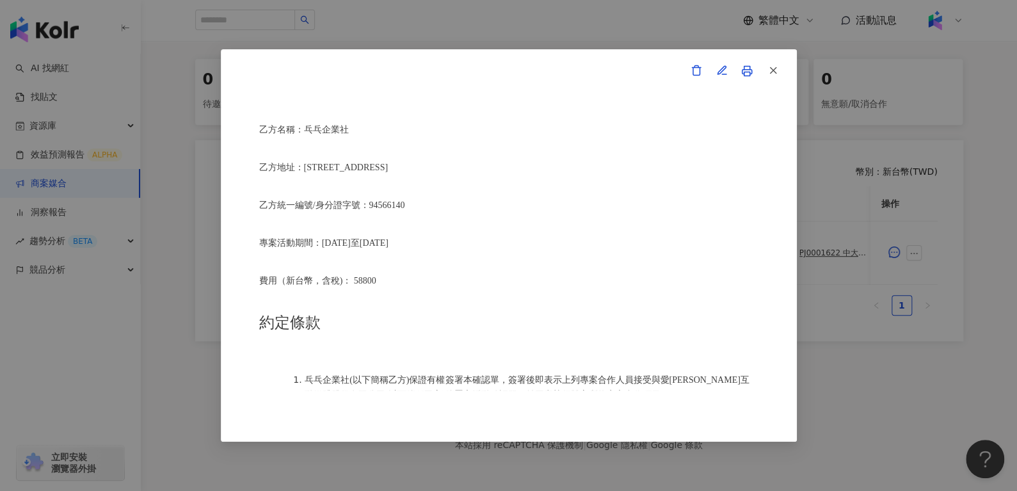
scroll to position [349, 0]
click at [723, 70] on icon "button" at bounding box center [722, 71] width 12 height 12
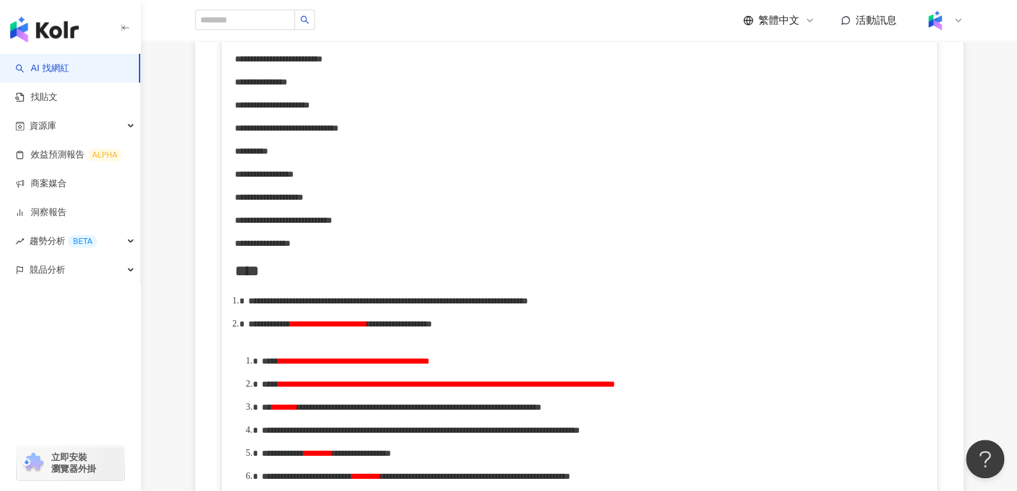
scroll to position [395, 0]
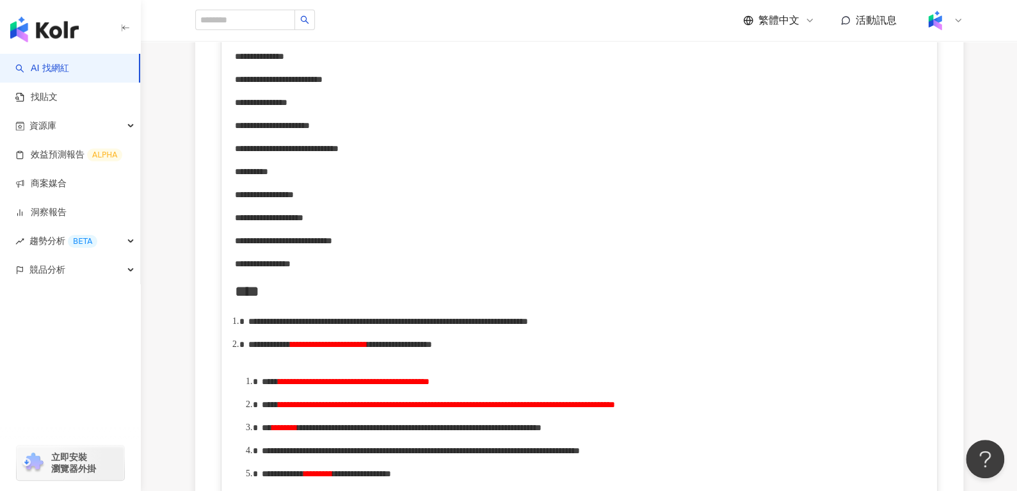
click at [303, 218] on span "**********" at bounding box center [269, 217] width 69 height 9
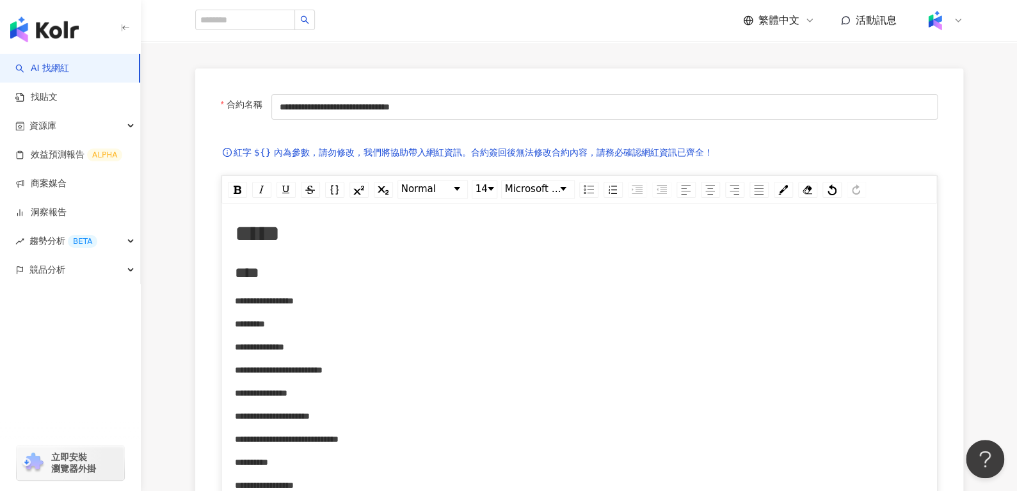
scroll to position [0, 0]
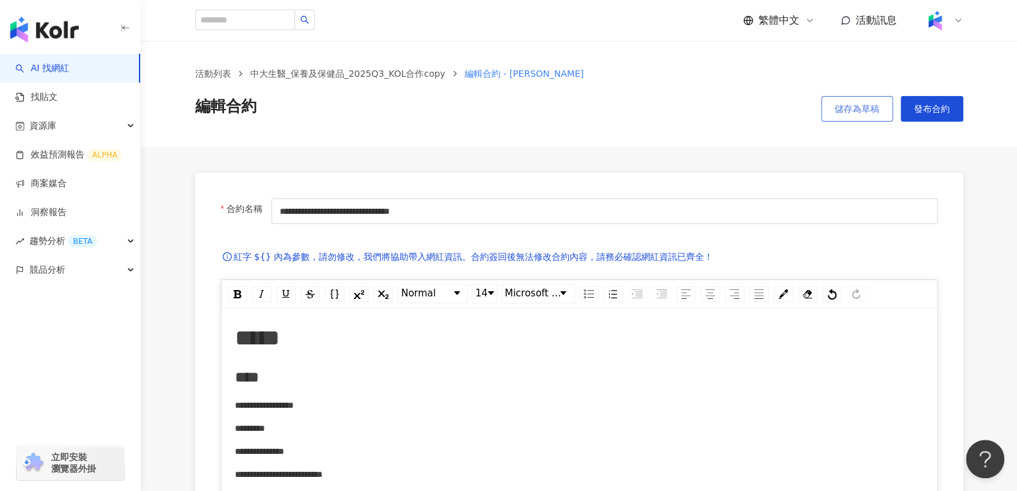
click at [848, 104] on span "儲存為草稿" at bounding box center [857, 109] width 45 height 10
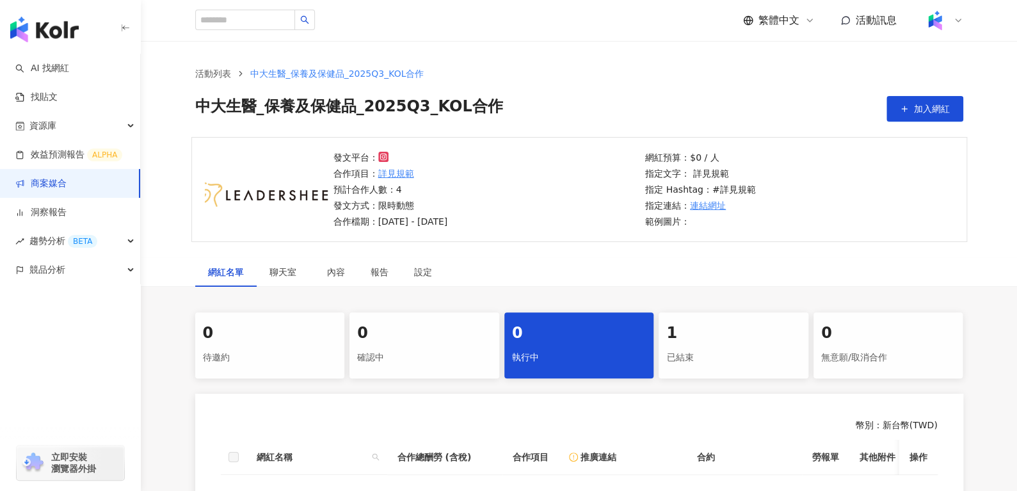
scroll to position [103, 0]
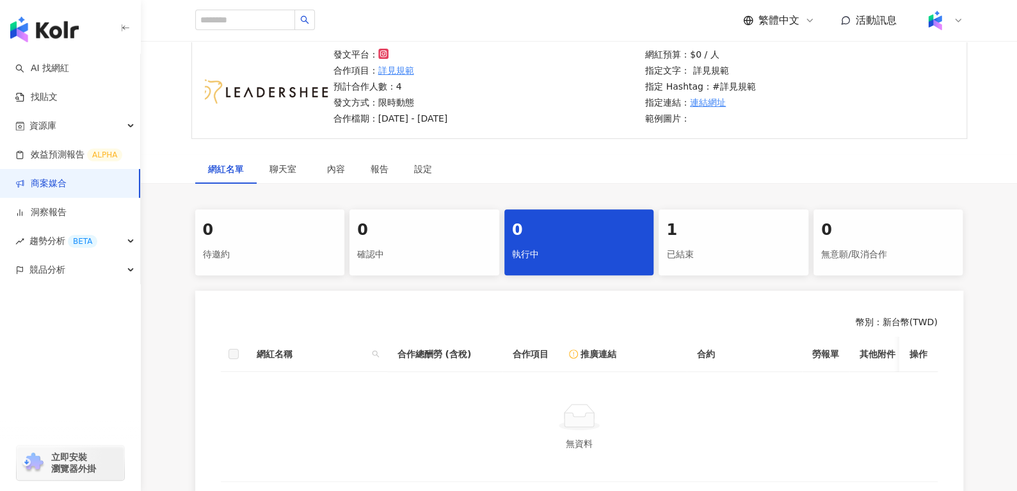
click at [692, 245] on div "已結束" at bounding box center [733, 255] width 134 height 22
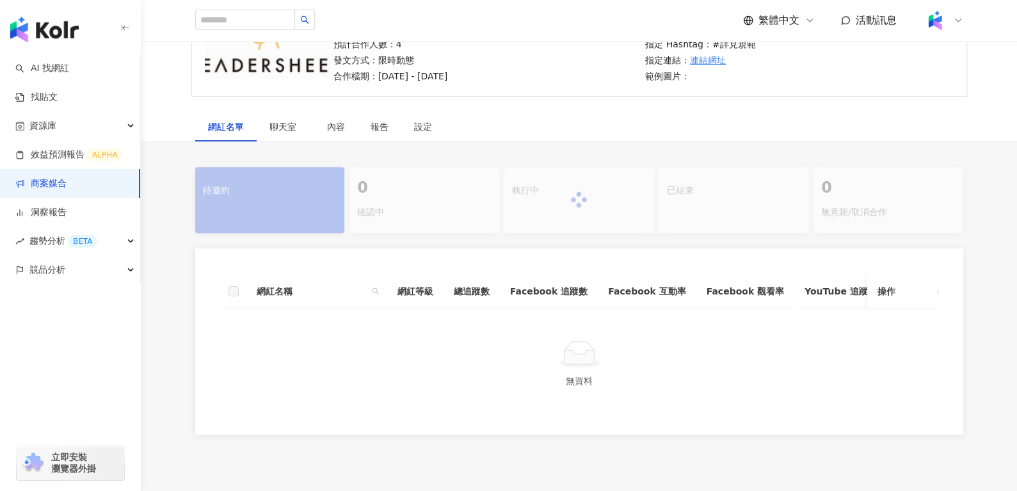
scroll to position [248, 0]
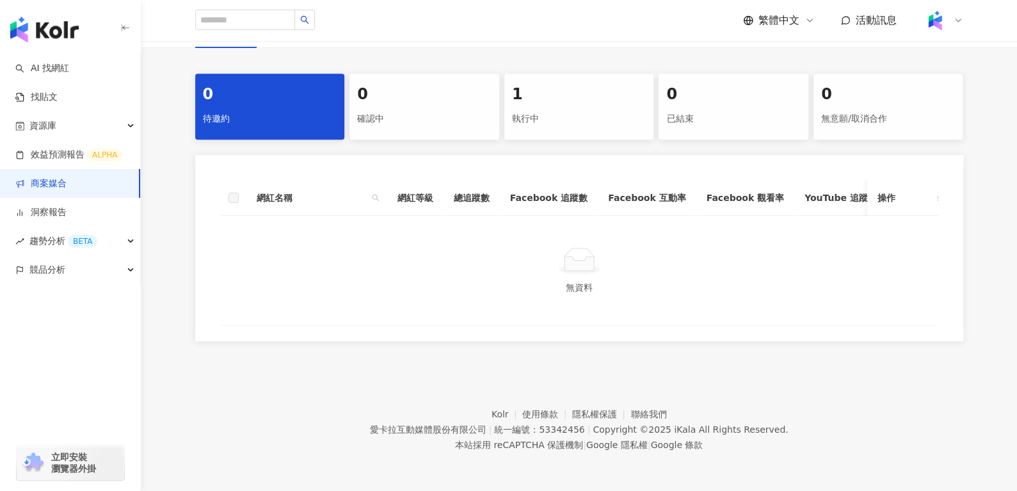
click at [553, 110] on div "執行中" at bounding box center [579, 119] width 134 height 22
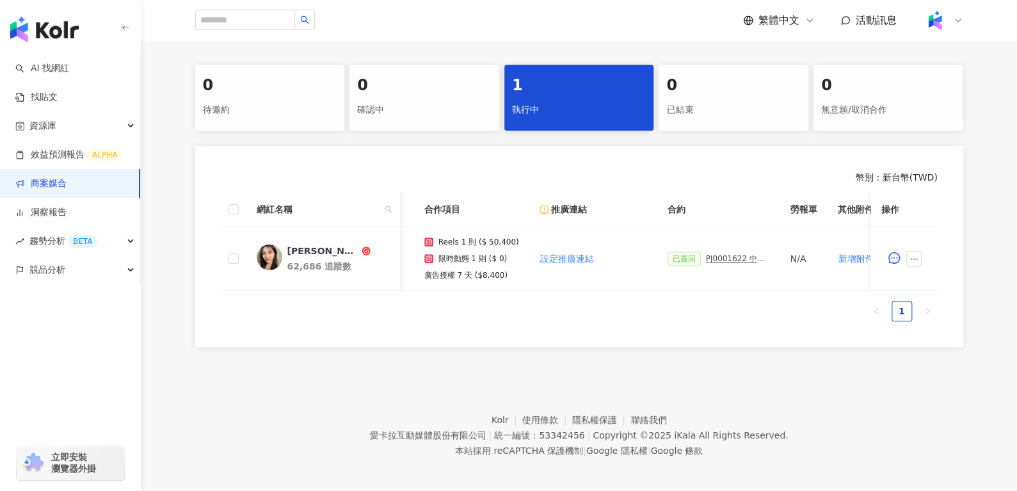
scroll to position [0, 268]
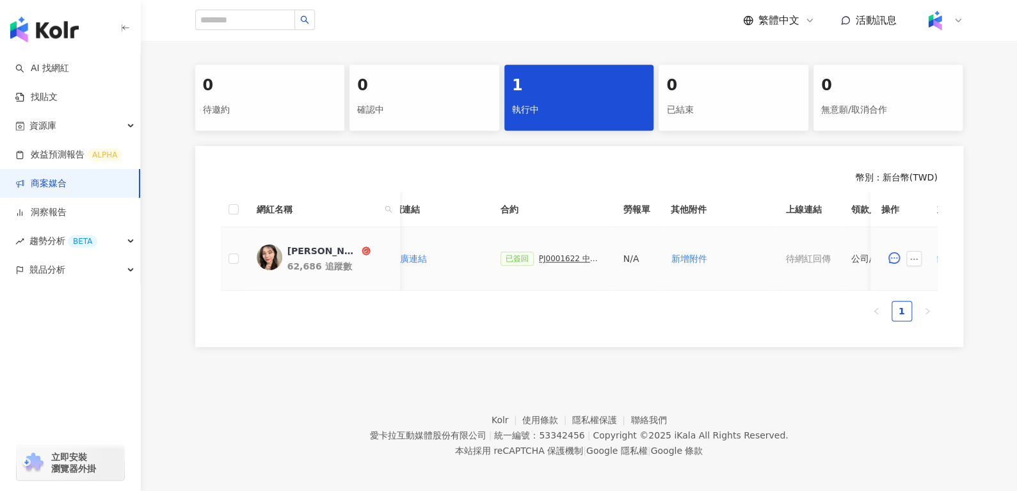
click at [553, 261] on div "PJ0001622 中大生醫_保養及保健品_2025Q3_KOL合作" at bounding box center [571, 258] width 64 height 9
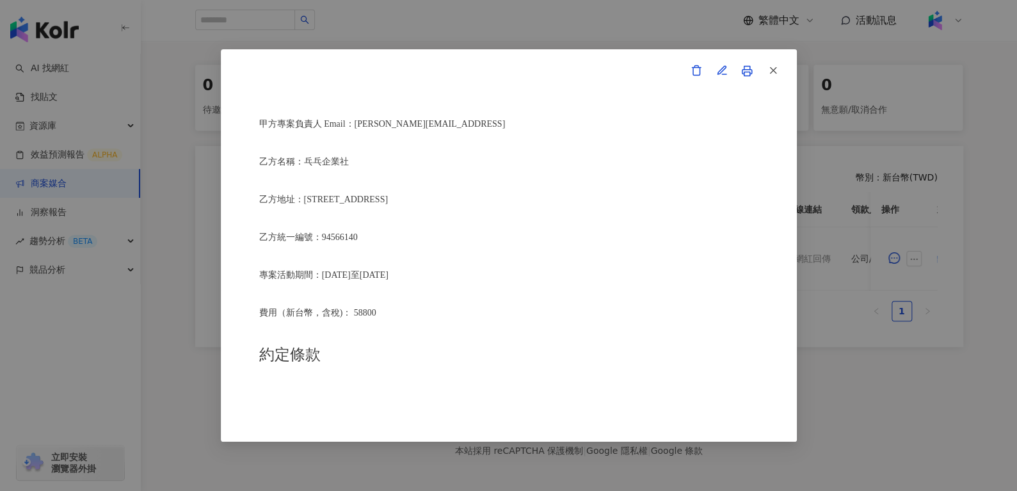
scroll to position [418, 0]
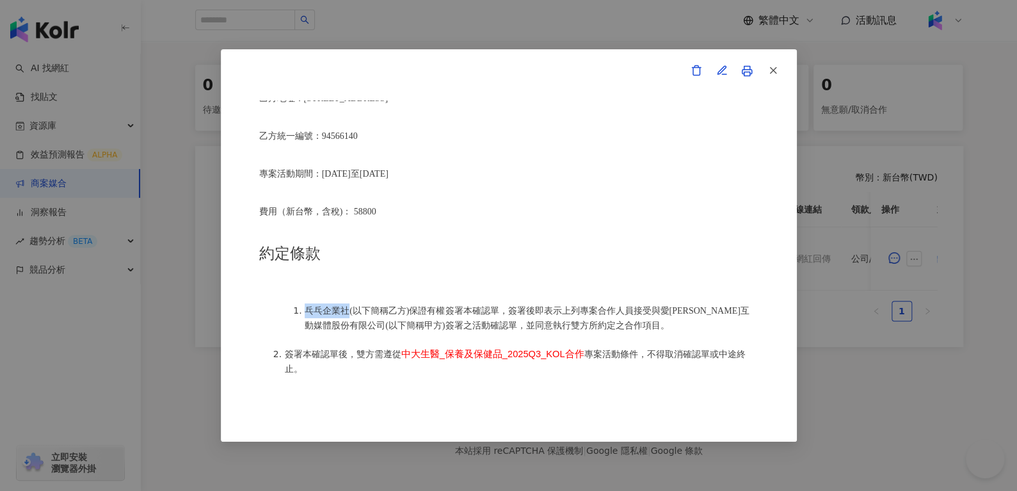
drag, startPoint x: 305, startPoint y: 305, endPoint x: 347, endPoint y: 303, distance: 41.7
click at [347, 306] on span "乓乓企業社(以下簡稱乙方)保證有權簽署本確認單，簽署後即表示上列專案合作人員接受與愛[PERSON_NAME]互動媒體股份有限公司(以下簡稱甲方)簽署之活動確…" at bounding box center [527, 318] width 445 height 24
copy span "乓乓企業社"
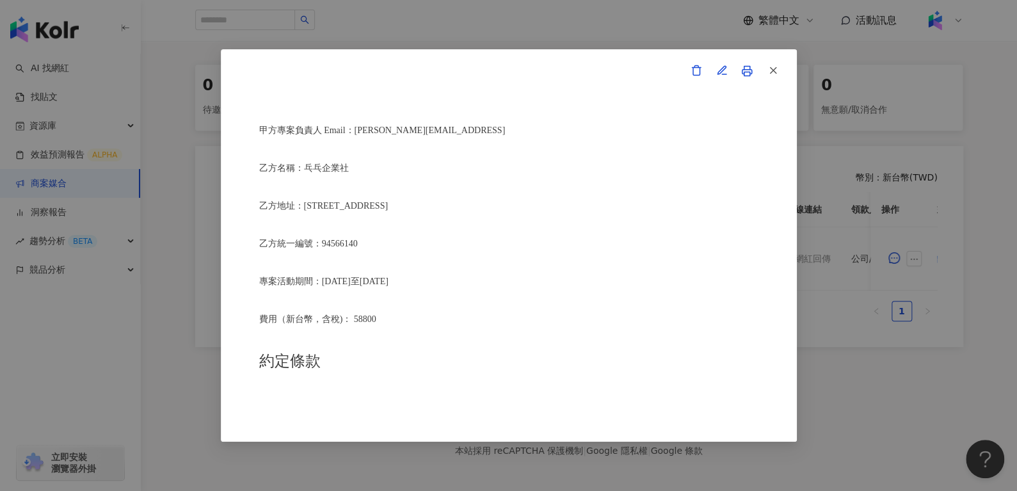
scroll to position [407, 0]
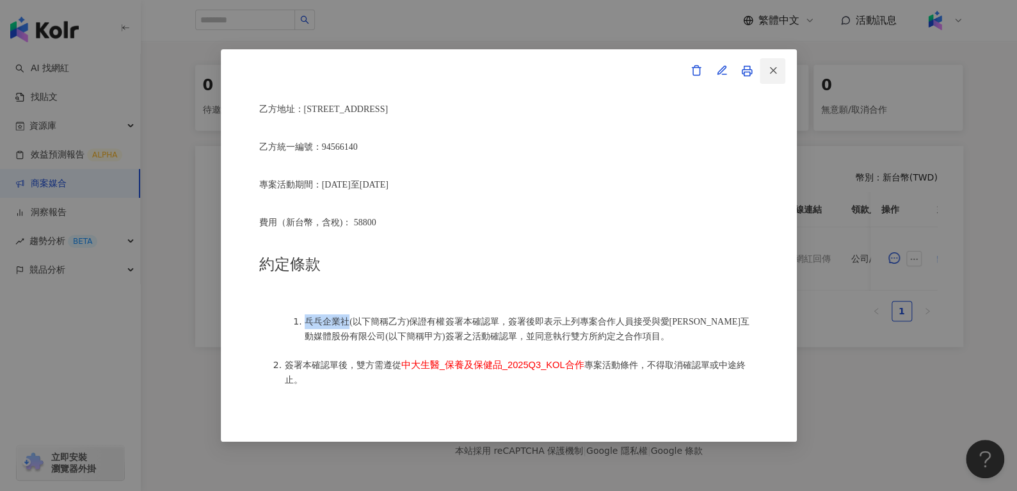
click at [772, 71] on line "button" at bounding box center [773, 71] width 6 height 6
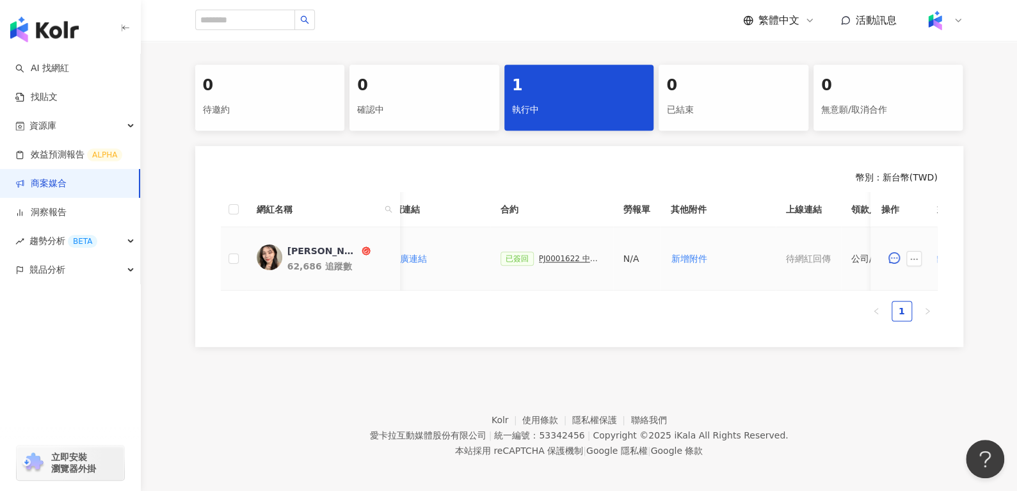
click at [299, 247] on div "[PERSON_NAME]" at bounding box center [323, 251] width 72 height 13
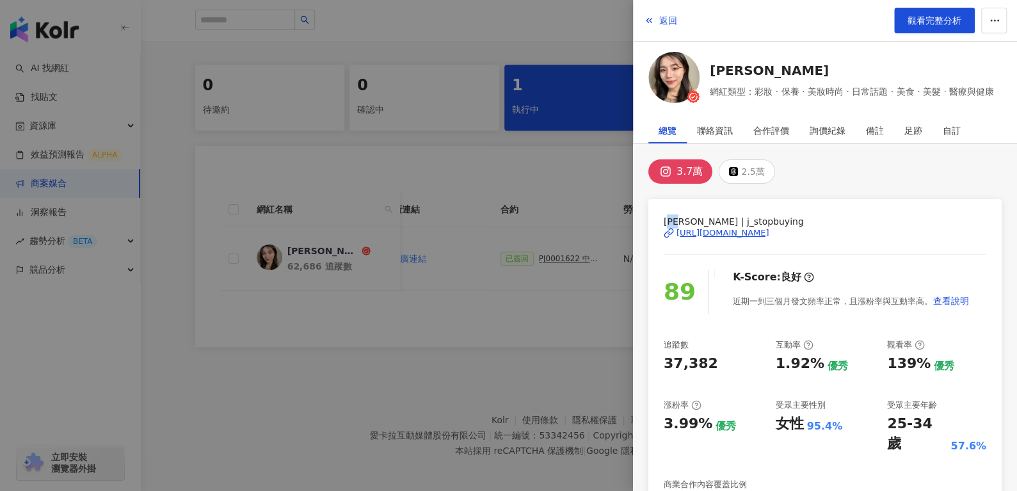
drag, startPoint x: 666, startPoint y: 216, endPoint x: 688, endPoint y: 216, distance: 21.8
click at [688, 216] on span "[PERSON_NAME] | j_stopbuying" at bounding box center [825, 221] width 323 height 14
drag, startPoint x: 658, startPoint y: 220, endPoint x: 688, endPoint y: 217, distance: 30.3
click at [688, 217] on div "[PERSON_NAME] | j_stopbuying [URL][DOMAIN_NAME] 89 K-Score : 良好 近期一到三個月發文頻率正常，且…" at bounding box center [825, 412] width 353 height 426
copy span "[PERSON_NAME]"
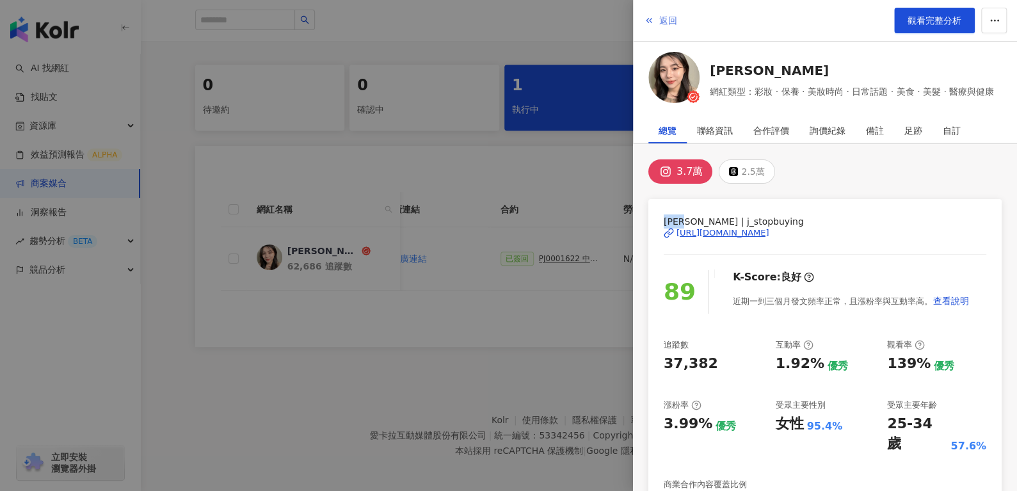
click at [668, 10] on button "返回" at bounding box center [660, 21] width 35 height 26
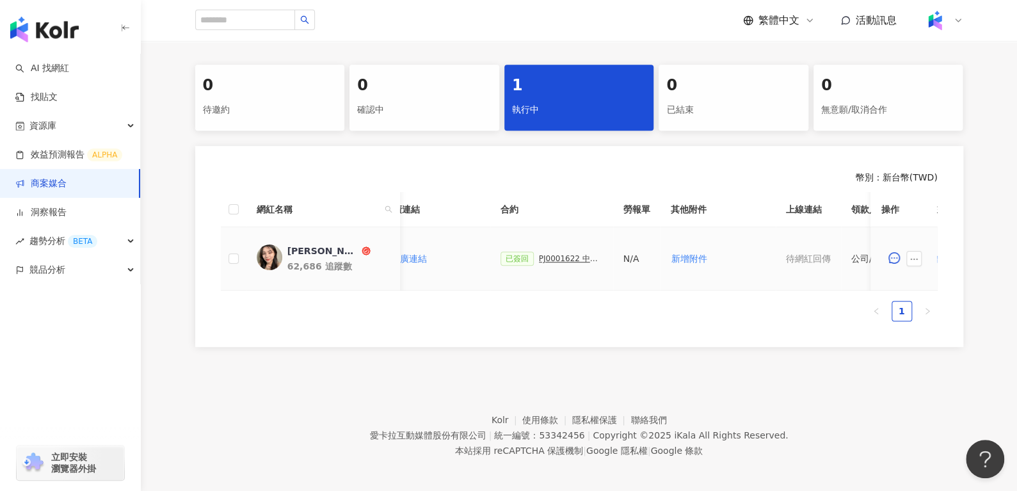
click at [542, 268] on td "已簽回 PJ0001622 中大生醫_保養及保健品_2025Q3_KOL合作" at bounding box center [551, 258] width 123 height 63
click at [553, 263] on div "已簽回 PJ0001622 中大生醫_保養及保健品_2025Q3_KOL合作" at bounding box center [552, 259] width 102 height 14
click at [561, 259] on div "PJ0001622 中大生醫_保養及保健品_2025Q3_KOL合作" at bounding box center [571, 258] width 64 height 9
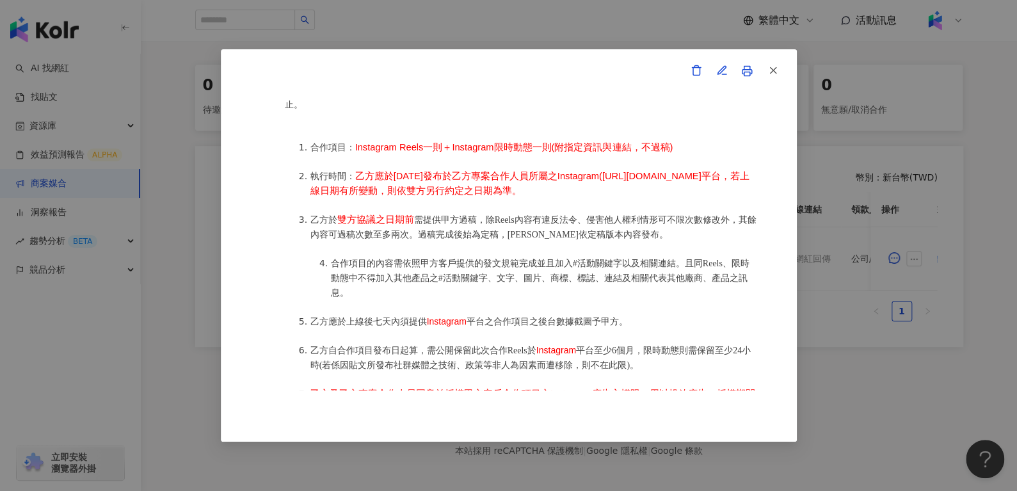
scroll to position [676, 0]
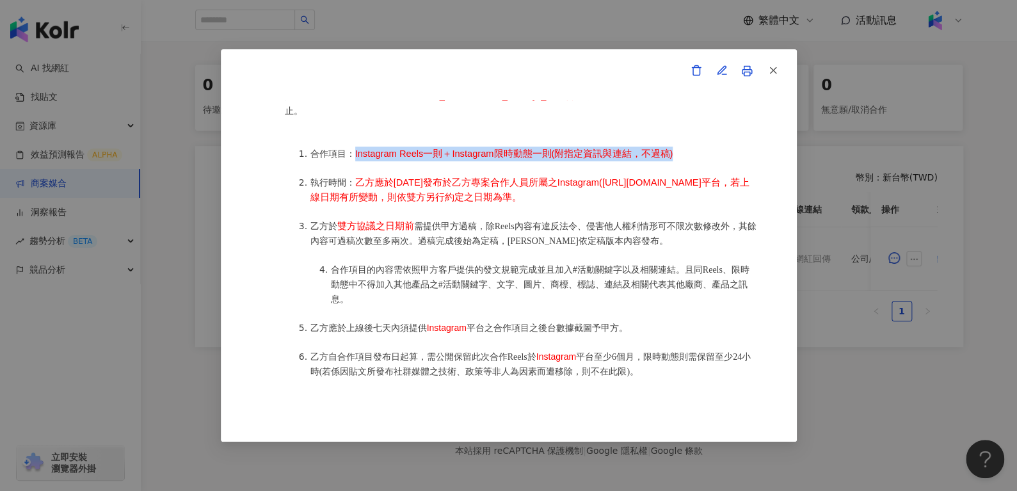
drag, startPoint x: 669, startPoint y: 144, endPoint x: 355, endPoint y: 149, distance: 314.4
click at [355, 149] on li "合作項目： Instagram Reels一則＋Instagram限時動態一則(附指定資訊與連結，不過稿)" at bounding box center [535, 154] width 448 height 15
copy span "Instagram Reels一則＋Instagram限時動態一則(附指定資訊與連結，不過稿)"
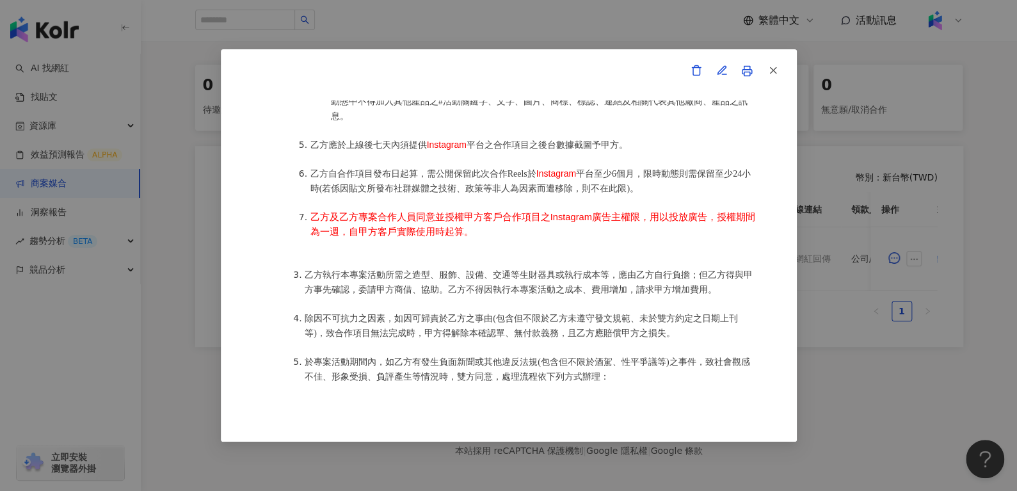
scroll to position [858, 0]
drag, startPoint x: 546, startPoint y: 225, endPoint x: 636, endPoint y: 227, distance: 89.7
click at [636, 227] on span "乙方及乙方專案合作人員同意並授權甲方客戶合作項目之Instagram廣告主權限，用以投放廣告，授權期間為一週，自甲方客戶實際使用時起算。" at bounding box center [533, 225] width 445 height 25
copy span "nstagram廣告主權限"
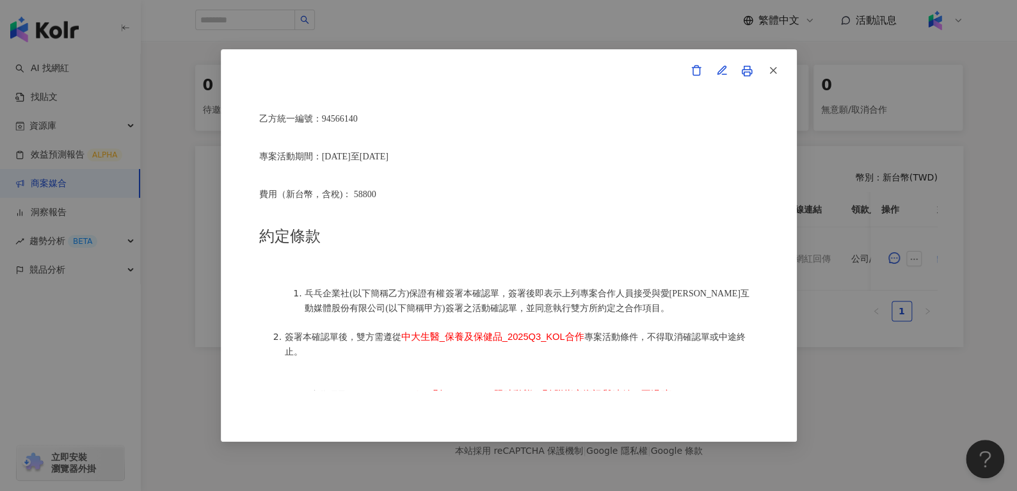
scroll to position [433, 0]
